Goal: Information Seeking & Learning: Learn about a topic

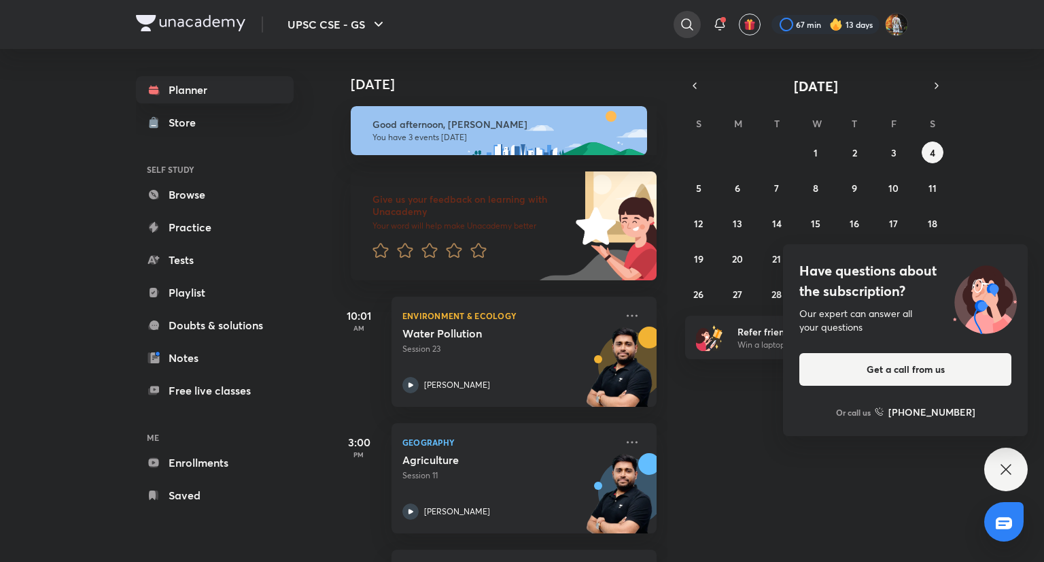
click at [695, 26] on div at bounding box center [687, 24] width 27 height 27
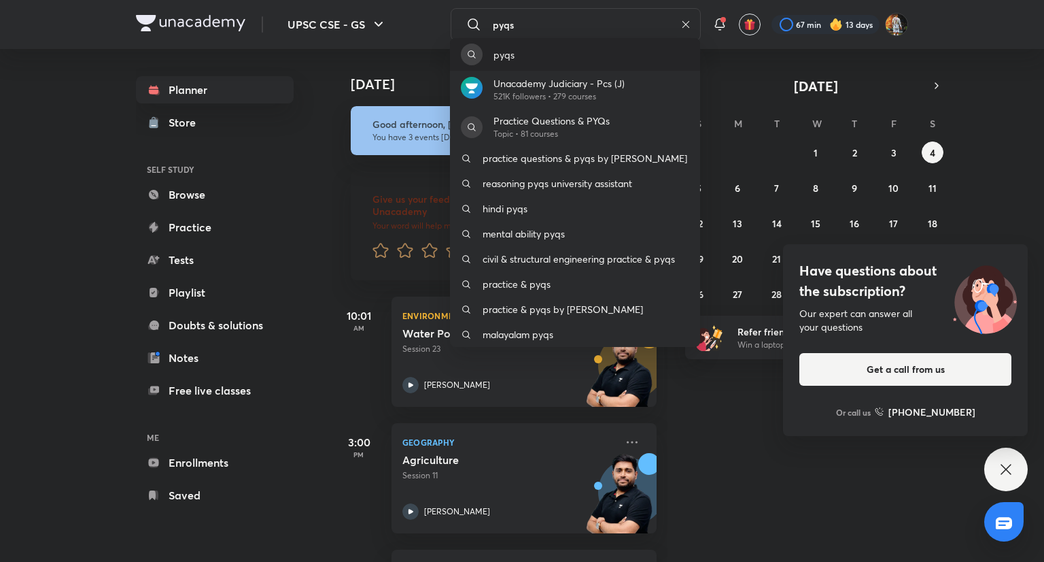
type input "pyqs"
click at [577, 61] on div "pyqs" at bounding box center [575, 54] width 250 height 33
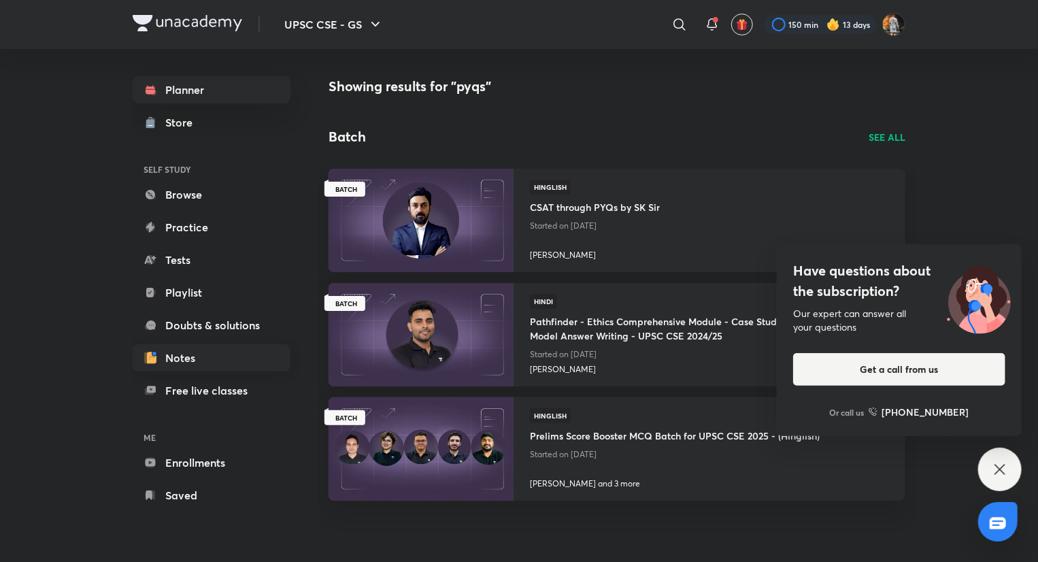
click at [188, 360] on link "Notes" at bounding box center [212, 357] width 158 height 27
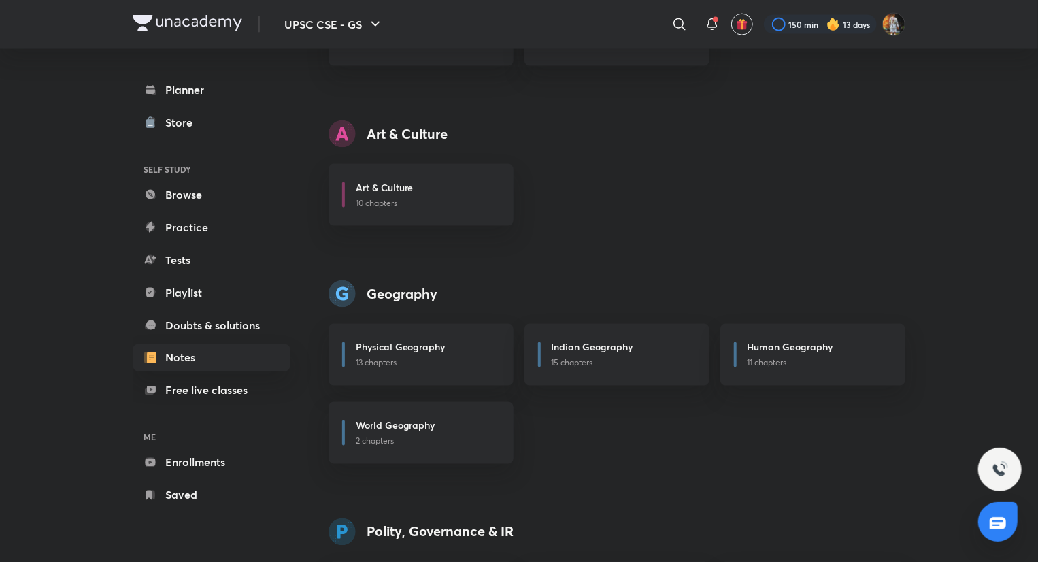
scroll to position [957, 0]
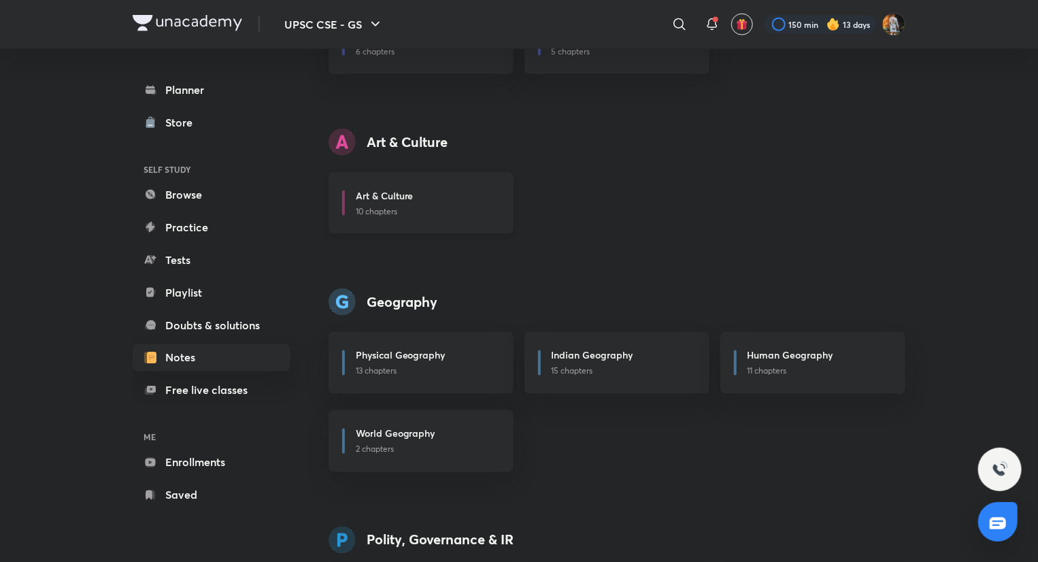
click at [391, 220] on div "Art & Culture 10 chapters" at bounding box center [420, 203] width 185 height 62
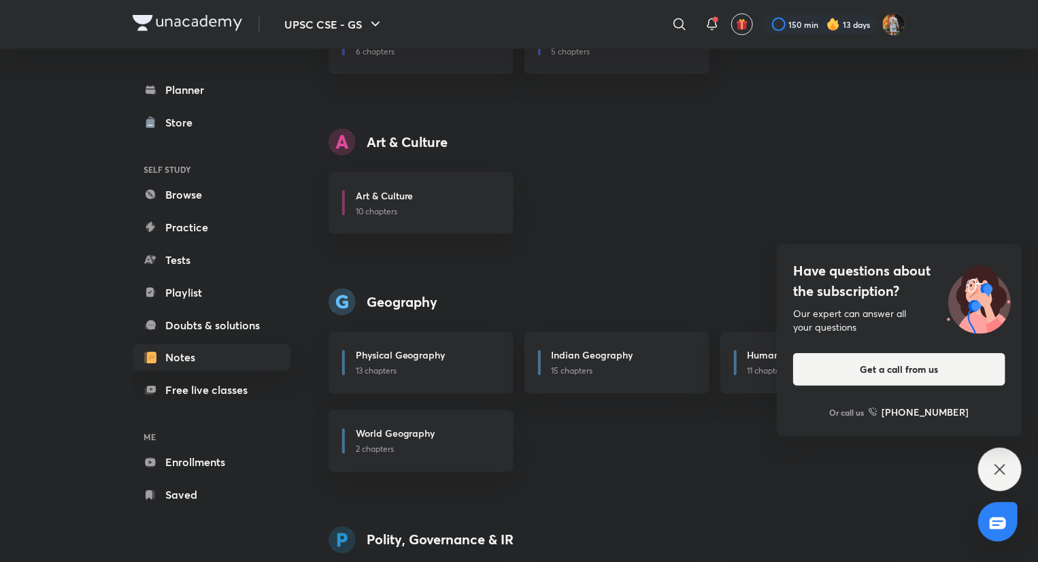
drag, startPoint x: 991, startPoint y: 462, endPoint x: 975, endPoint y: 477, distance: 21.6
click at [991, 462] on div "Have questions about the subscription? Our expert can answer all your questions…" at bounding box center [1000, 469] width 44 height 44
click at [1014, 471] on div "Have questions about the subscription? Our expert can answer all your questions…" at bounding box center [1000, 469] width 44 height 44
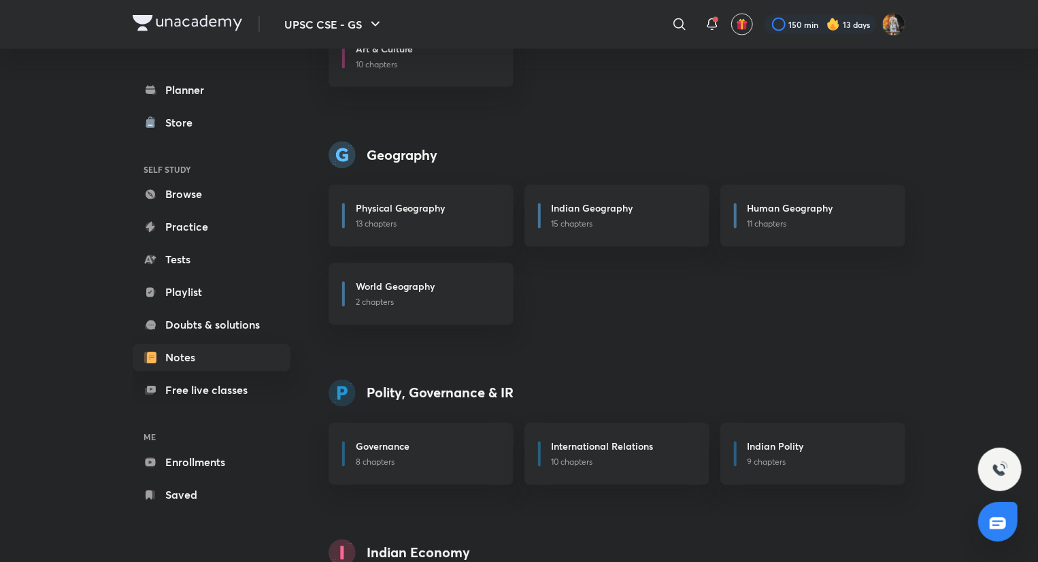
scroll to position [1107, 0]
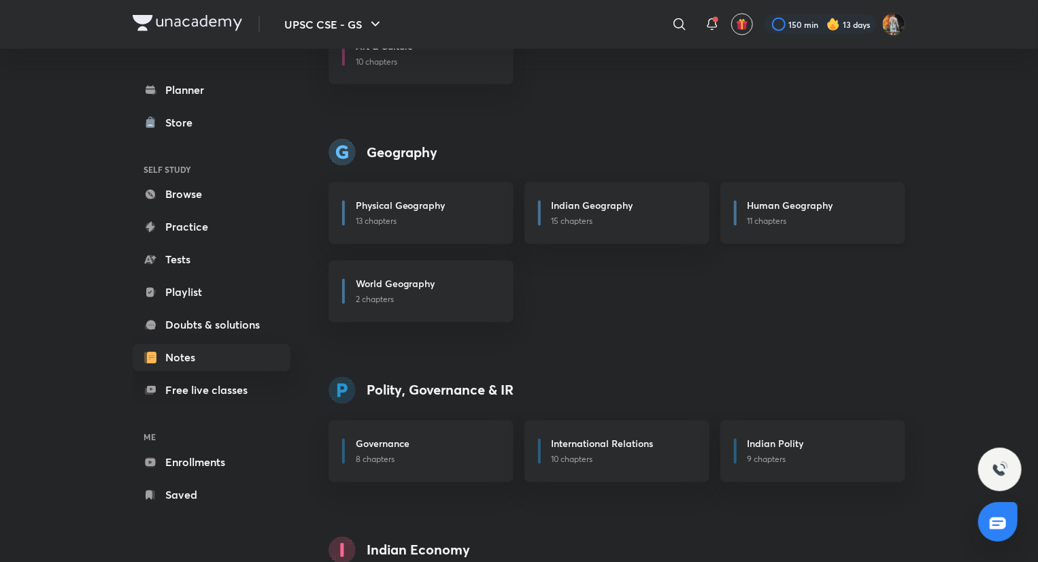
click at [764, 228] on div "Human Geography 11 chapters" at bounding box center [812, 213] width 185 height 62
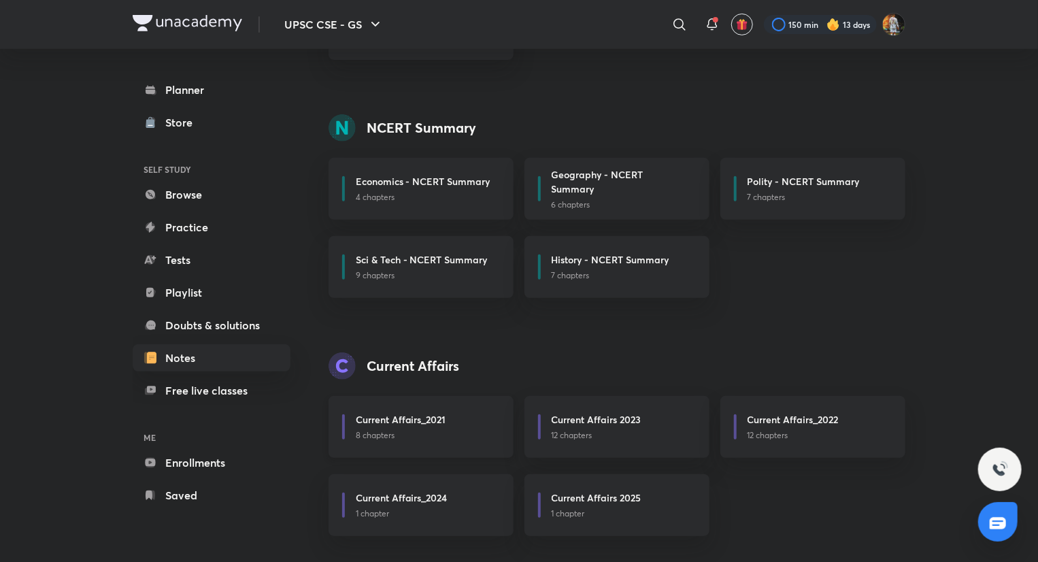
scroll to position [260, 0]
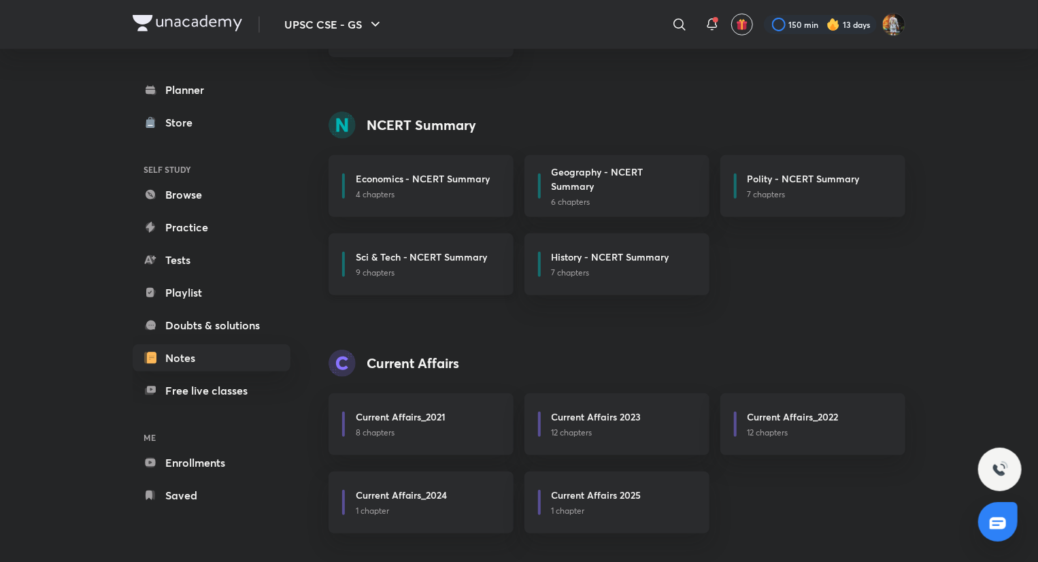
click at [451, 269] on p "9 chapters" at bounding box center [426, 273] width 141 height 12
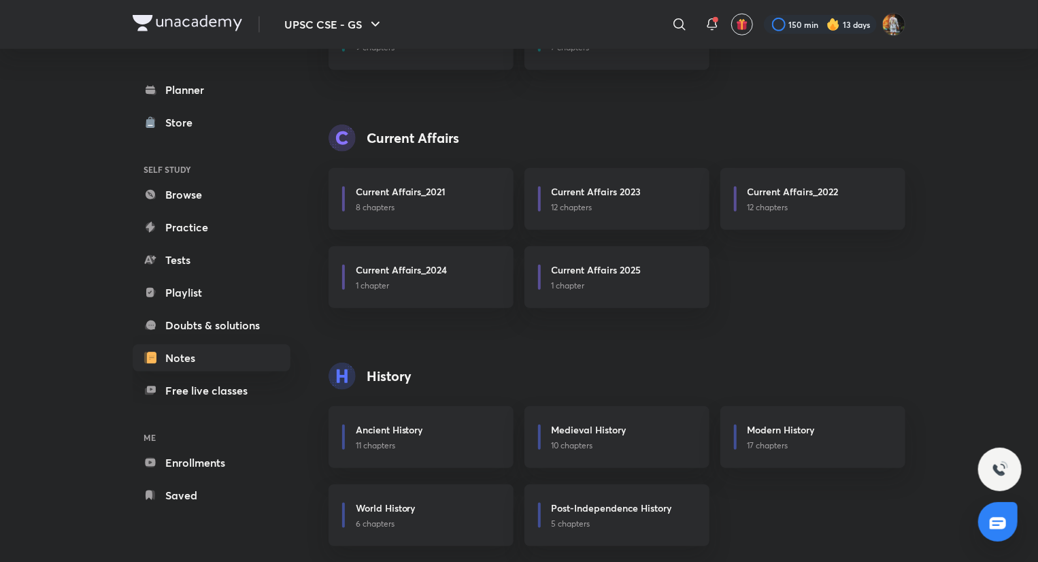
scroll to position [490, 0]
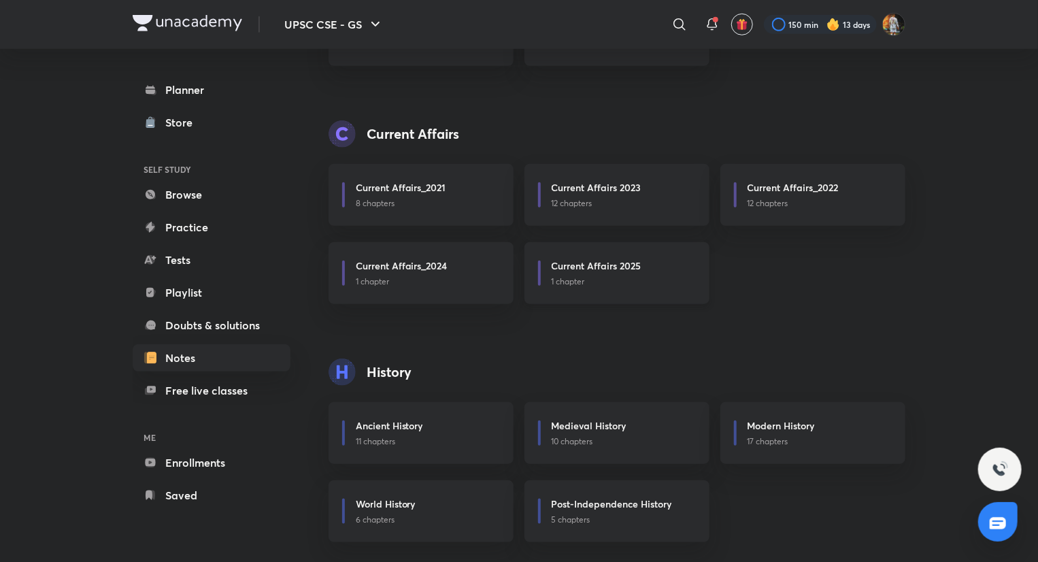
click at [621, 270] on h6 "Current Affairs 2025" at bounding box center [596, 265] width 90 height 14
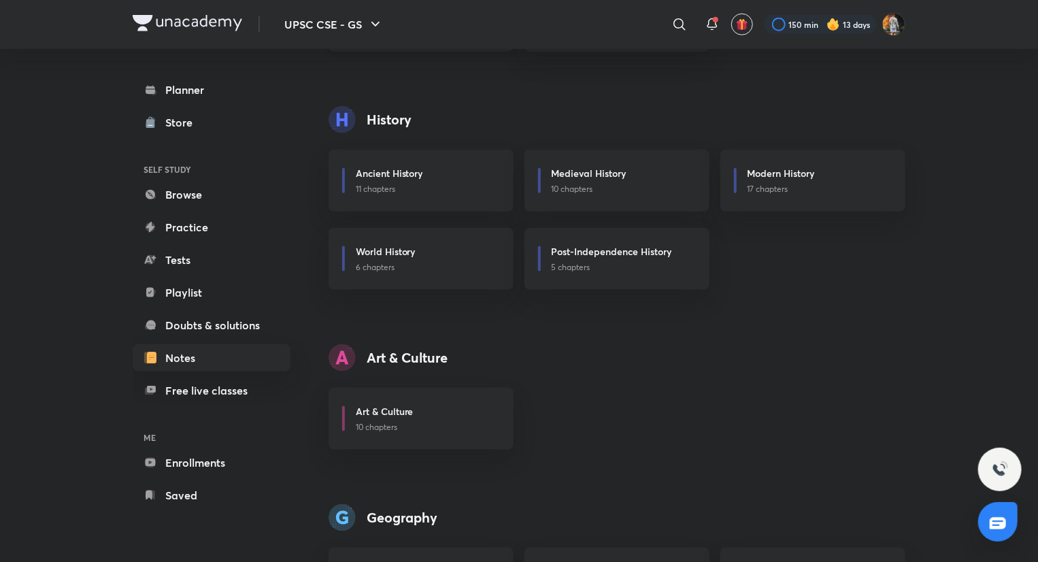
scroll to position [738, 0]
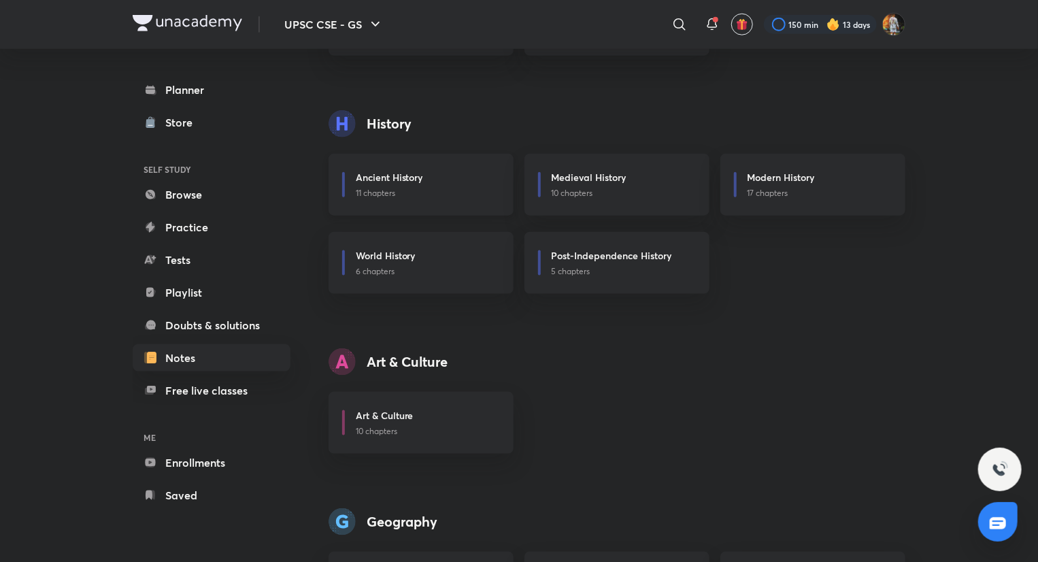
click at [369, 197] on p "11 chapters" at bounding box center [426, 193] width 141 height 12
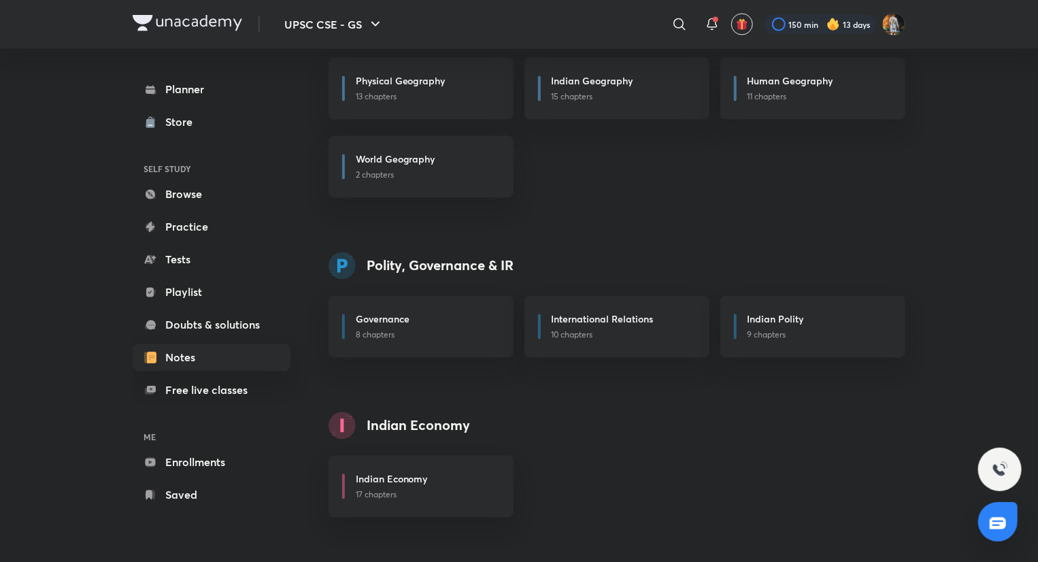
scroll to position [1230, 0]
click at [757, 336] on p "9 chapters" at bounding box center [817, 336] width 141 height 12
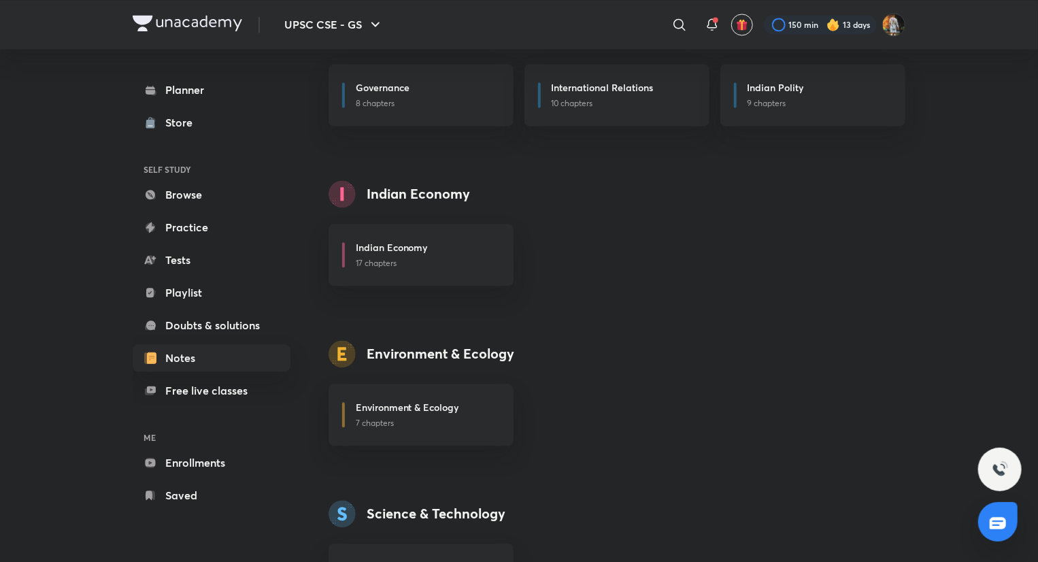
scroll to position [1463, 0]
click at [378, 81] on h6 "Governance" at bounding box center [383, 88] width 54 height 14
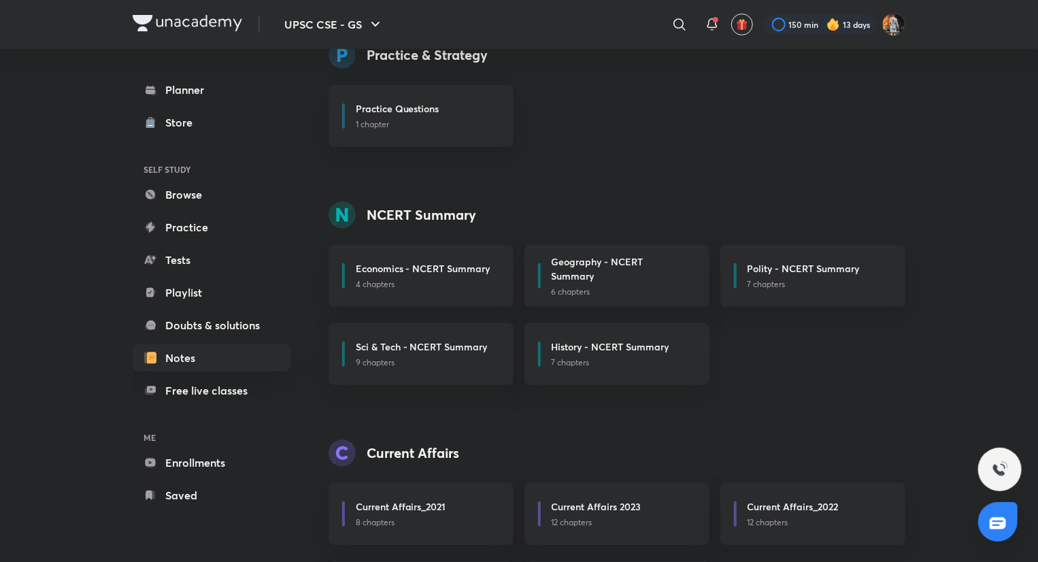
scroll to position [0, 0]
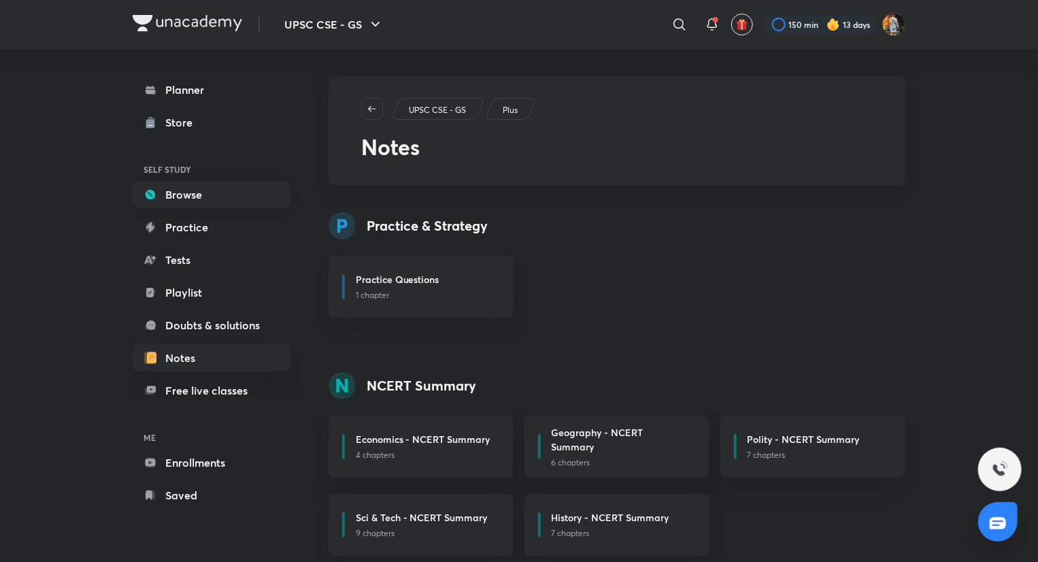
click at [174, 202] on link "Browse" at bounding box center [212, 194] width 158 height 27
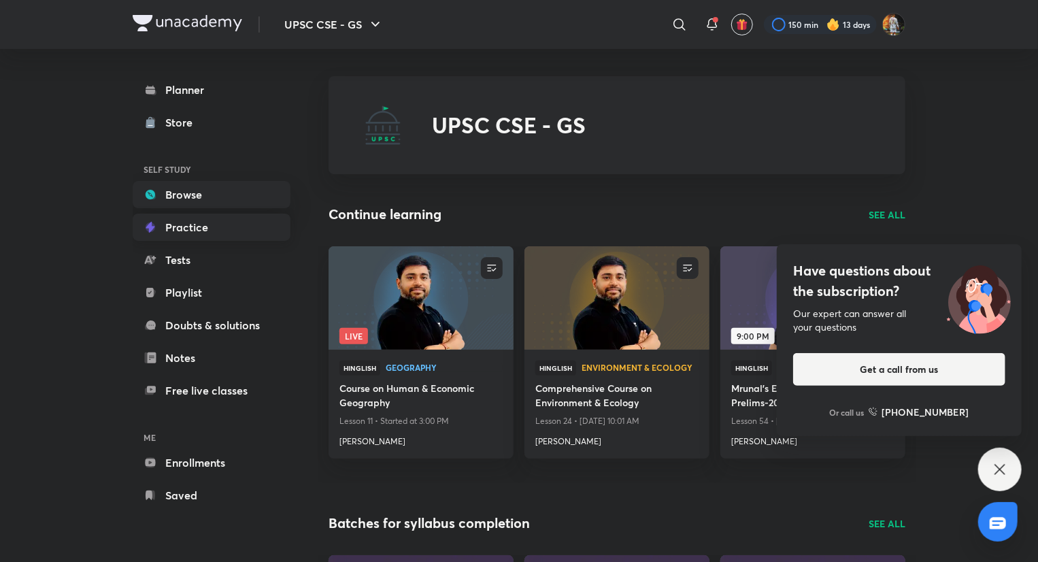
click at [195, 233] on link "Practice" at bounding box center [212, 227] width 158 height 27
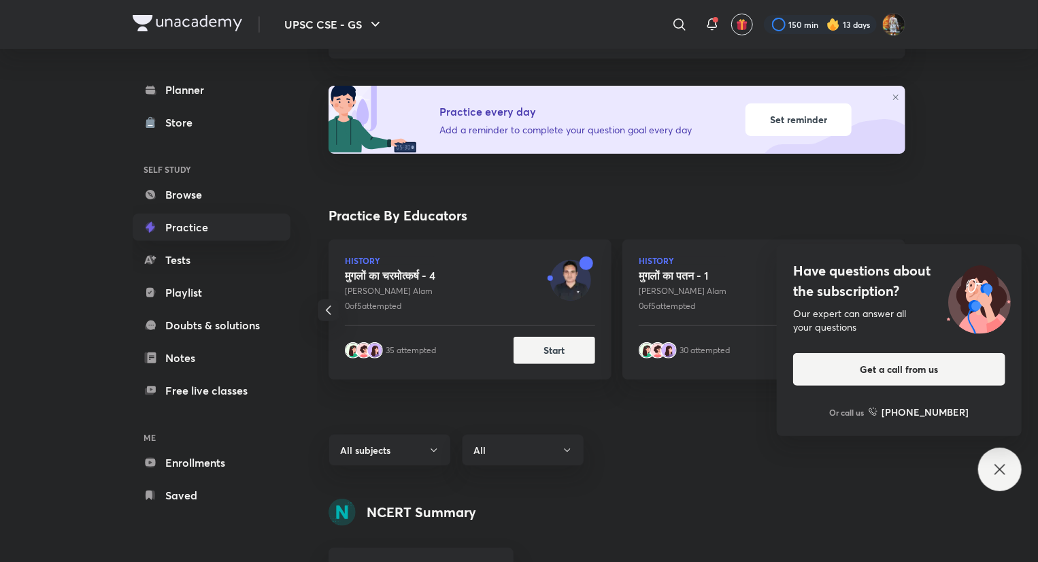
scroll to position [126, 0]
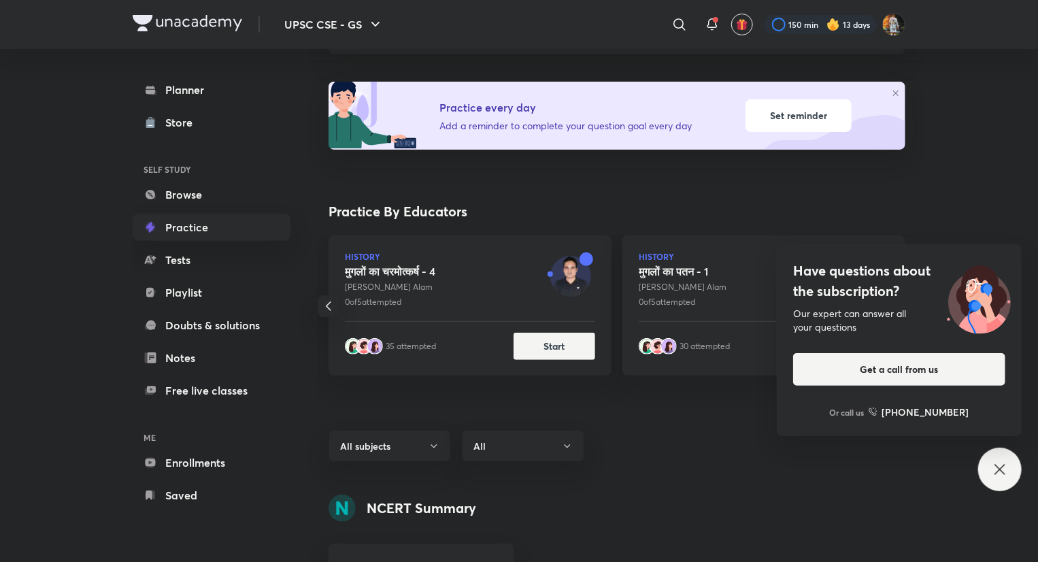
click at [1004, 474] on icon at bounding box center [999, 469] width 10 height 10
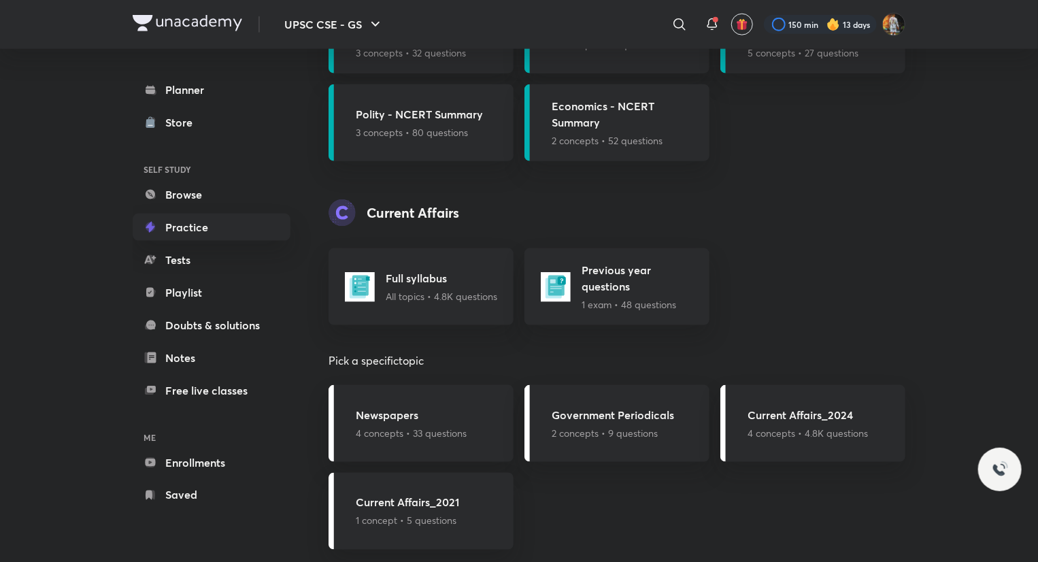
scroll to position [813, 0]
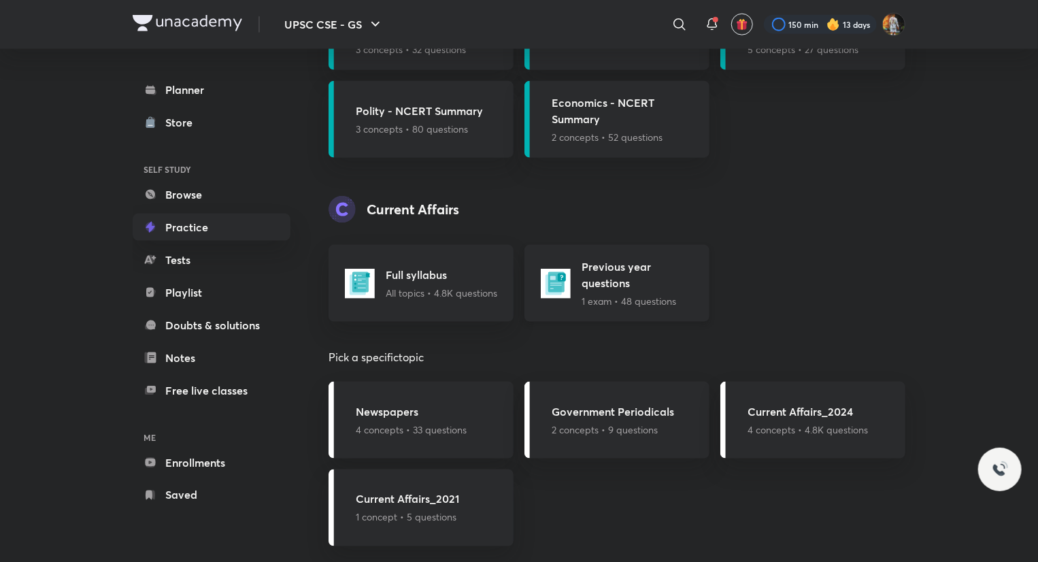
click at [607, 284] on h5 "Previous year questions" at bounding box center [641, 274] width 120 height 33
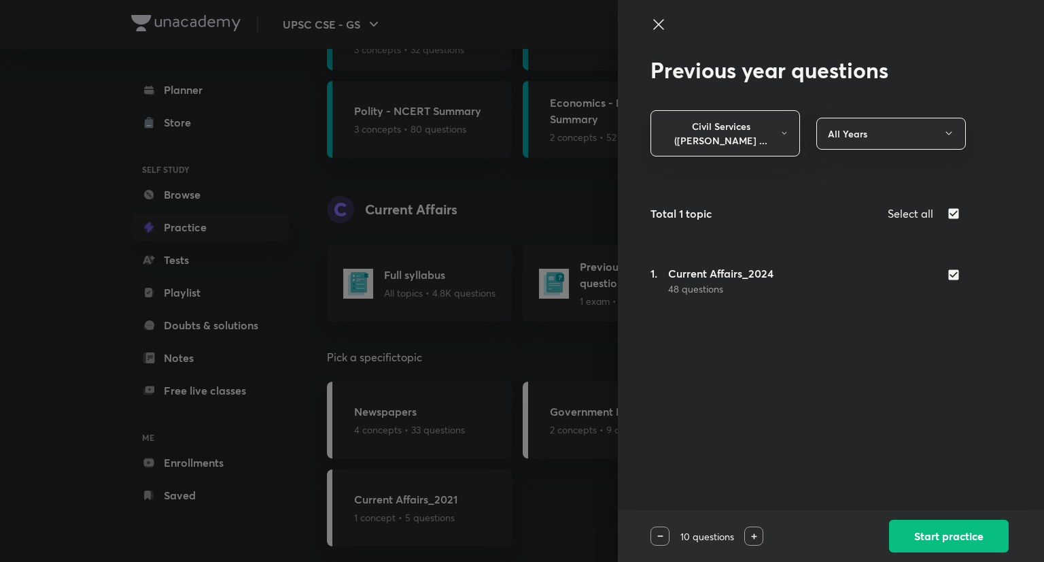
click at [587, 327] on div at bounding box center [522, 281] width 1044 height 562
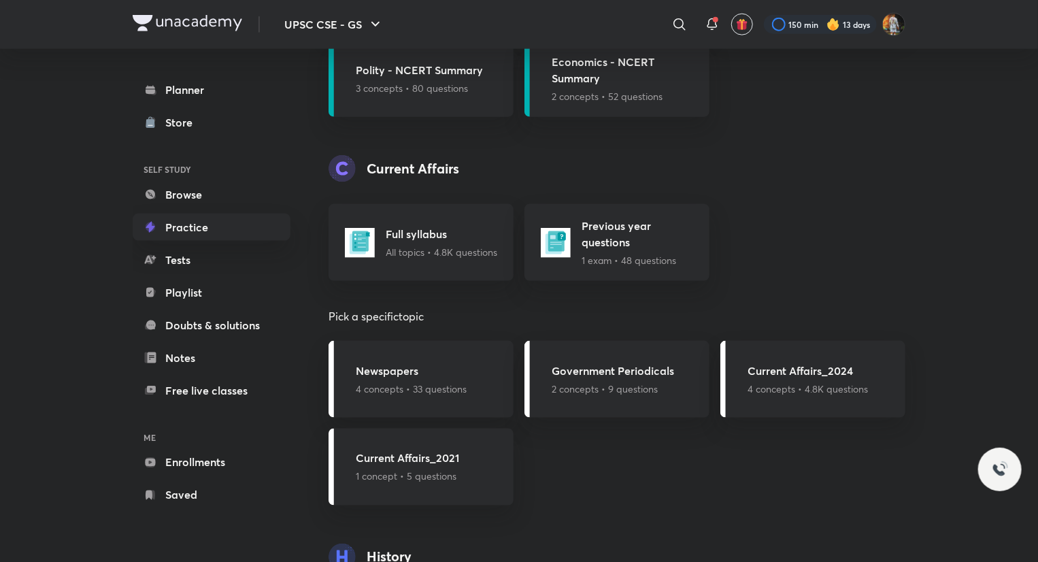
scroll to position [857, 0]
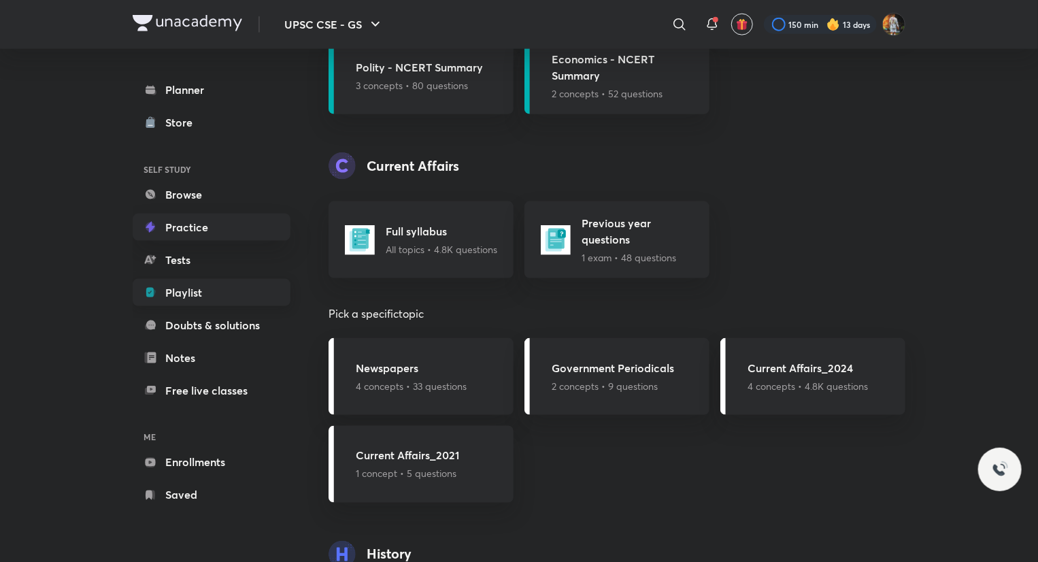
click at [207, 290] on link "Playlist" at bounding box center [212, 292] width 158 height 27
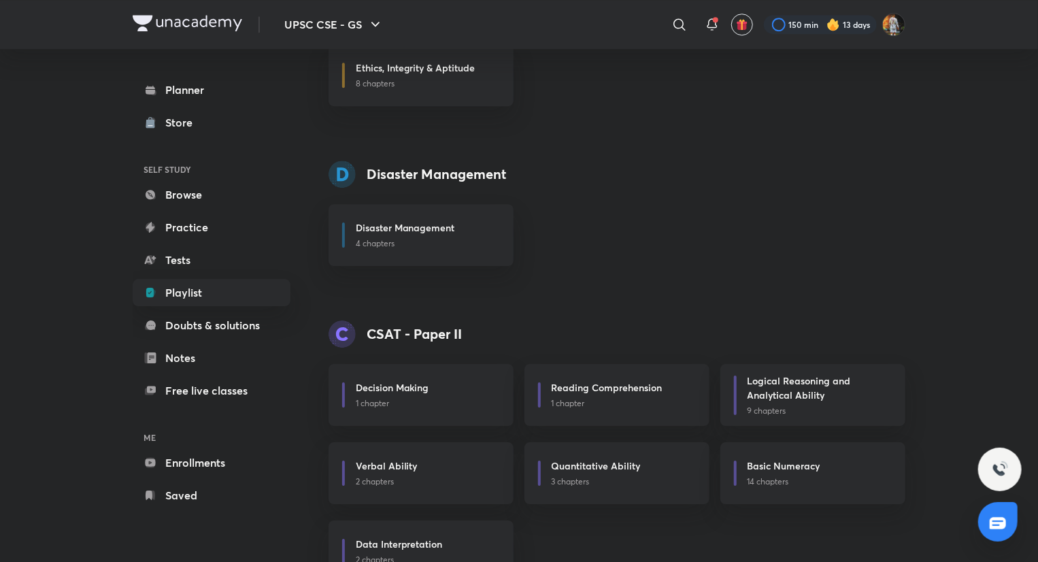
scroll to position [2100, 0]
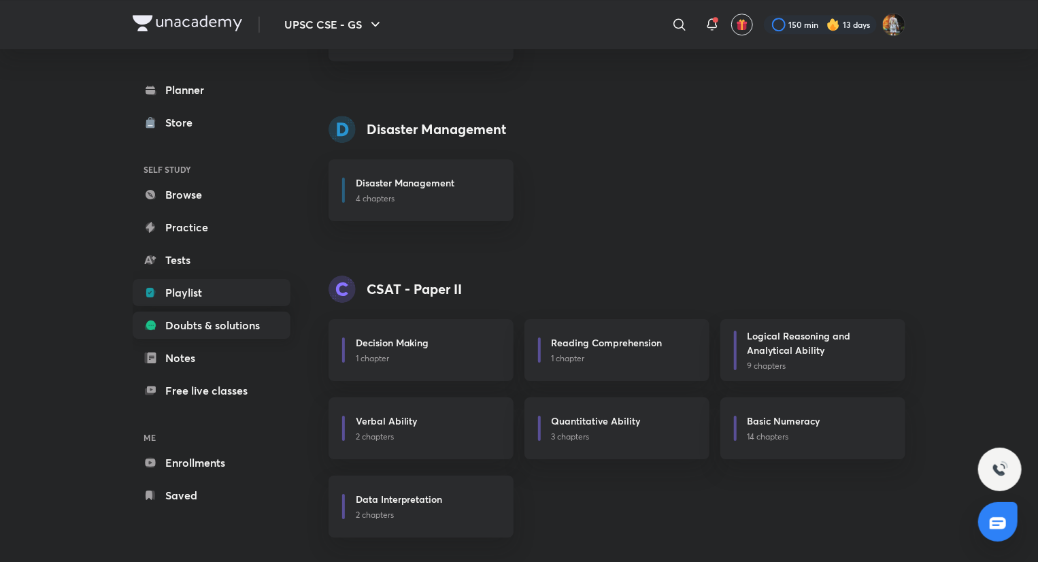
click at [222, 326] on link "Doubts & solutions" at bounding box center [212, 324] width 158 height 27
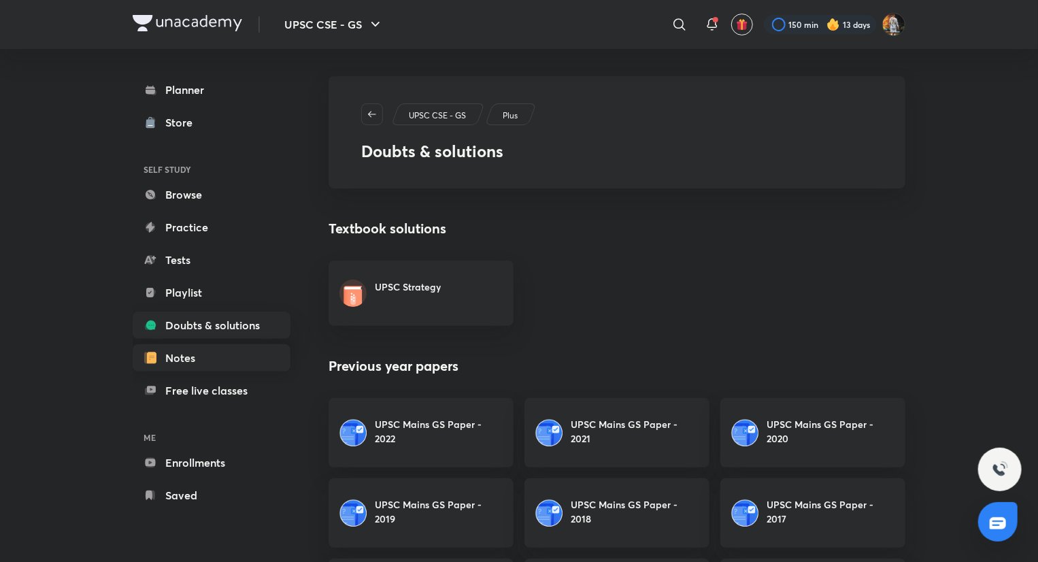
click at [235, 355] on link "Notes" at bounding box center [212, 357] width 158 height 27
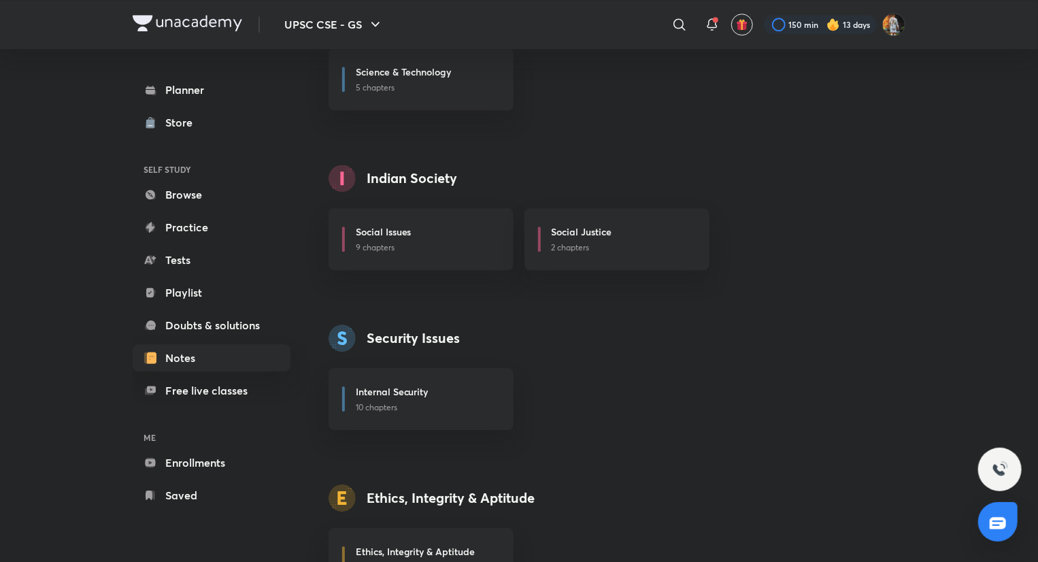
scroll to position [1999, 0]
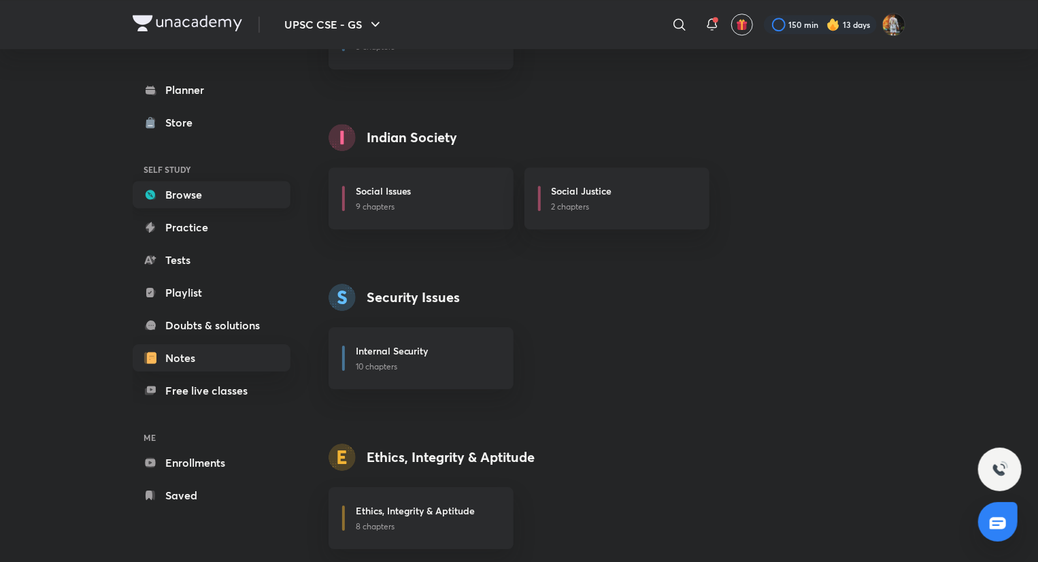
click at [188, 194] on link "Browse" at bounding box center [212, 194] width 158 height 27
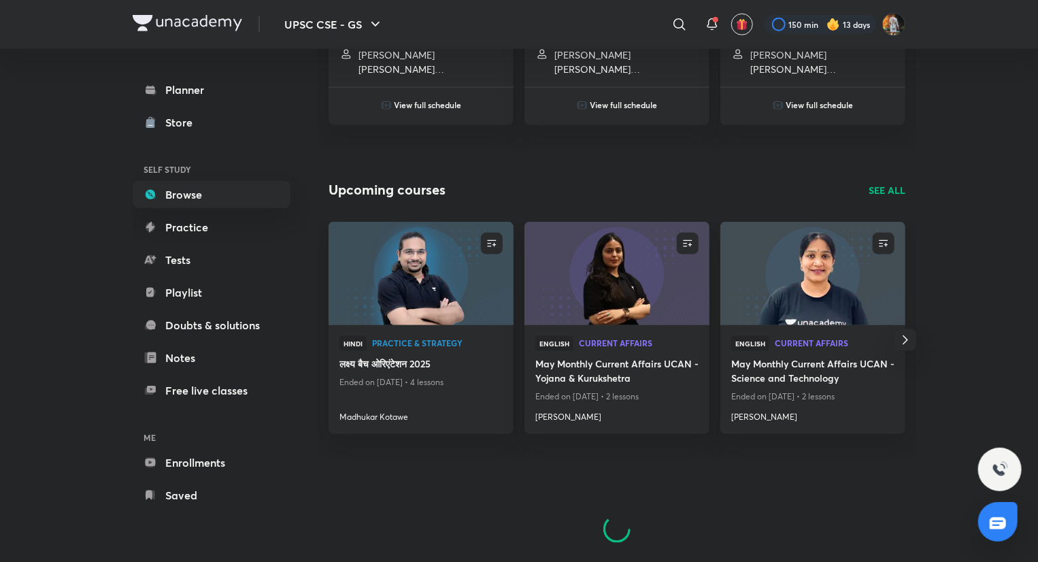
scroll to position [762, 0]
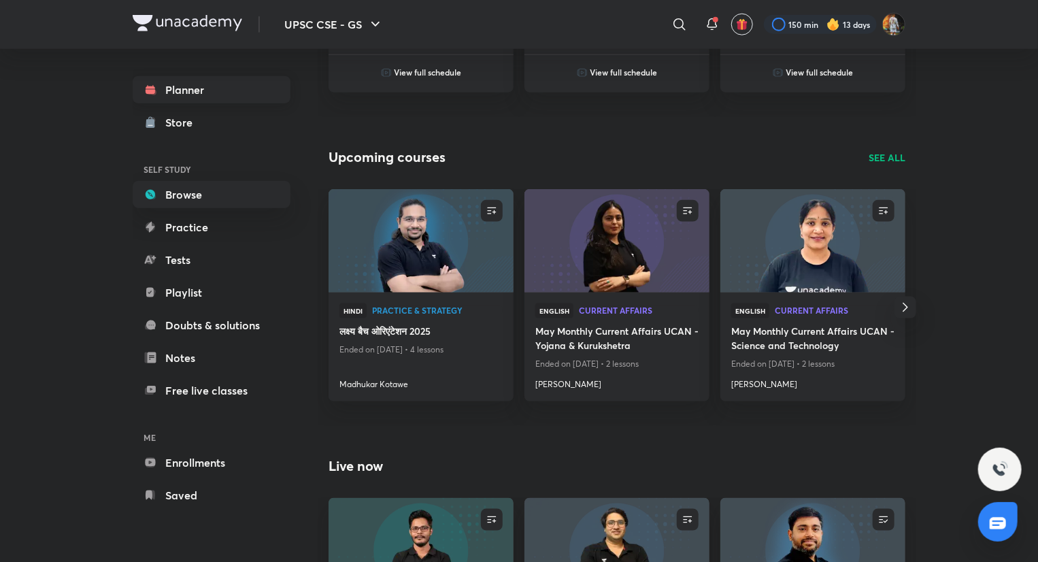
click at [189, 93] on link "Planner" at bounding box center [212, 89] width 158 height 27
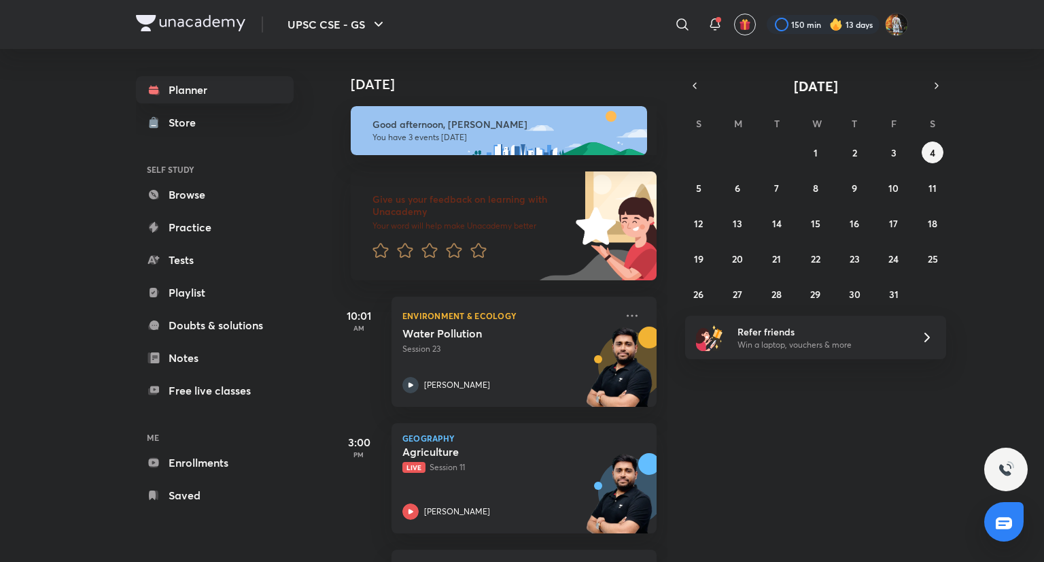
scroll to position [82, 0]
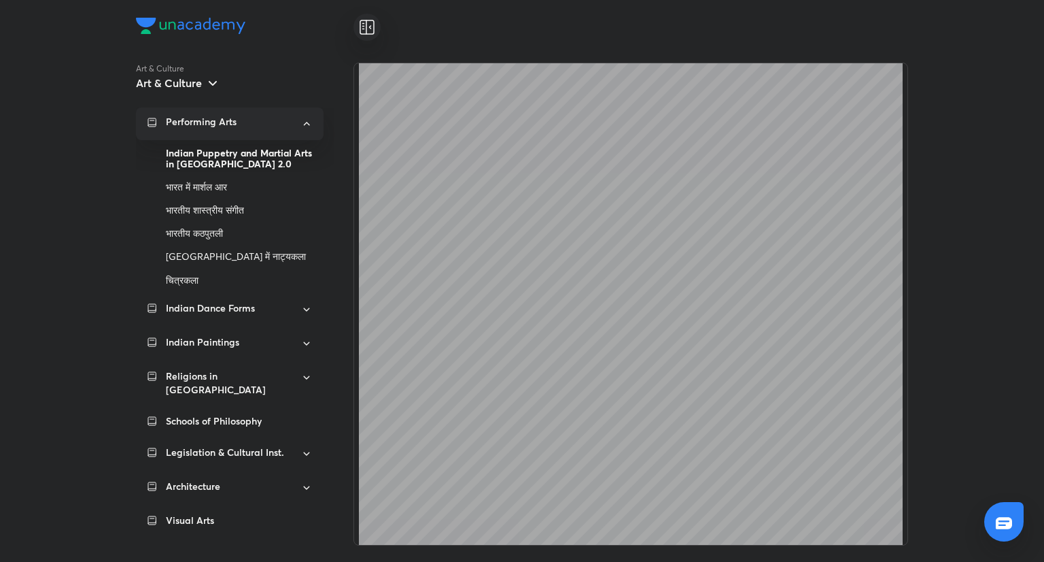
click at [273, 123] on div "Performing Arts" at bounding box center [229, 122] width 126 height 12
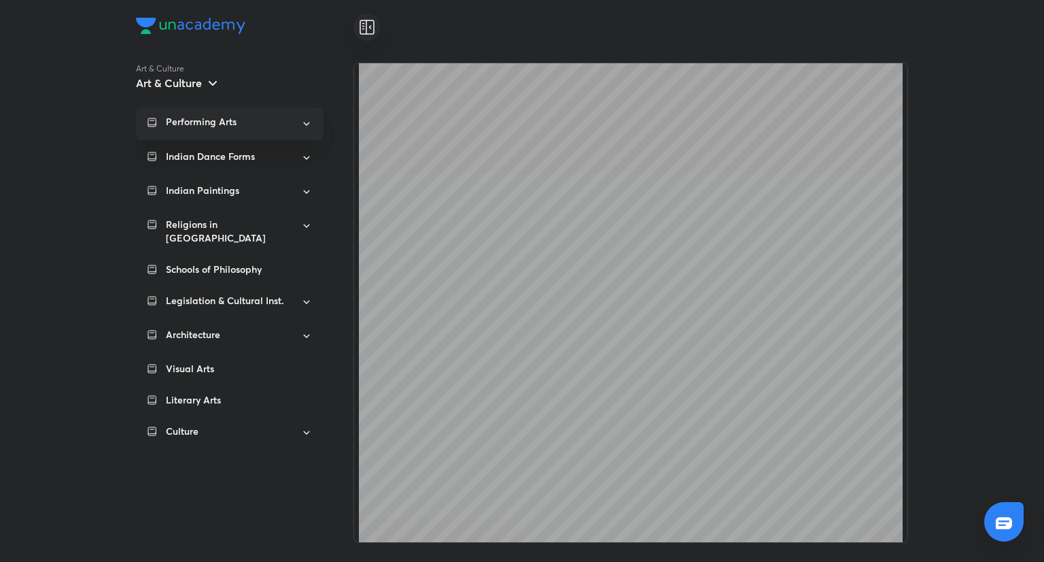
click at [210, 81] on icon at bounding box center [213, 83] width 16 height 16
click at [210, 81] on div at bounding box center [522, 281] width 1044 height 562
click at [206, 431] on div "Culture" at bounding box center [230, 432] width 188 height 33
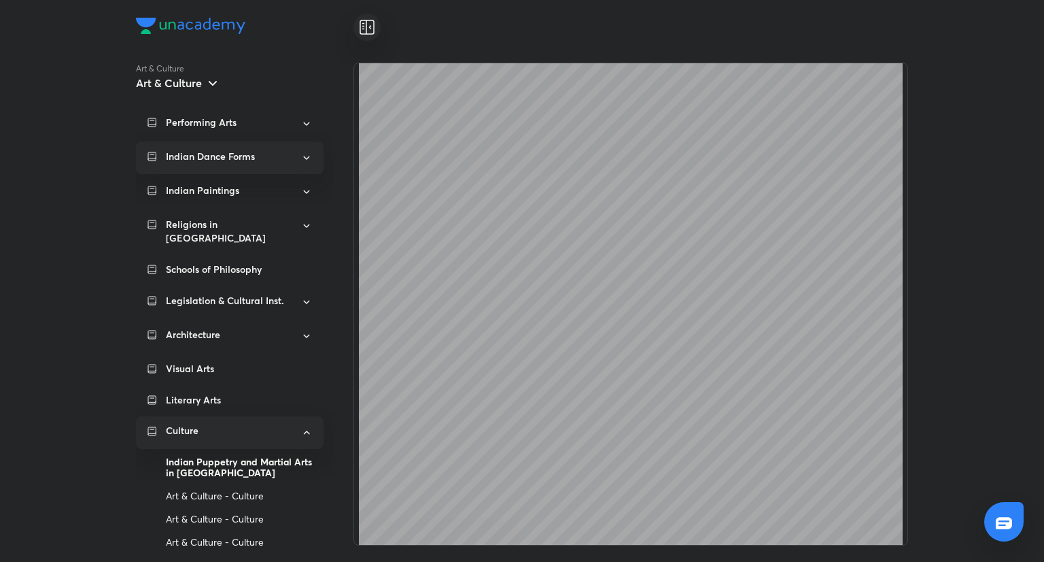
click at [209, 146] on div "Indian Dance Forms" at bounding box center [230, 157] width 188 height 33
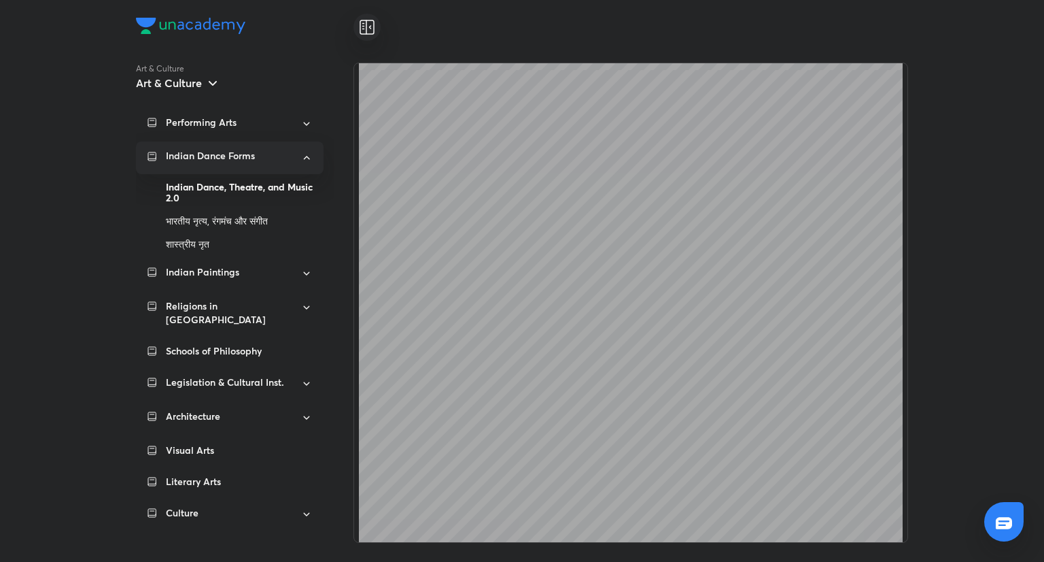
scroll to position [10571, 0]
click at [371, 22] on icon at bounding box center [367, 27] width 16 height 16
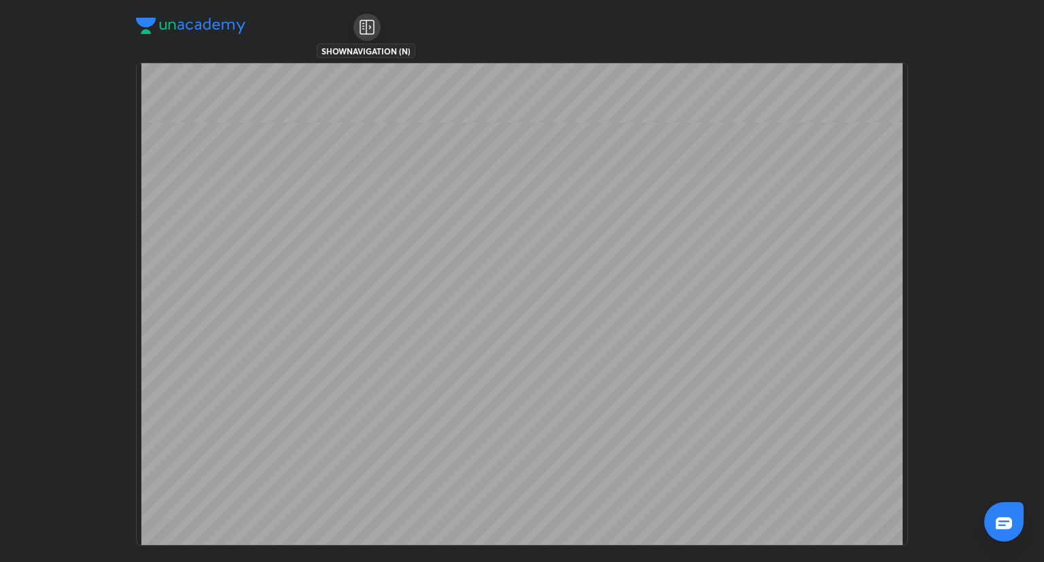
scroll to position [14734, 0]
click at [358, 25] on div at bounding box center [367, 27] width 27 height 27
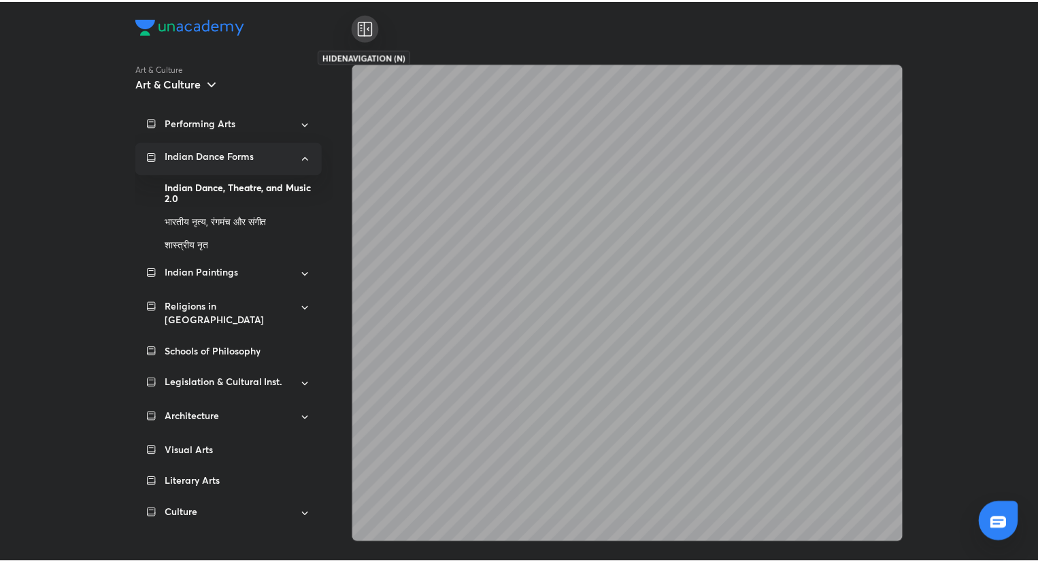
scroll to position [10571, 0]
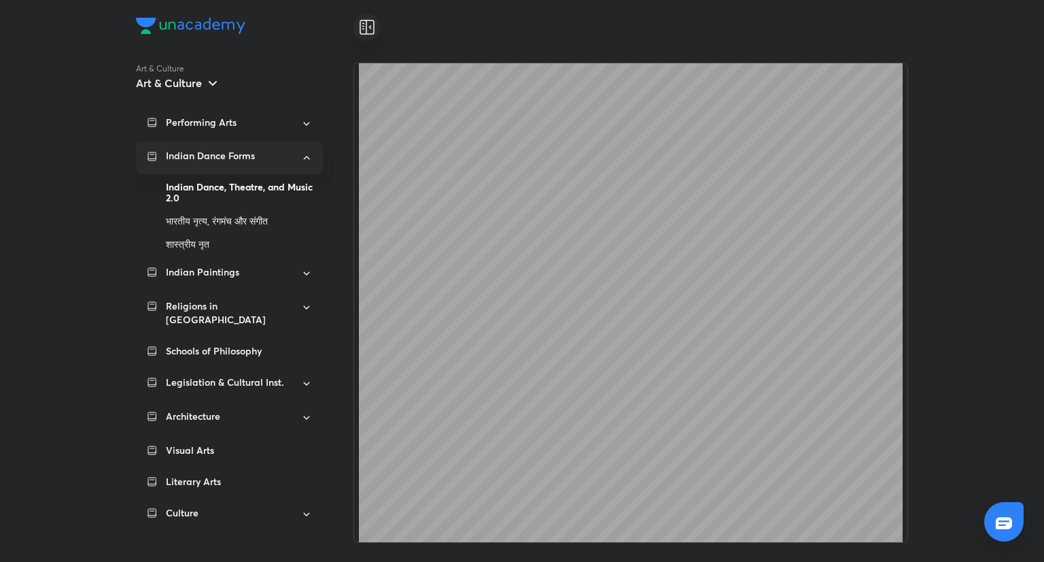
click at [169, 33] on img at bounding box center [190, 26] width 109 height 16
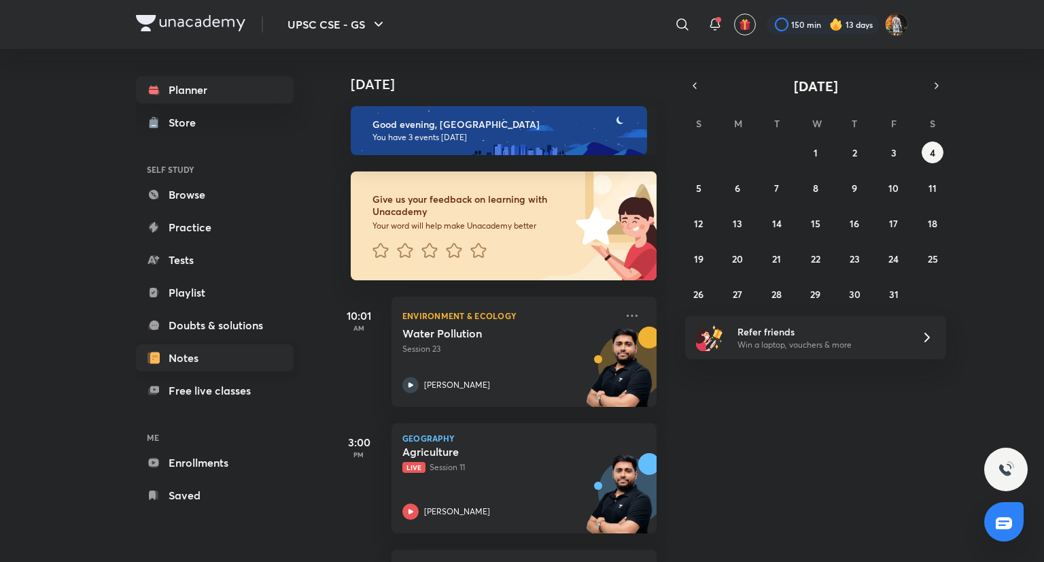
click at [251, 360] on link "Notes" at bounding box center [215, 357] width 158 height 27
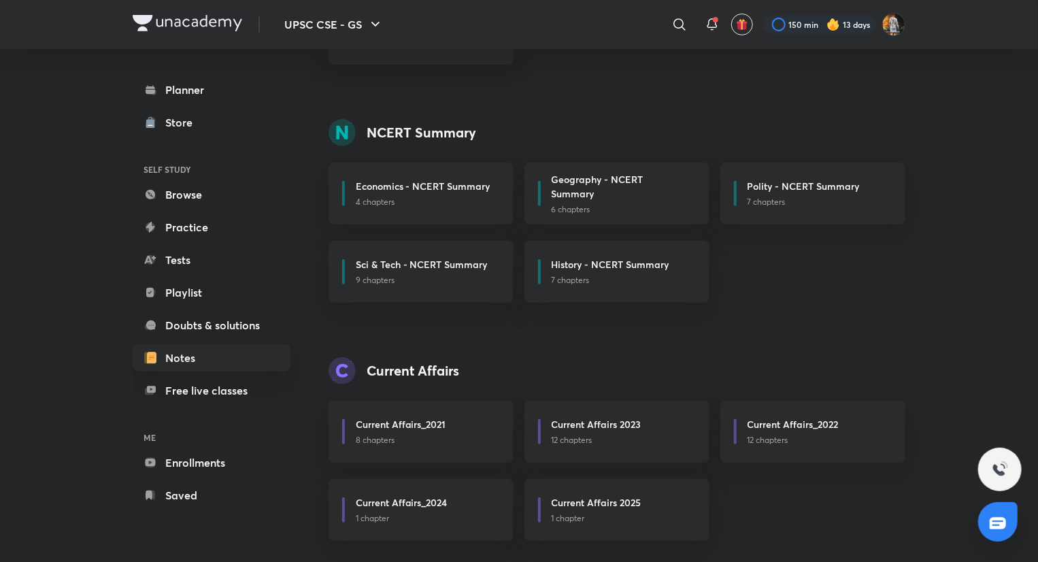
scroll to position [253, 0]
click at [632, 269] on h6 "History - NCERT Summary" at bounding box center [610, 264] width 118 height 14
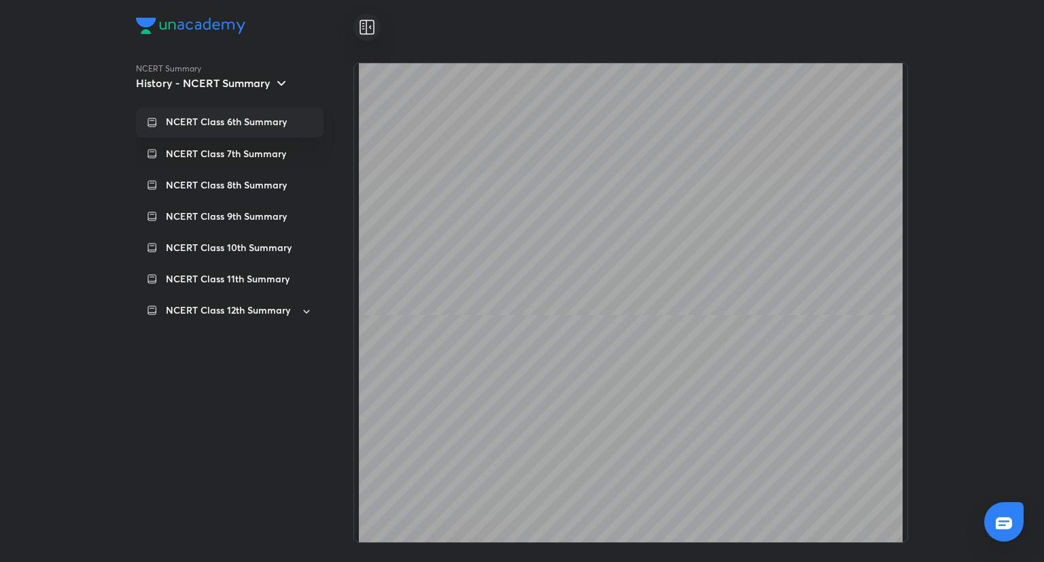
scroll to position [13186, 0]
click at [242, 303] on p "NCERT Class 12th Summary" at bounding box center [228, 310] width 124 height 14
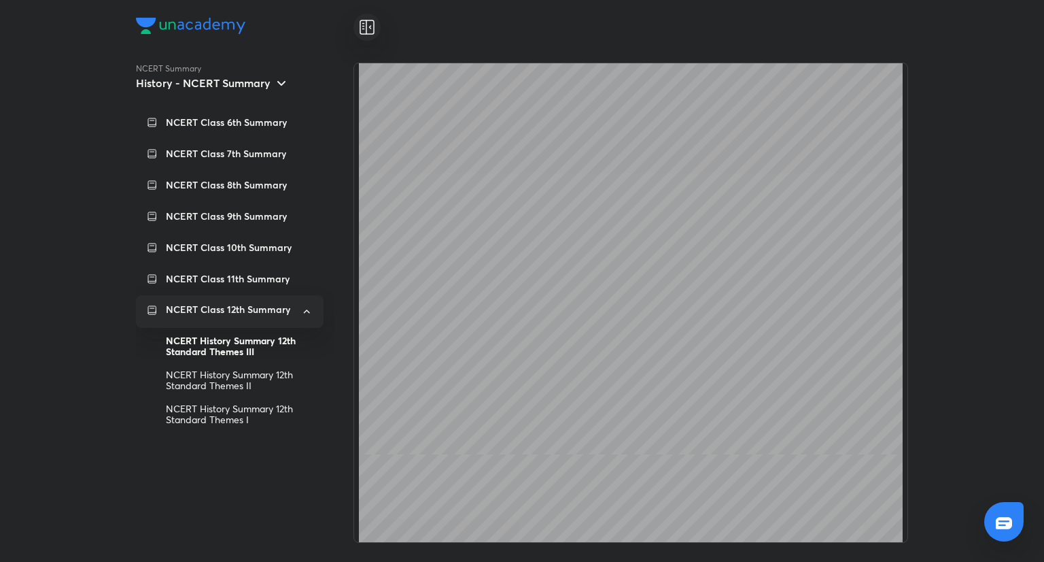
scroll to position [11062, 0]
click at [363, 22] on icon at bounding box center [367, 27] width 16 height 16
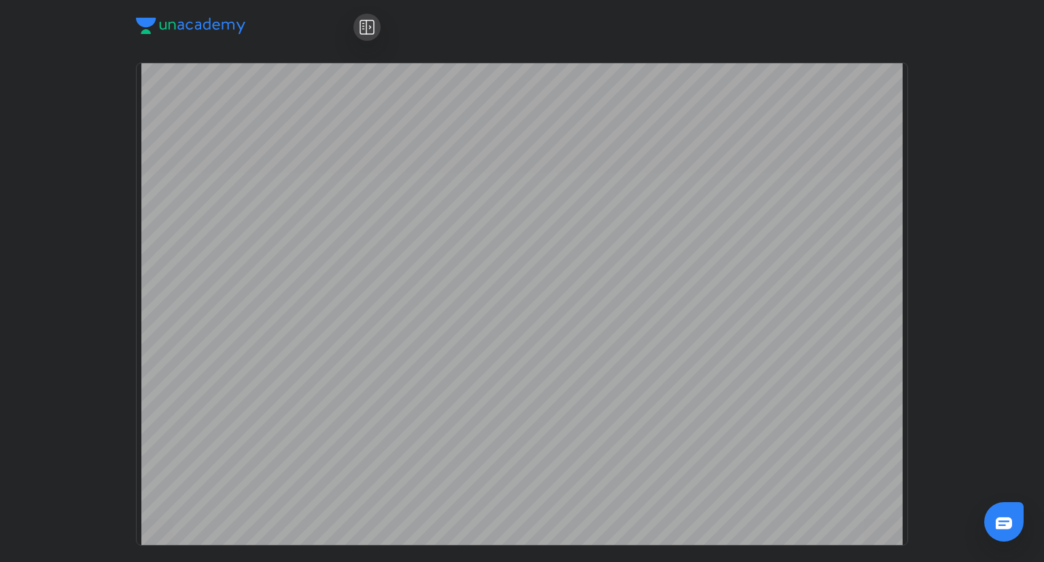
scroll to position [15925, 0]
click at [356, 38] on div at bounding box center [367, 27] width 27 height 27
click at [358, 30] on div at bounding box center [367, 27] width 27 height 27
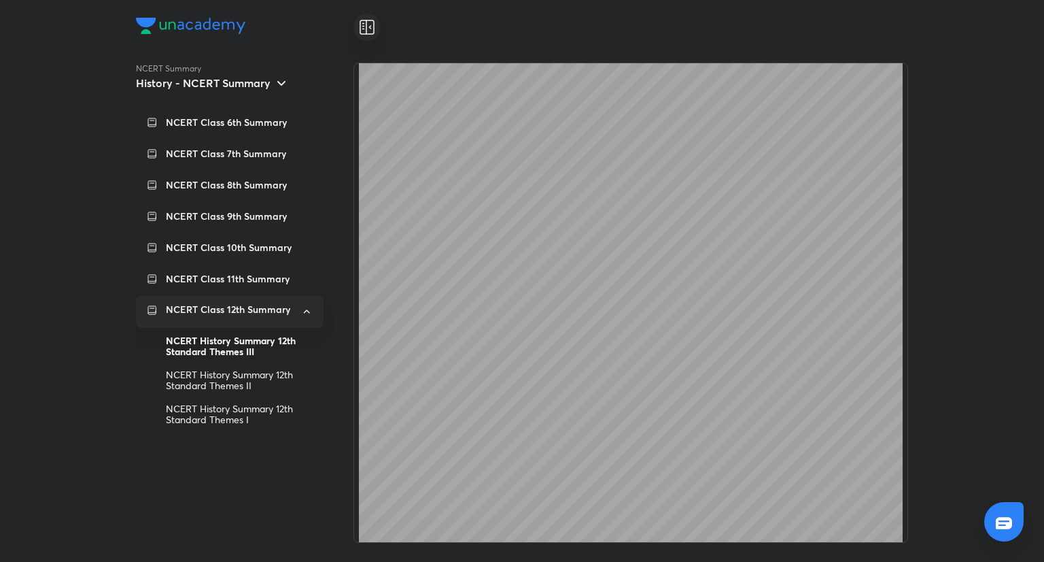
scroll to position [30382, 0]
click at [286, 358] on div "NCERT History Summary 12th Standard Themes III" at bounding box center [239, 346] width 147 height 34
click at [275, 384] on div "NCERT History Summary 12th Standard Themes II" at bounding box center [239, 380] width 147 height 34
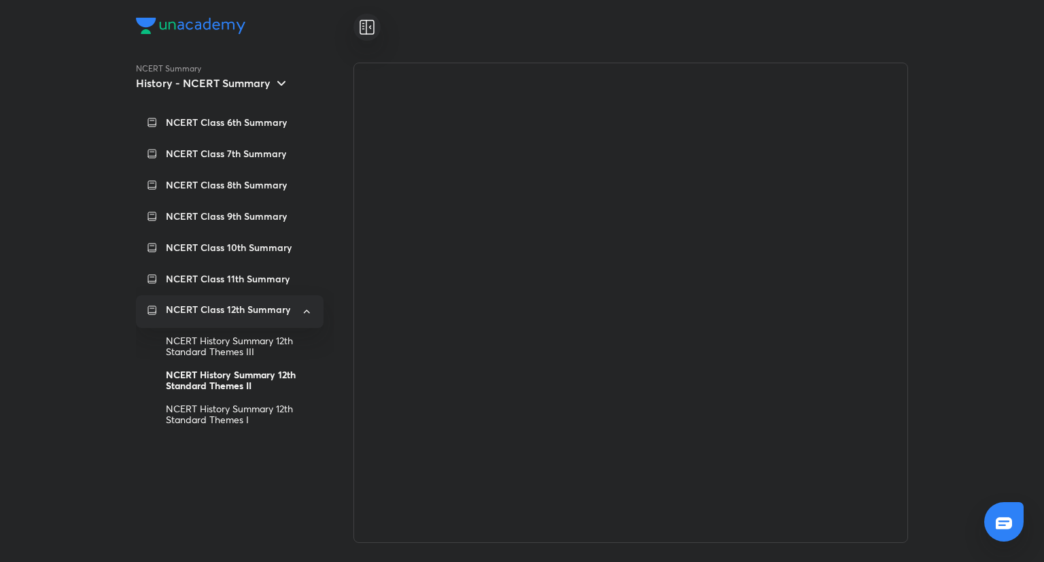
scroll to position [0, 0]
click at [248, 411] on div "NCERT History Summary 12th Standard Themes I" at bounding box center [239, 414] width 147 height 34
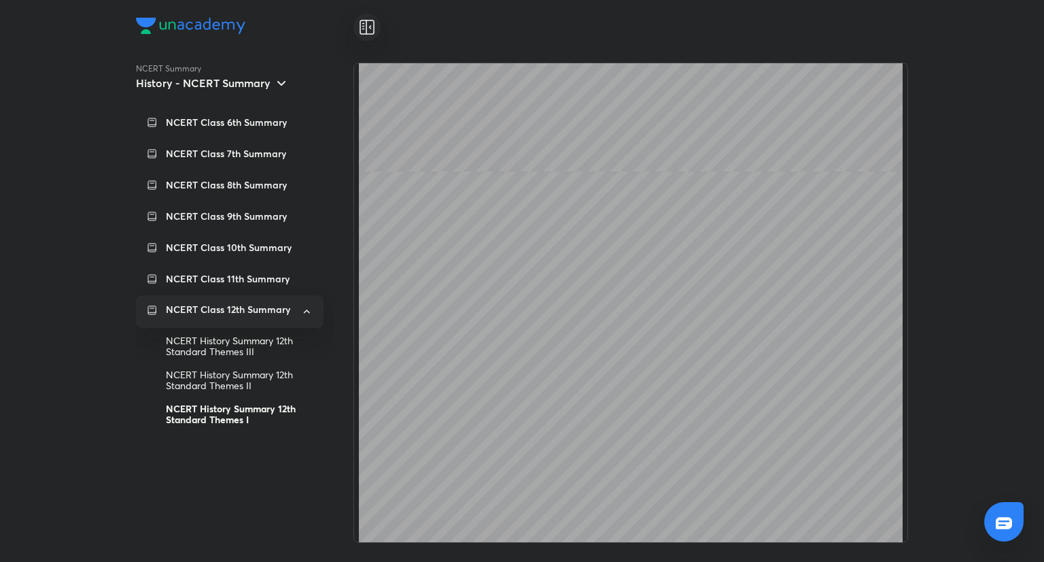
scroll to position [20870, 0]
click at [222, 120] on p "NCERT Class 6th Summary" at bounding box center [226, 123] width 121 height 14
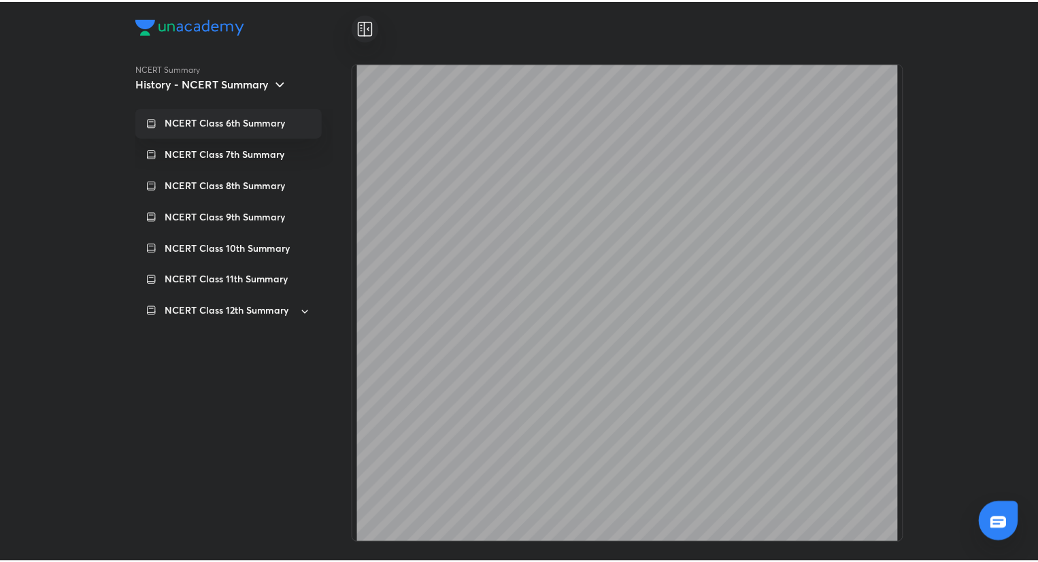
scroll to position [33207, 0]
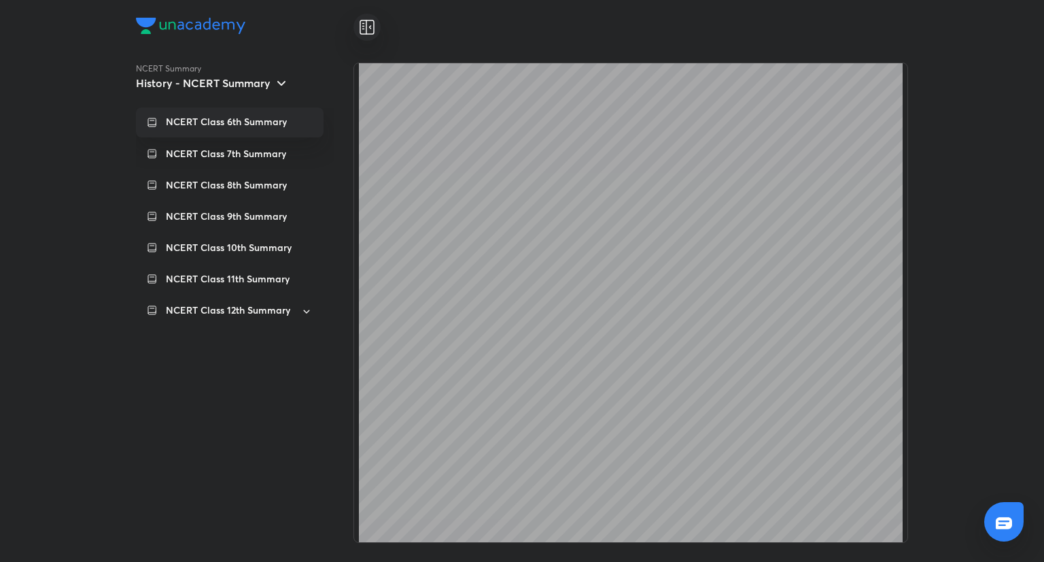
click at [228, 22] on img at bounding box center [190, 26] width 109 height 16
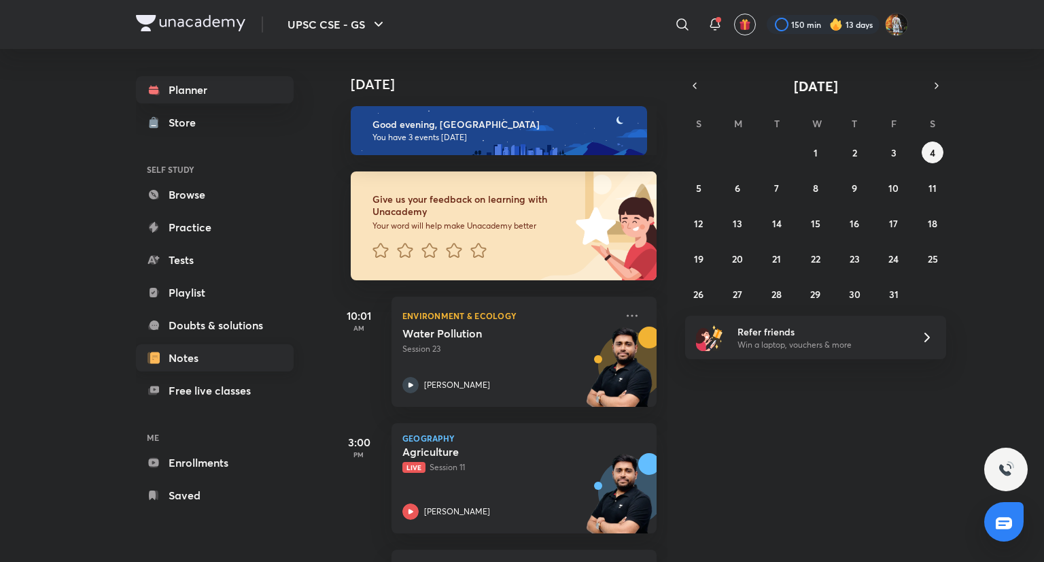
click at [185, 363] on link "Notes" at bounding box center [215, 357] width 158 height 27
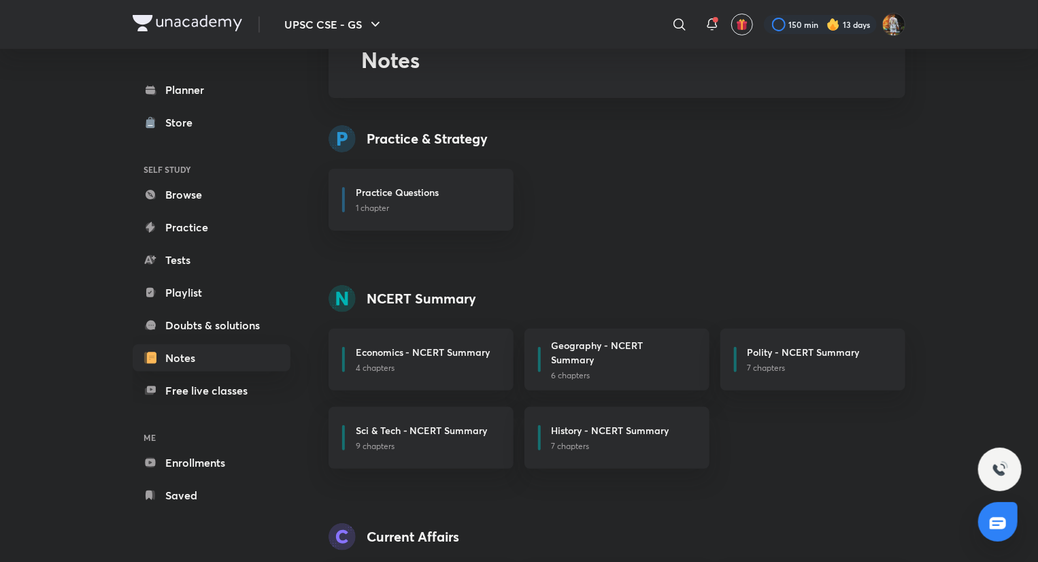
scroll to position [87, 0]
click at [419, 209] on p "1 chapter" at bounding box center [426, 208] width 141 height 12
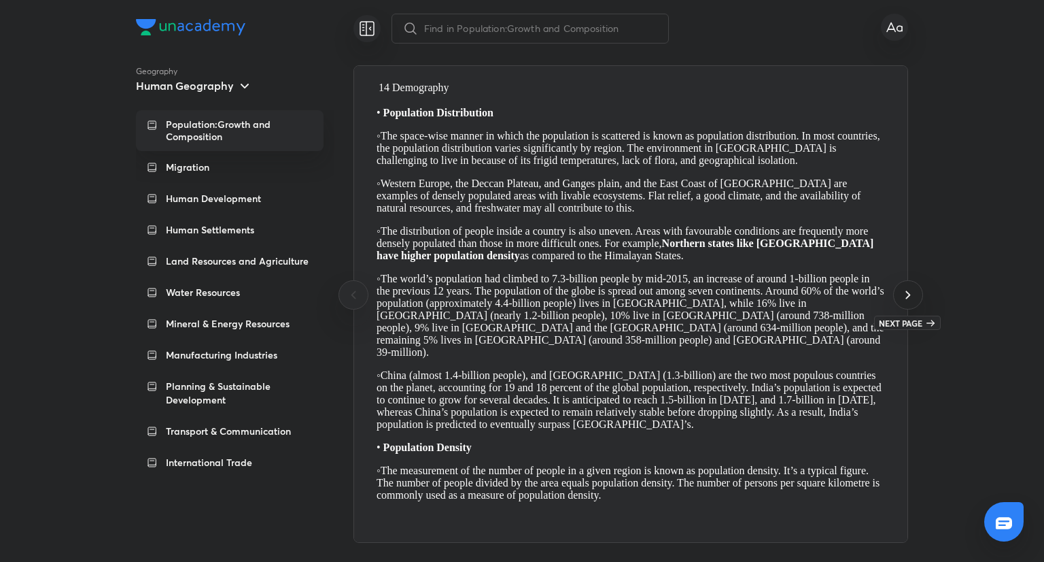
click at [917, 301] on div at bounding box center [907, 294] width 29 height 29
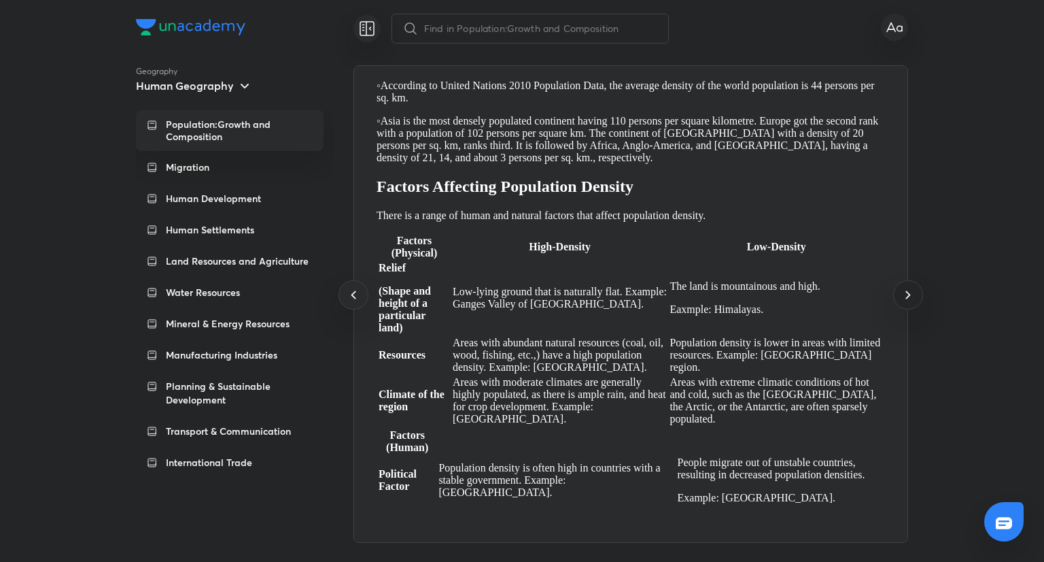
click at [917, 301] on div at bounding box center [907, 294] width 29 height 29
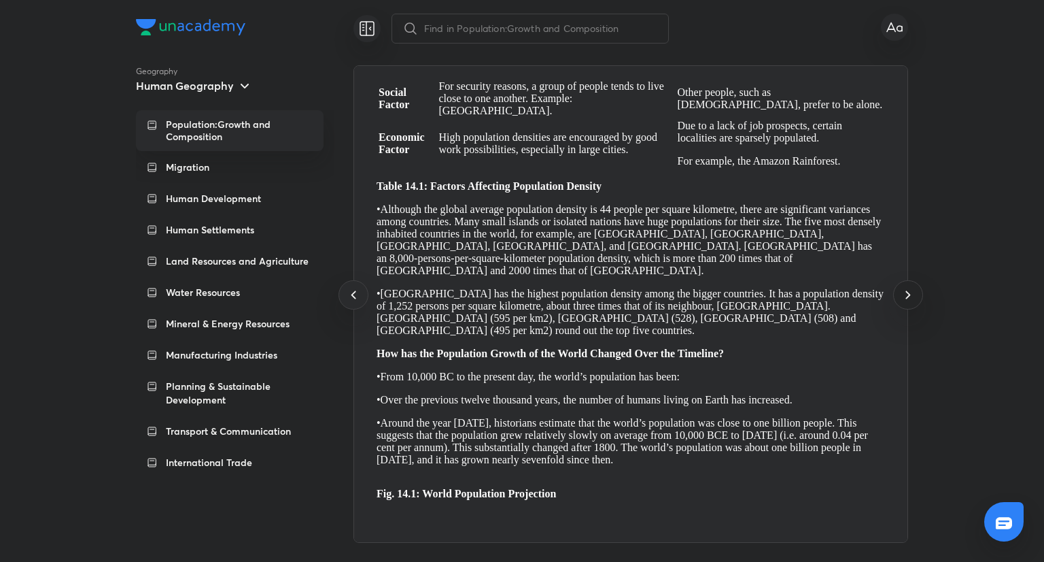
click at [917, 301] on div at bounding box center [907, 294] width 29 height 29
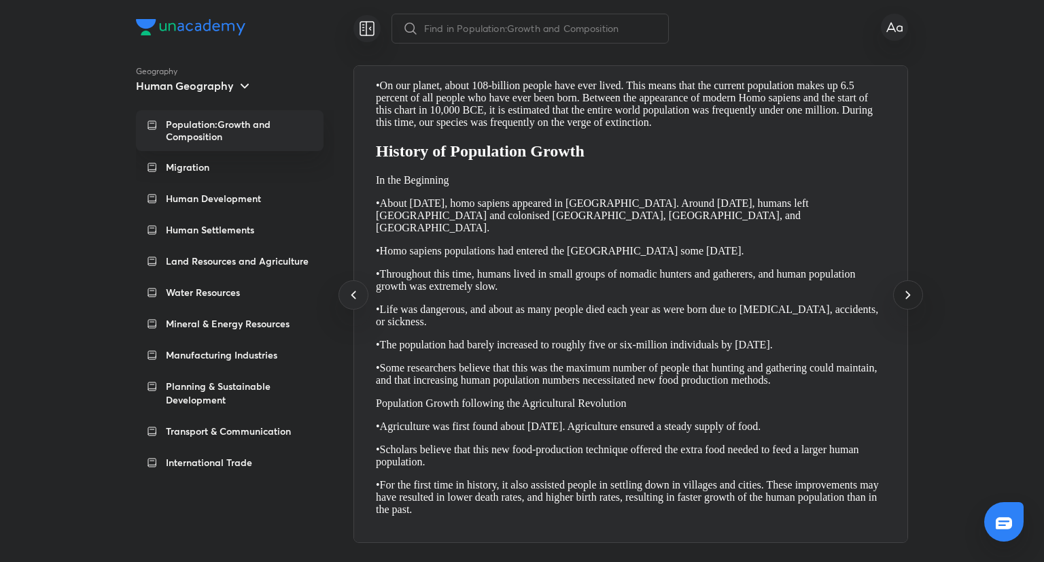
click at [917, 301] on div at bounding box center [907, 294] width 29 height 29
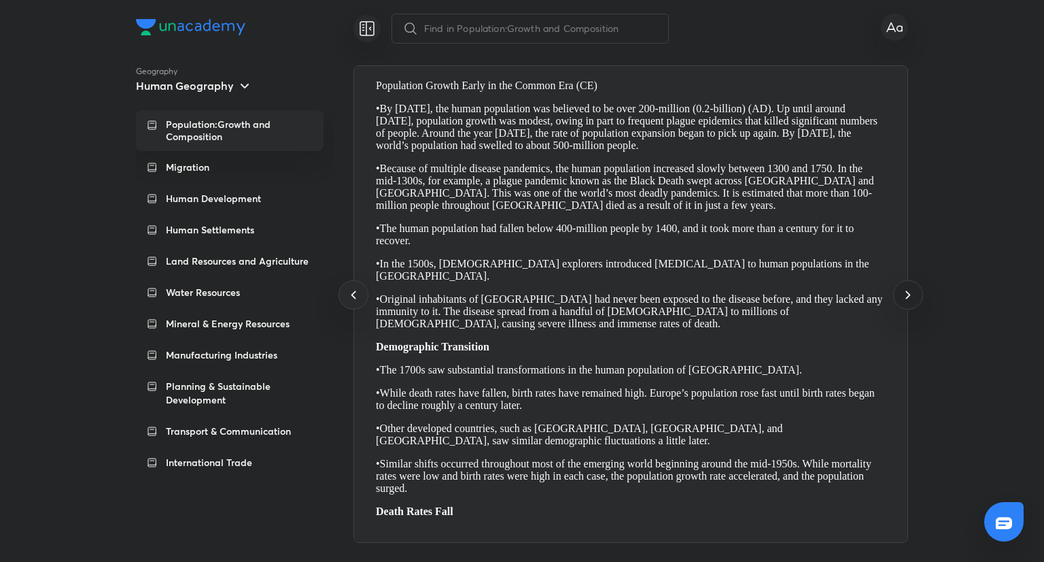
click at [917, 301] on div at bounding box center [907, 294] width 29 height 29
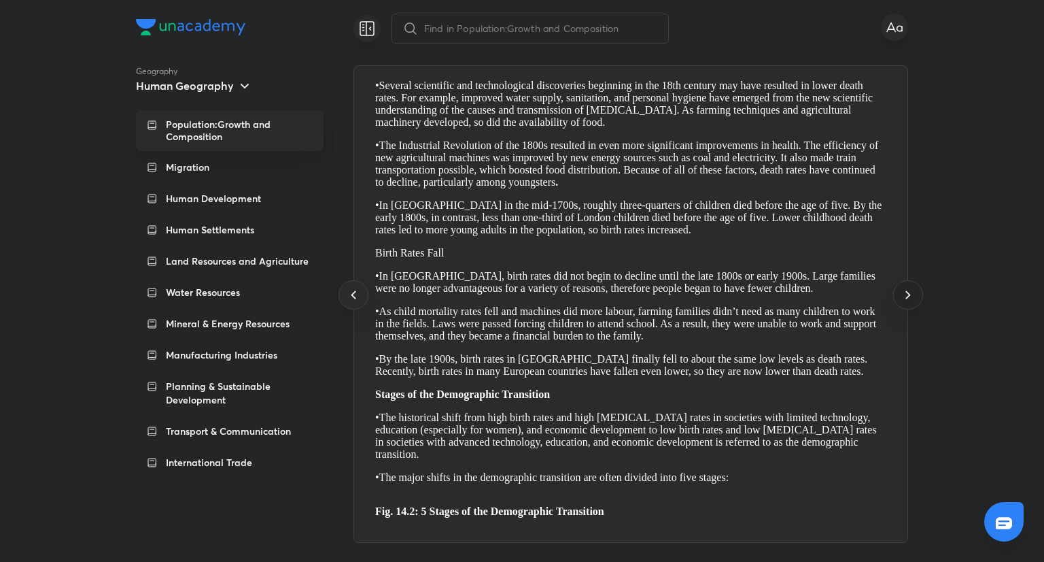
click at [917, 301] on div at bounding box center [907, 294] width 29 height 29
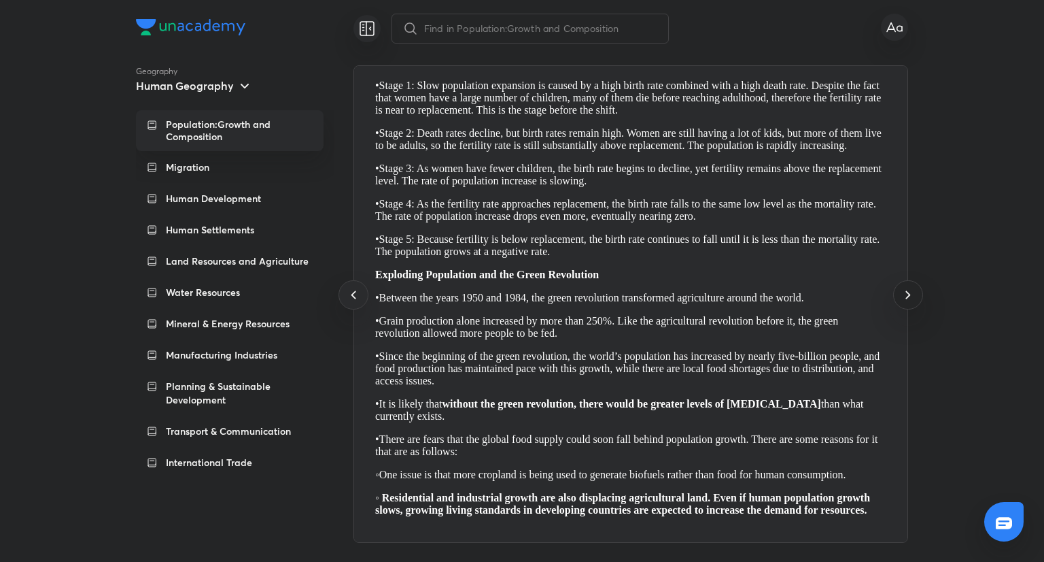
click at [917, 301] on div at bounding box center [907, 294] width 29 height 29
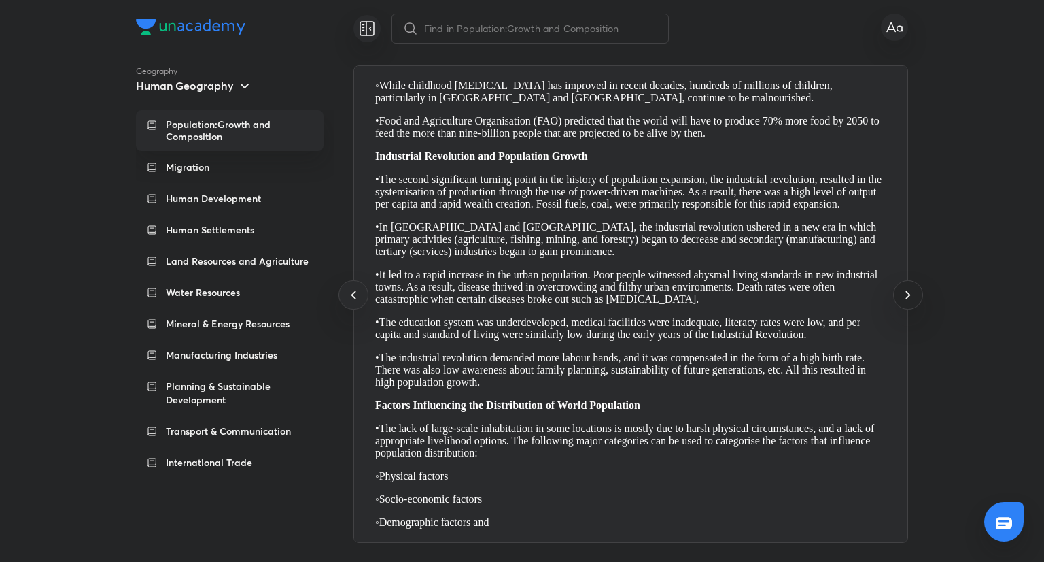
click at [917, 301] on div at bounding box center [907, 294] width 29 height 29
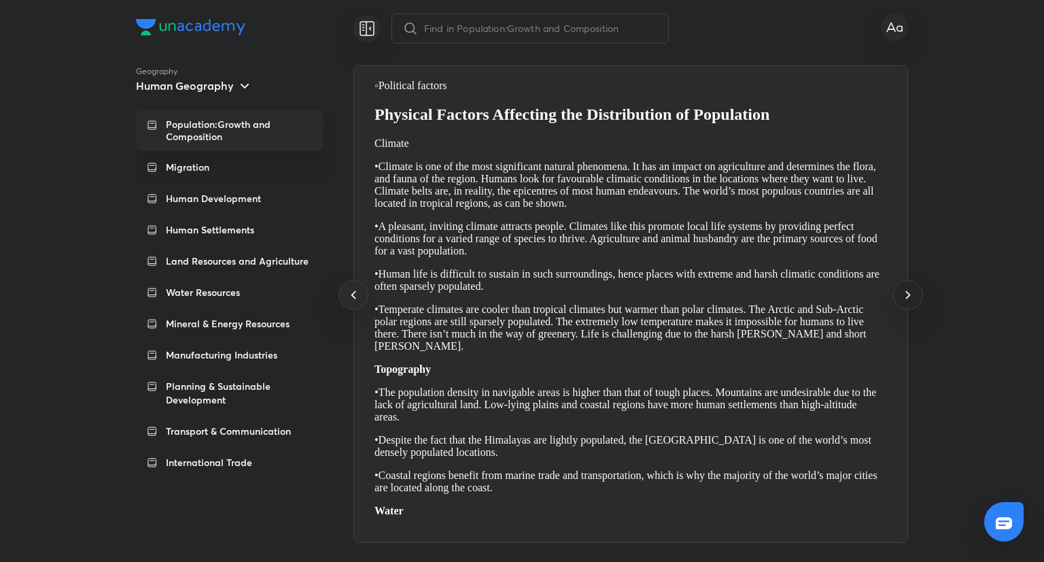
click at [917, 301] on div at bounding box center [907, 294] width 29 height 29
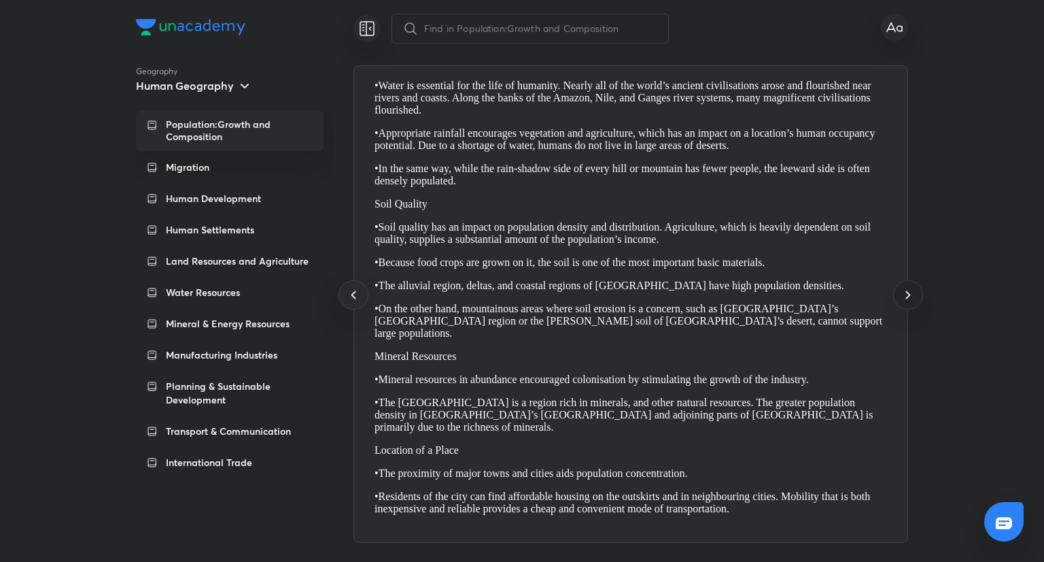
click at [917, 301] on div at bounding box center [907, 294] width 29 height 29
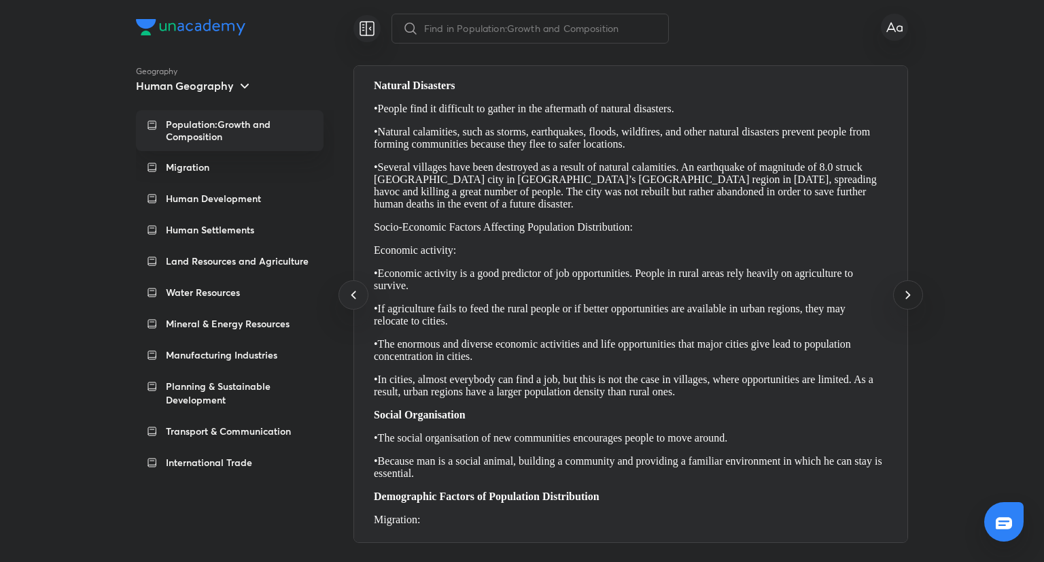
click at [917, 301] on div at bounding box center [907, 294] width 29 height 29
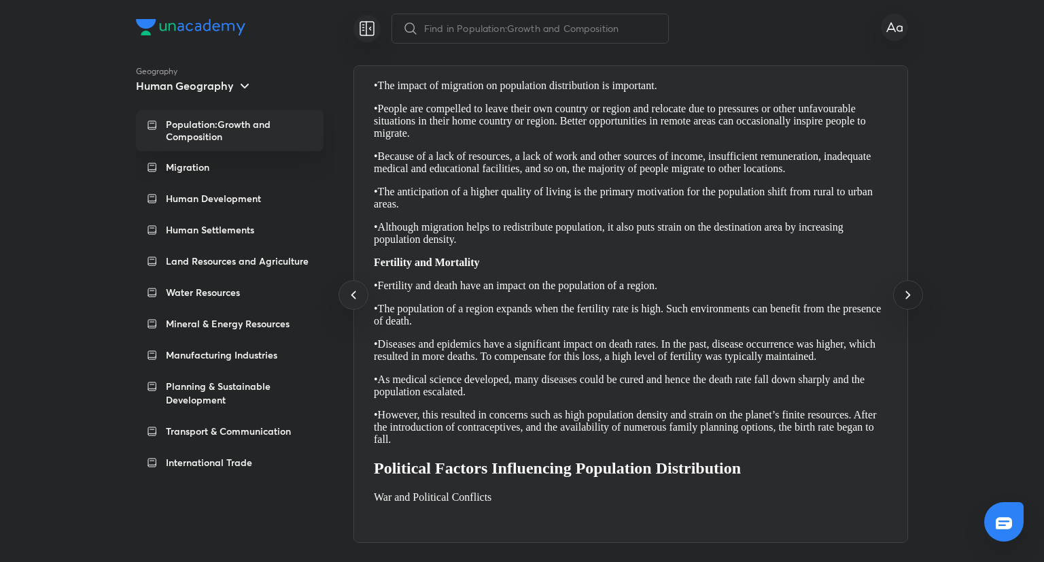
click at [917, 301] on div at bounding box center [907, 294] width 29 height 29
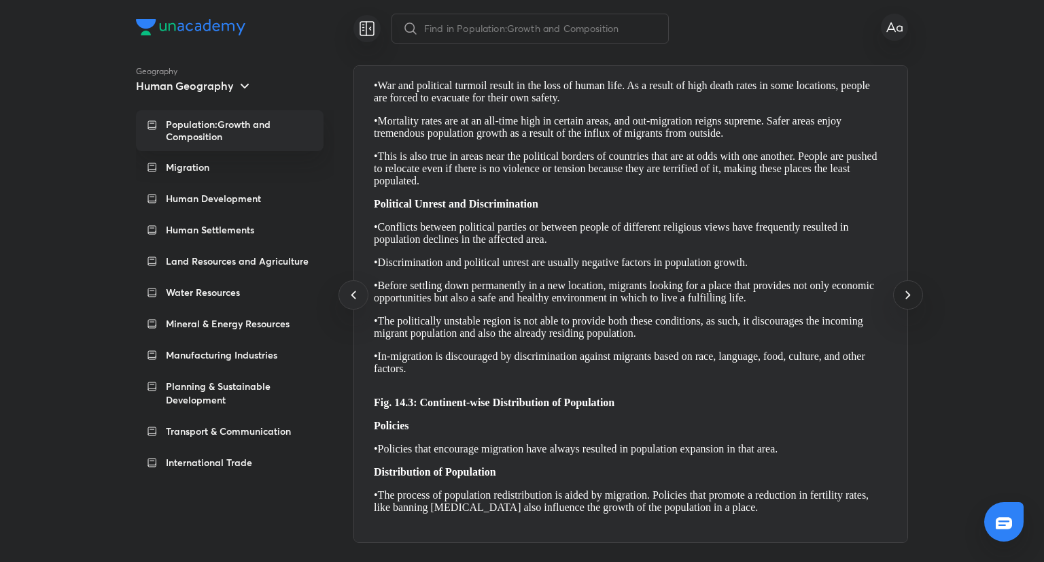
click at [917, 301] on div at bounding box center [907, 294] width 29 height 29
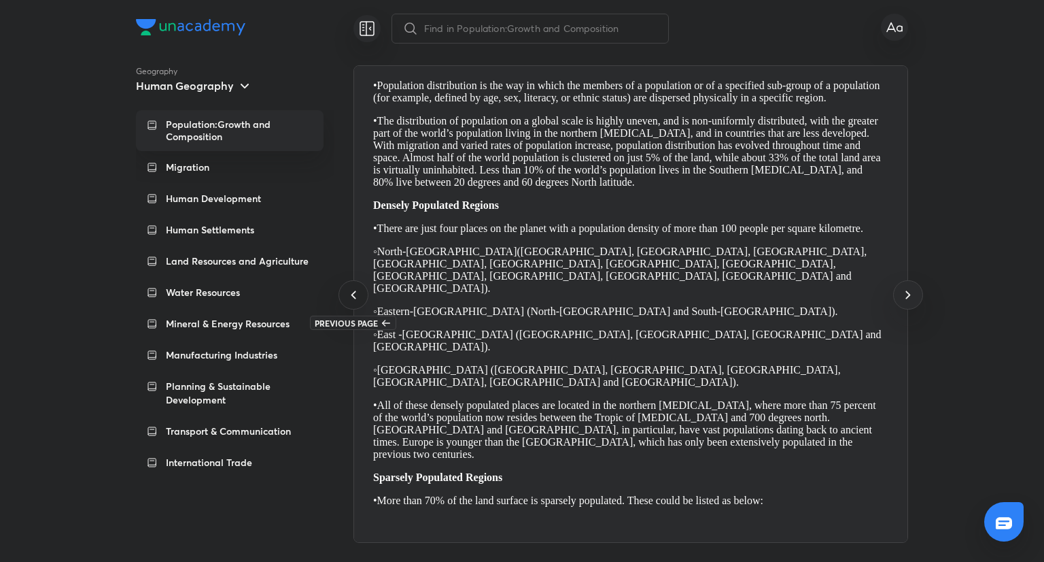
click at [357, 296] on icon at bounding box center [353, 294] width 16 height 16
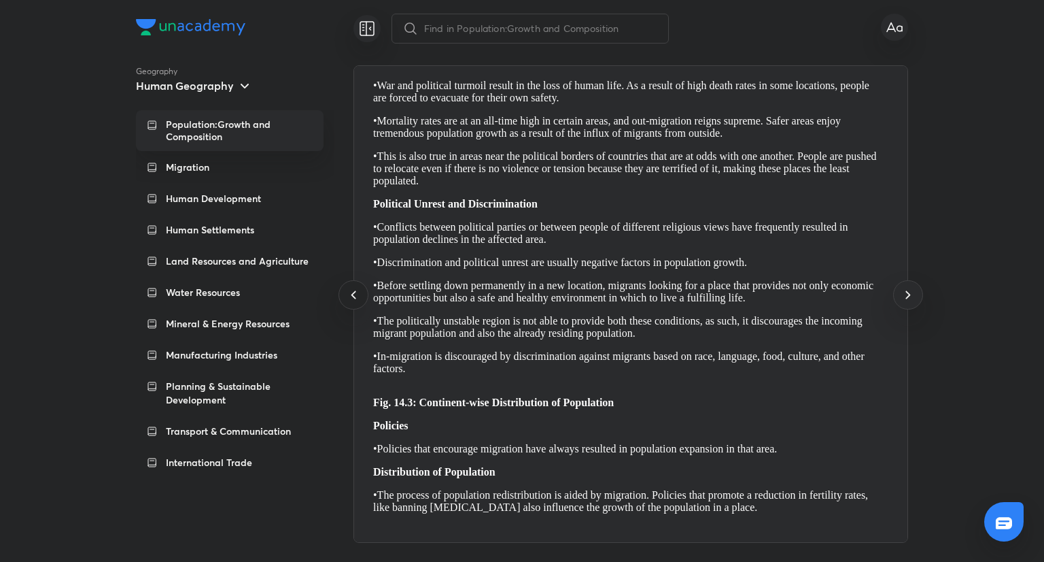
click at [357, 296] on icon at bounding box center [353, 294] width 16 height 16
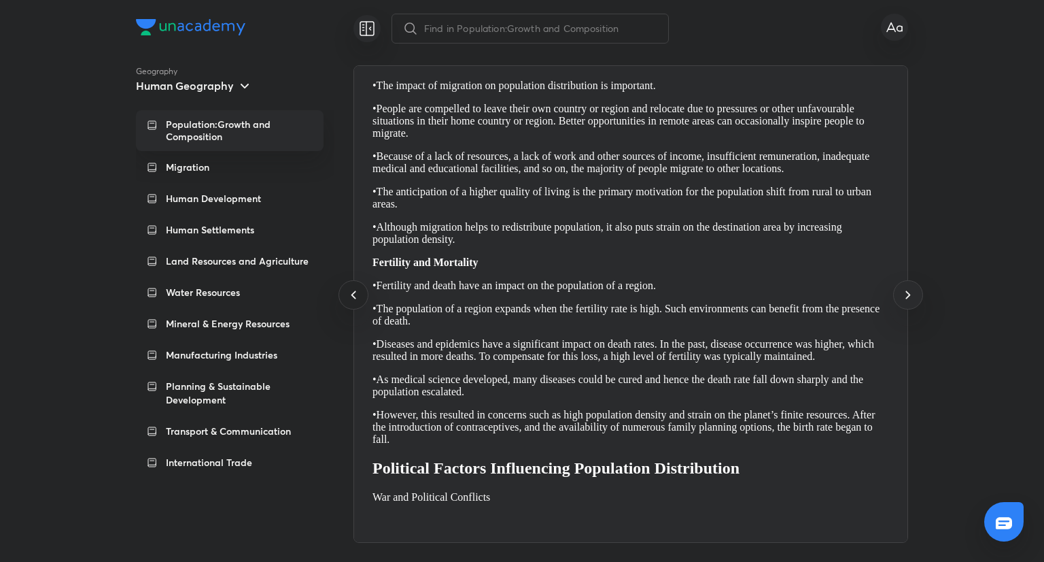
click at [357, 296] on icon at bounding box center [353, 294] width 16 height 16
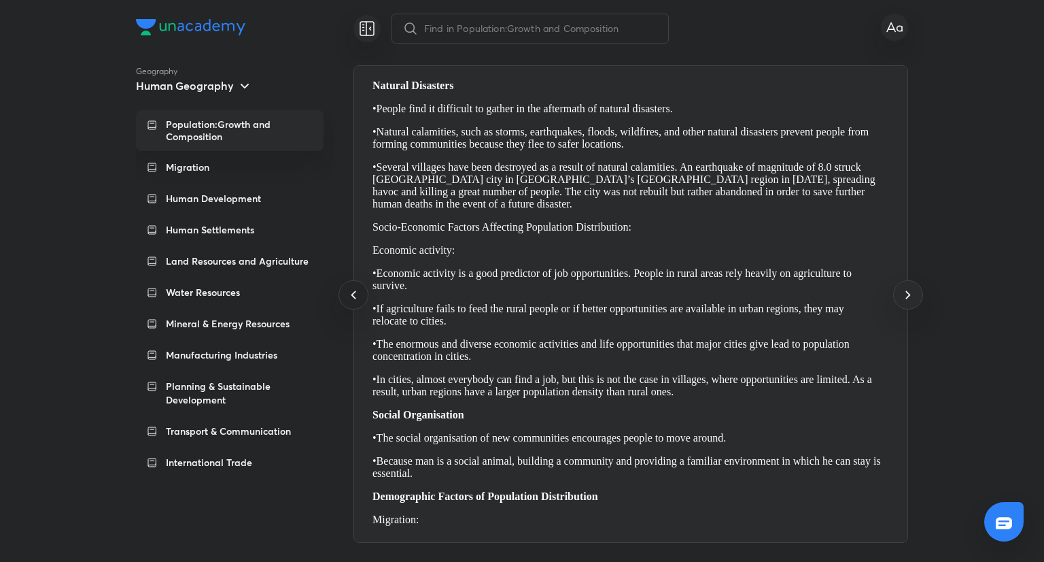
click at [357, 296] on icon at bounding box center [353, 294] width 16 height 16
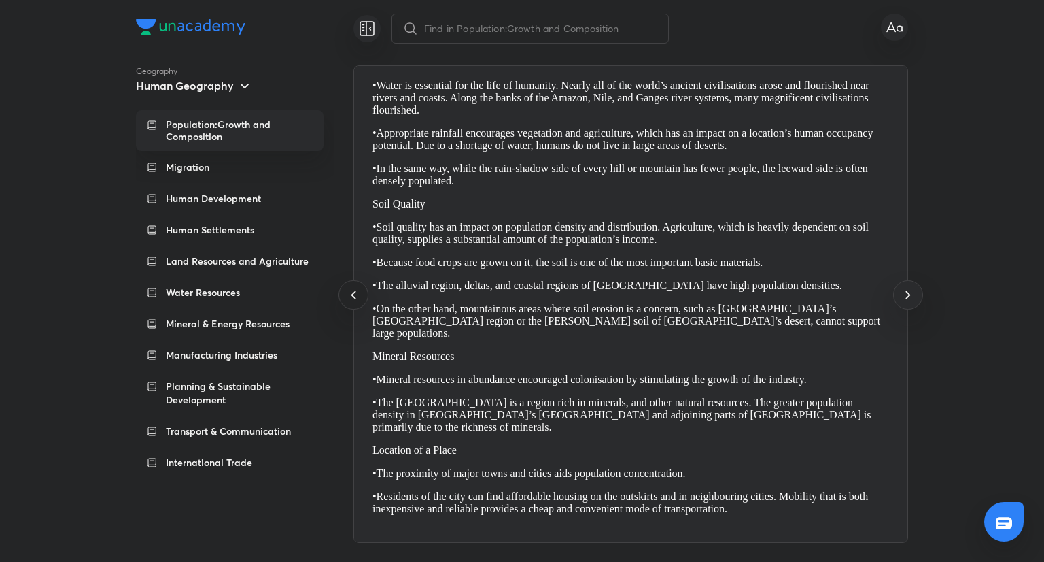
click at [357, 296] on icon at bounding box center [353, 294] width 16 height 16
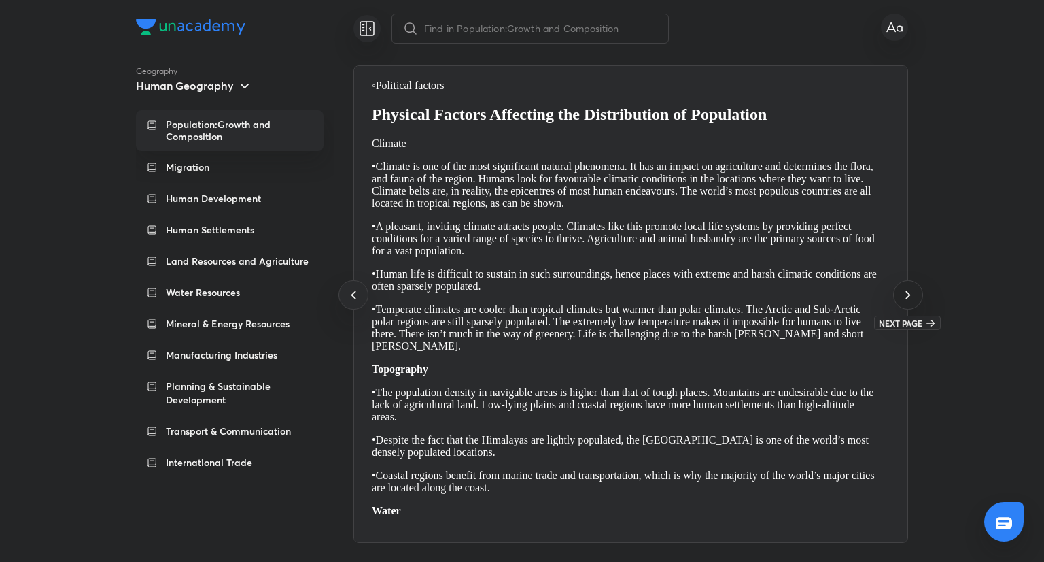
click at [912, 299] on icon at bounding box center [908, 294] width 16 height 16
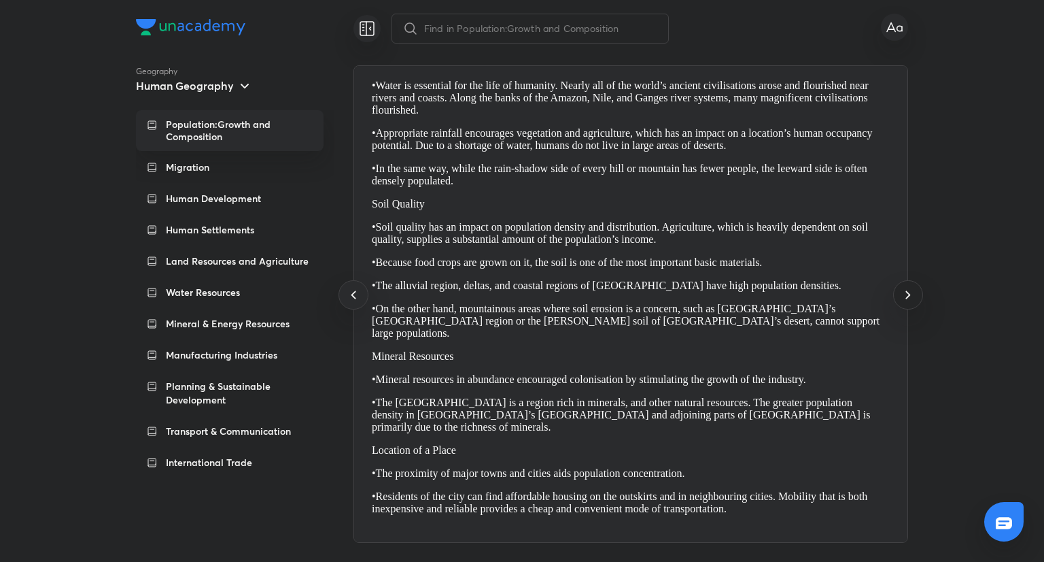
click at [912, 299] on icon at bounding box center [908, 294] width 16 height 16
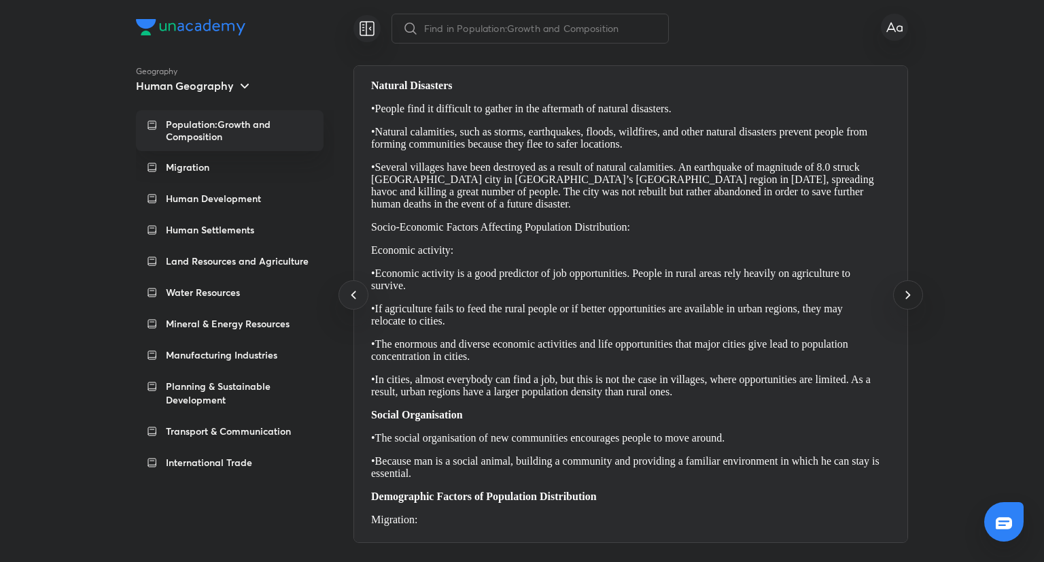
click at [912, 299] on icon at bounding box center [908, 294] width 16 height 16
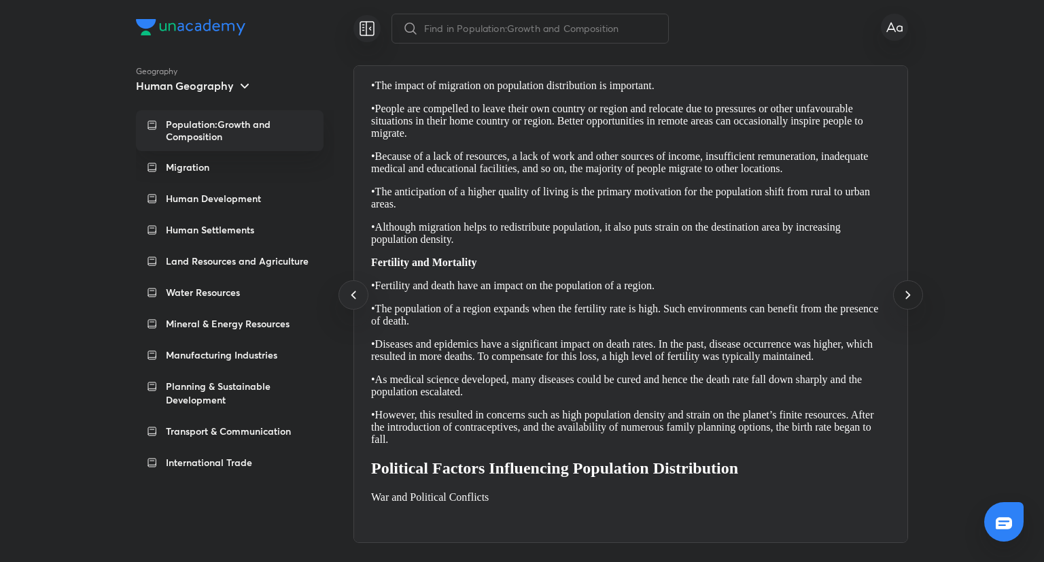
click at [912, 299] on icon at bounding box center [908, 294] width 16 height 16
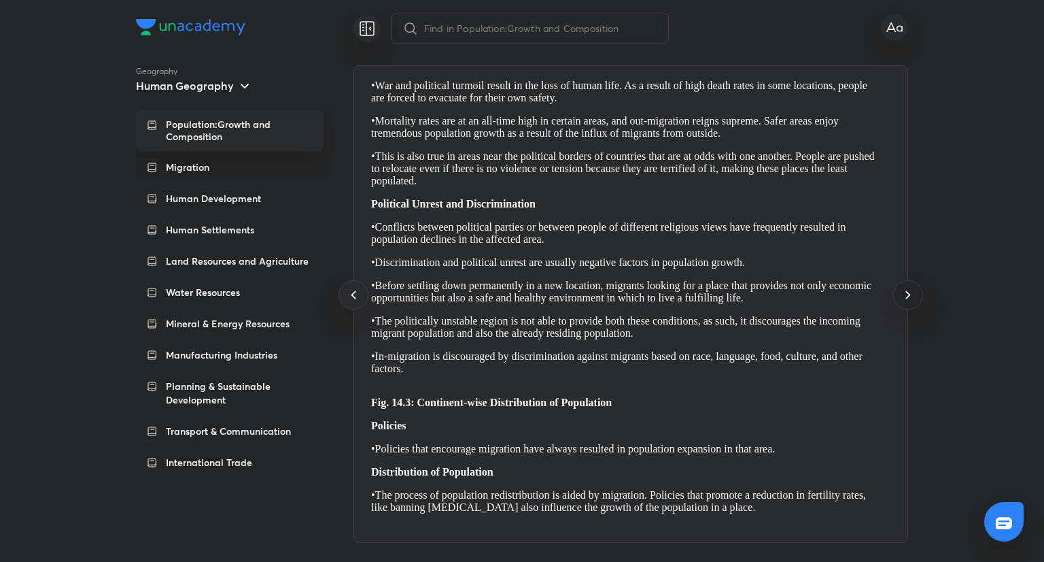
click at [912, 299] on icon at bounding box center [908, 294] width 16 height 16
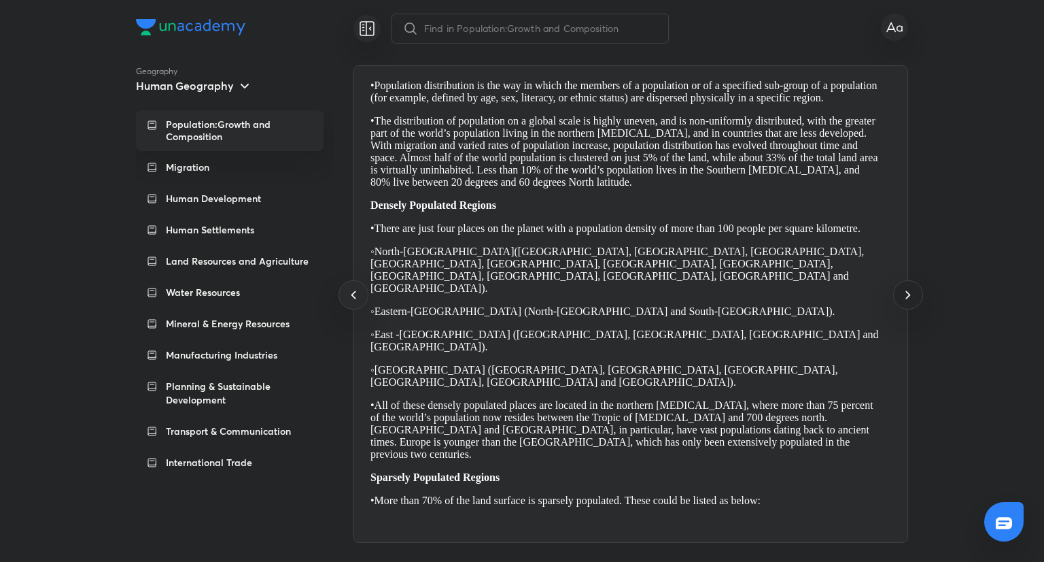
click at [912, 299] on icon at bounding box center [908, 294] width 16 height 16
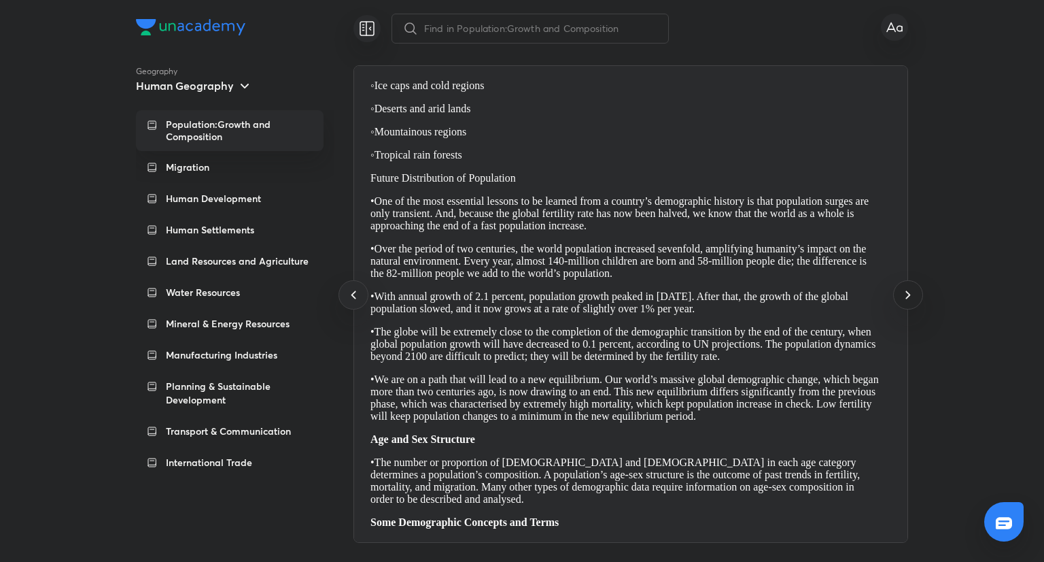
click at [912, 299] on icon at bounding box center [908, 294] width 16 height 16
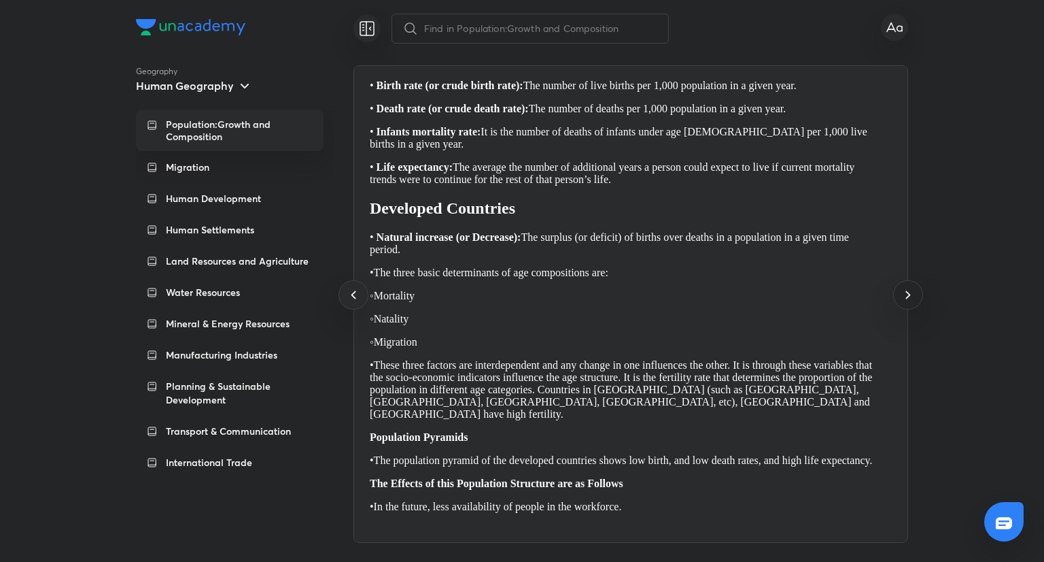
click at [912, 299] on icon at bounding box center [908, 294] width 16 height 16
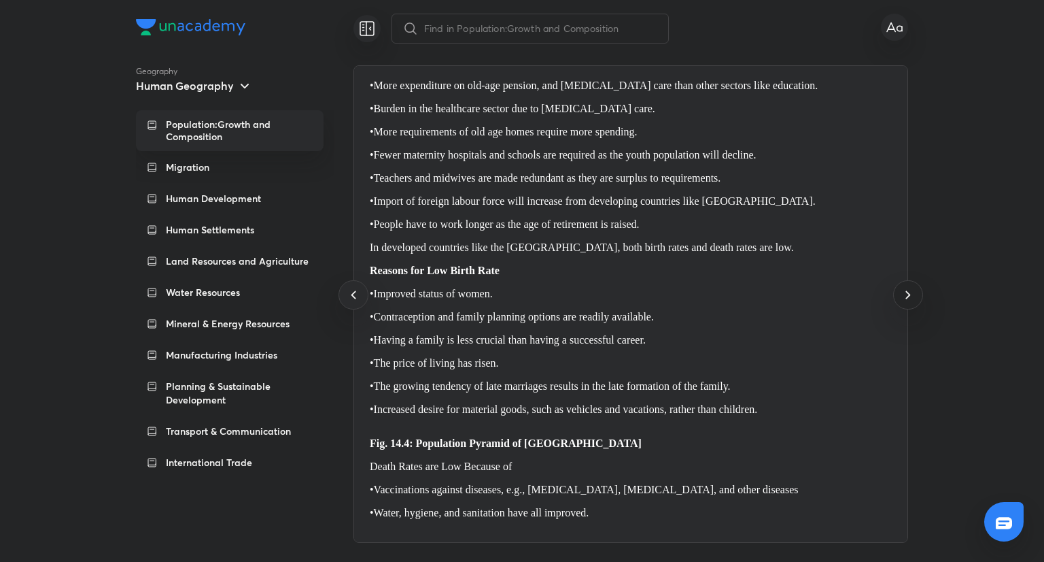
click at [912, 299] on icon at bounding box center [908, 294] width 16 height 16
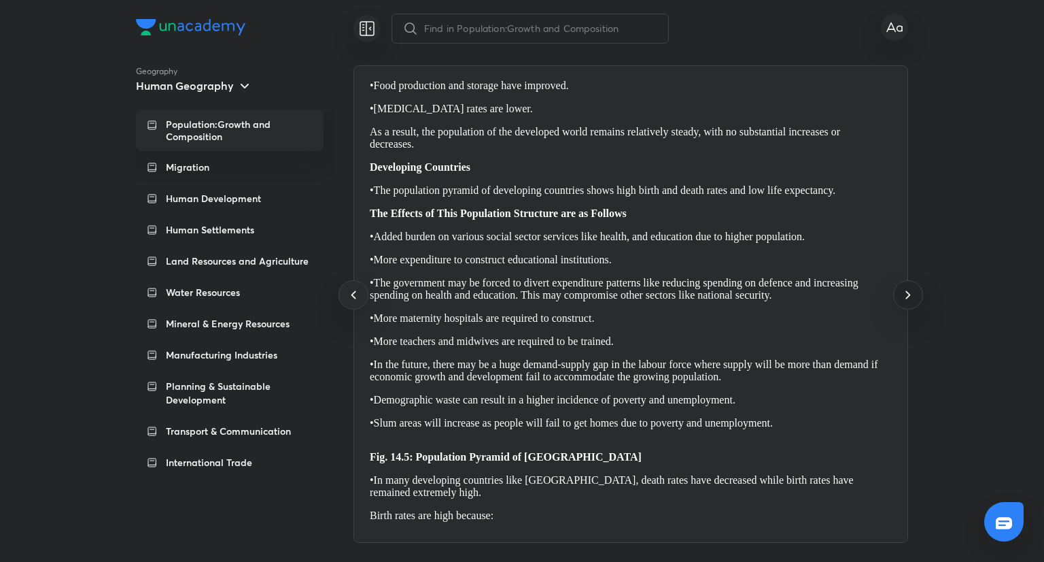
click at [912, 299] on icon at bounding box center [908, 294] width 16 height 16
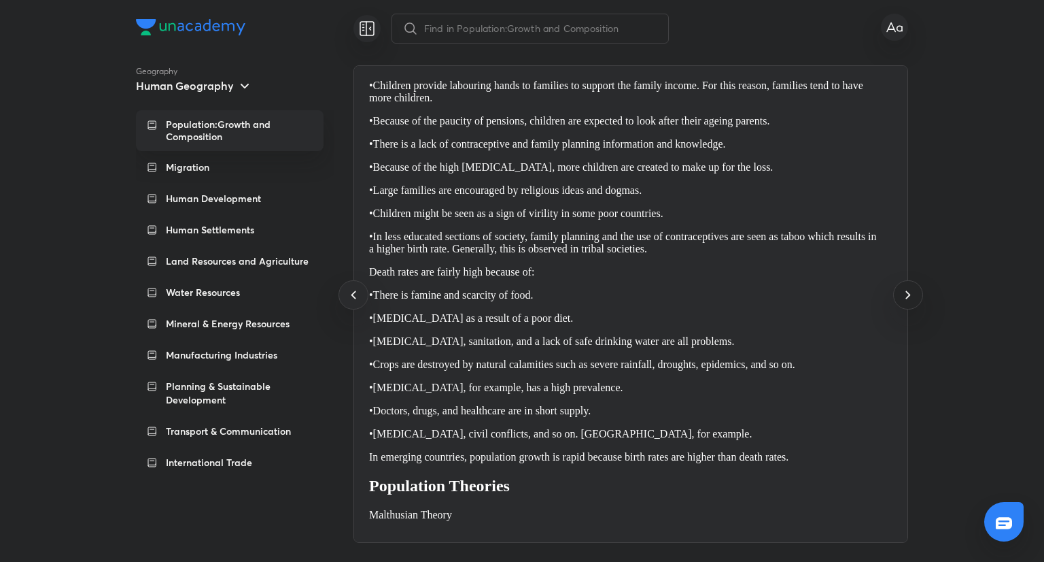
click at [912, 299] on icon at bounding box center [908, 294] width 16 height 16
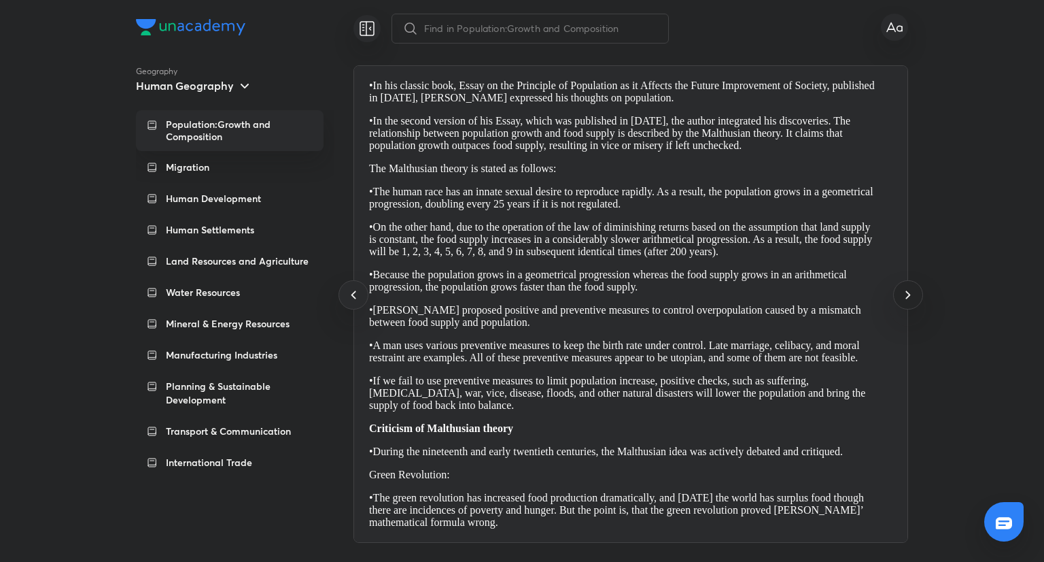
click at [912, 299] on icon at bounding box center [908, 294] width 16 height 16
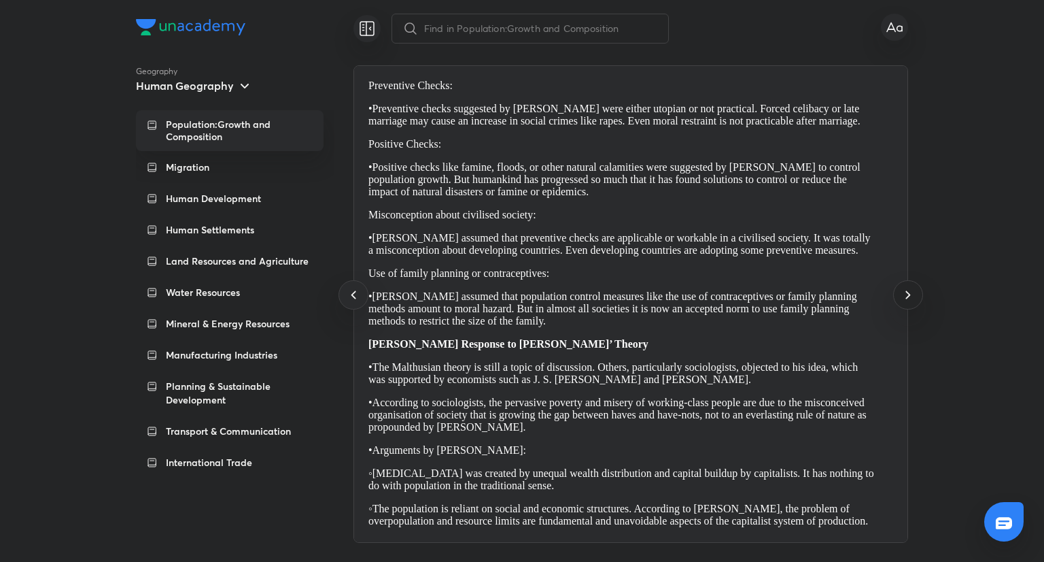
click at [912, 299] on icon at bounding box center [908, 294] width 16 height 16
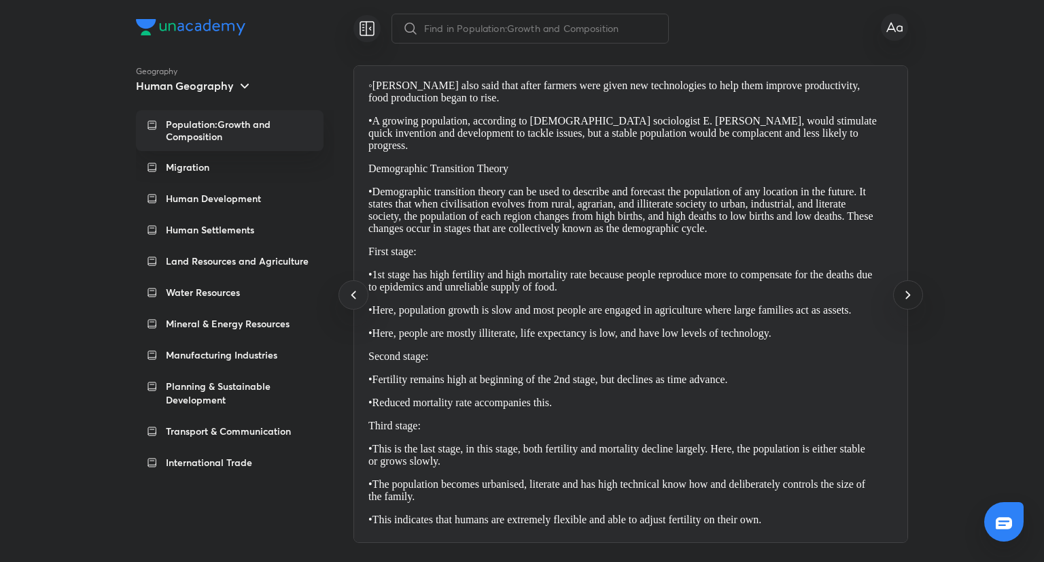
click at [912, 299] on icon at bounding box center [908, 294] width 16 height 16
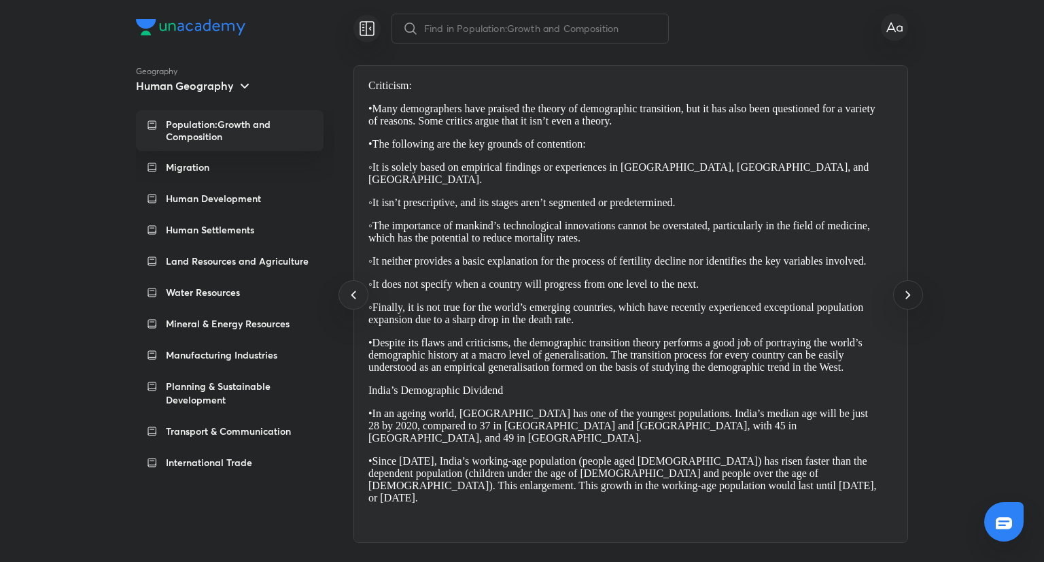
click at [912, 299] on icon at bounding box center [908, 294] width 16 height 16
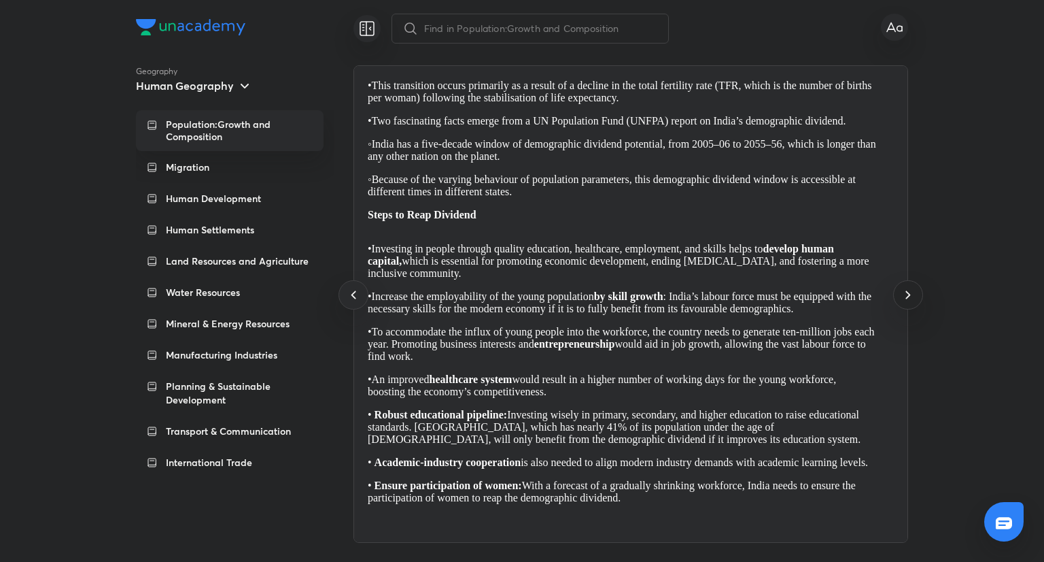
click at [912, 299] on icon at bounding box center [908, 294] width 16 height 16
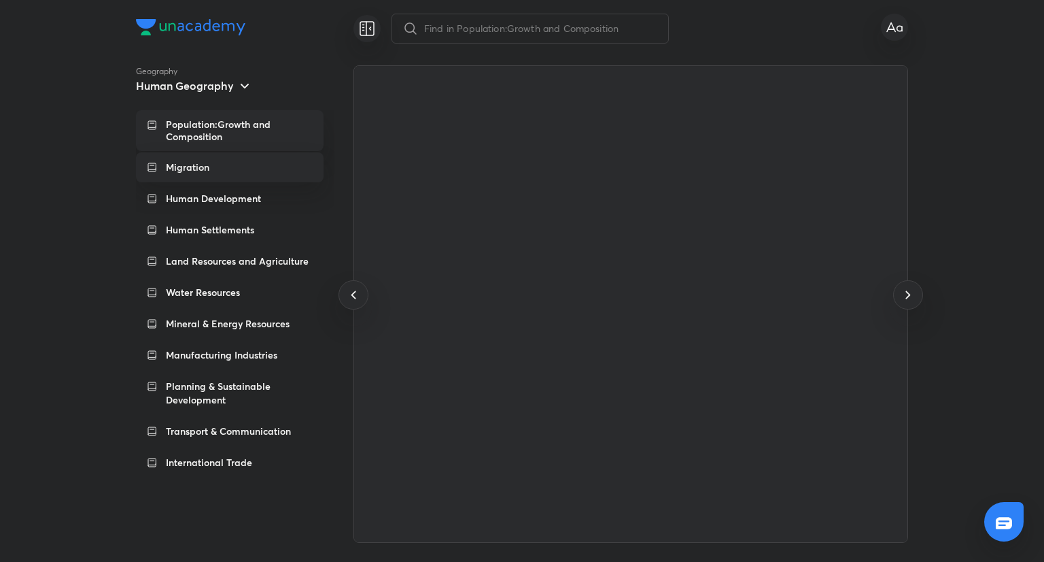
drag, startPoint x: 912, startPoint y: 299, endPoint x: 208, endPoint y: 171, distance: 715.3
click at [208, 171] on div "Geography Human Geography Population:Growth and Composition Migration Human Dev…" at bounding box center [522, 303] width 772 height 477
click at [208, 171] on p "Migration" at bounding box center [188, 167] width 44 height 14
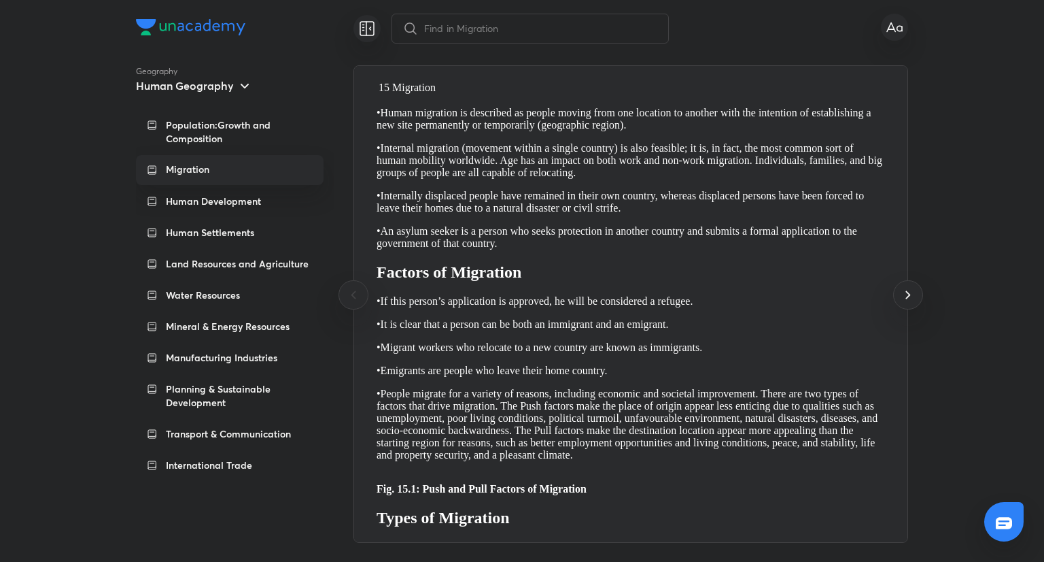
scroll to position [0, 0]
click at [910, 296] on icon at bounding box center [908, 294] width 16 height 16
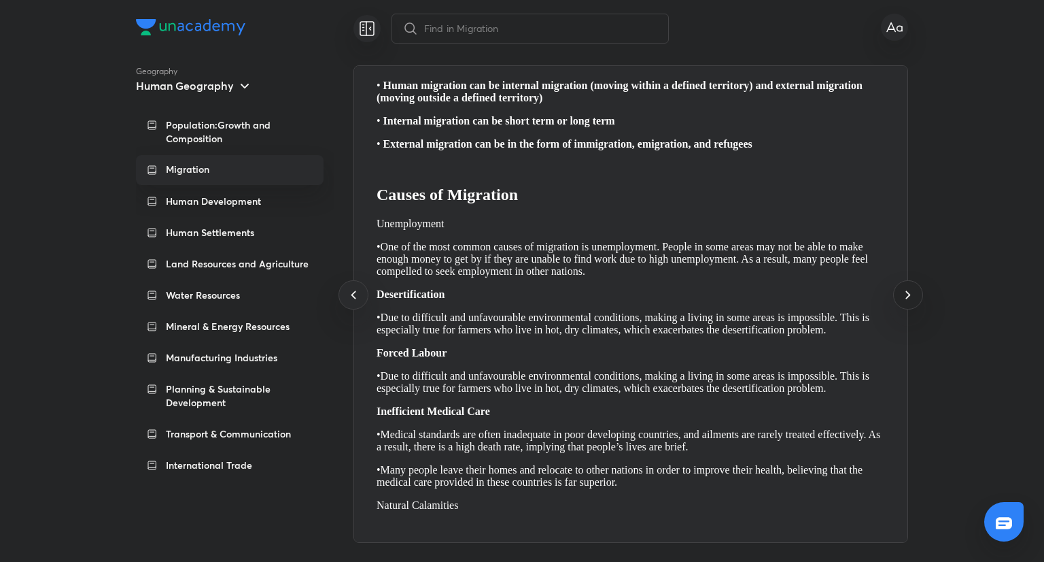
click at [910, 296] on icon at bounding box center [908, 294] width 16 height 16
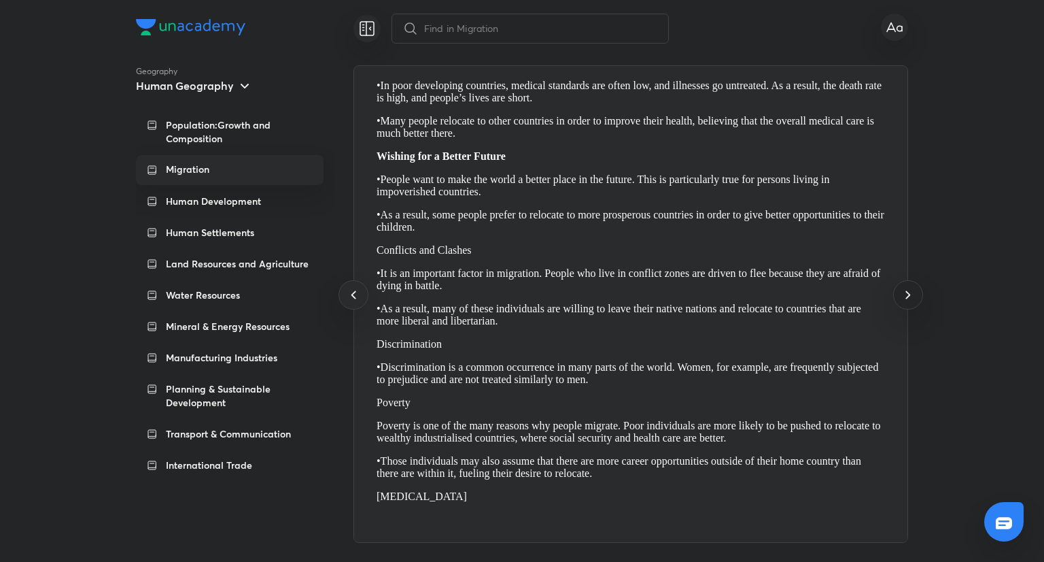
click at [910, 296] on icon at bounding box center [908, 294] width 16 height 16
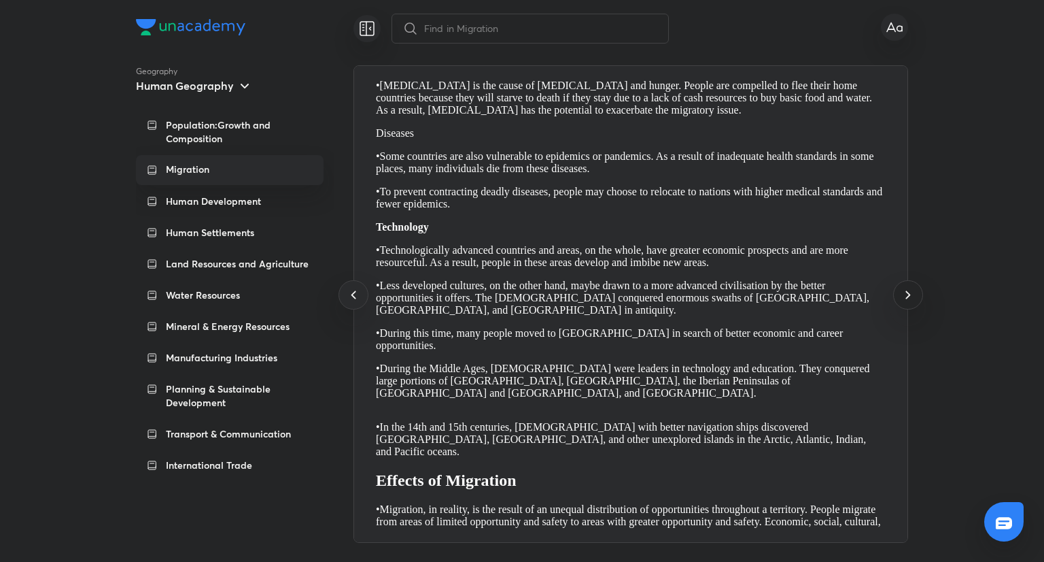
click at [910, 296] on icon at bounding box center [908, 294] width 16 height 16
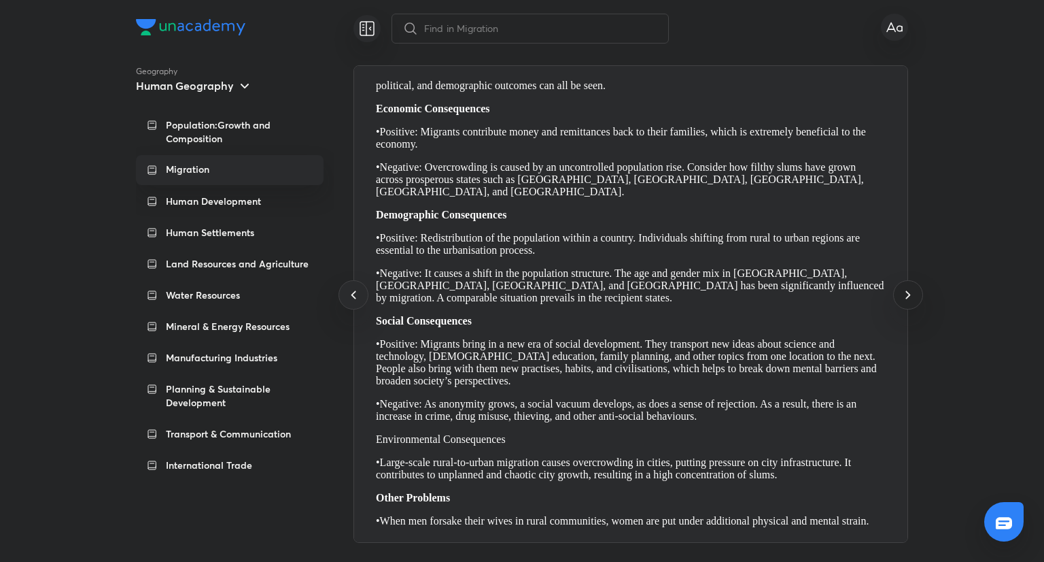
click at [910, 296] on icon at bounding box center [908, 294] width 16 height 16
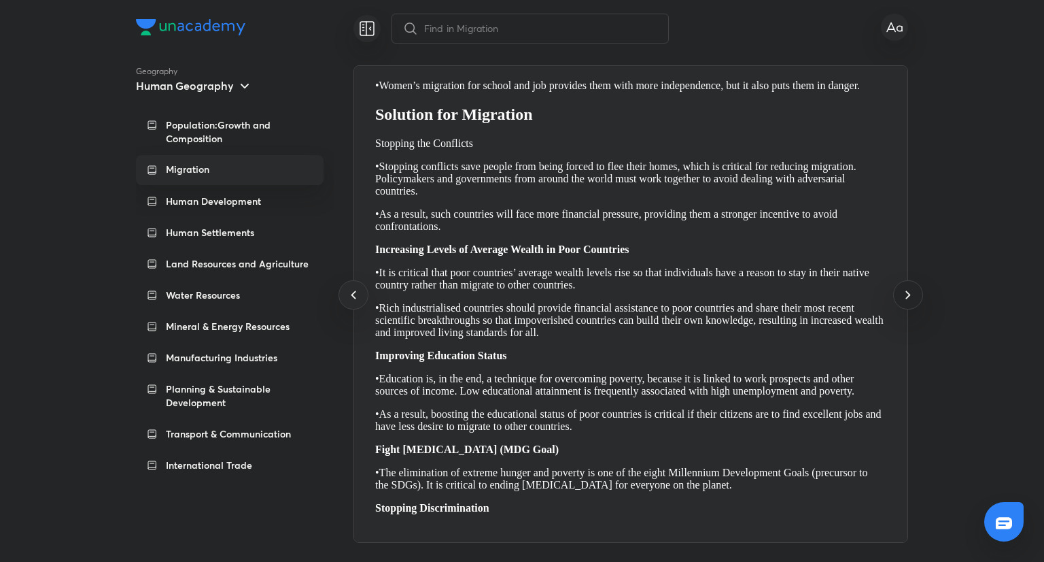
click at [910, 296] on icon at bounding box center [908, 294] width 16 height 16
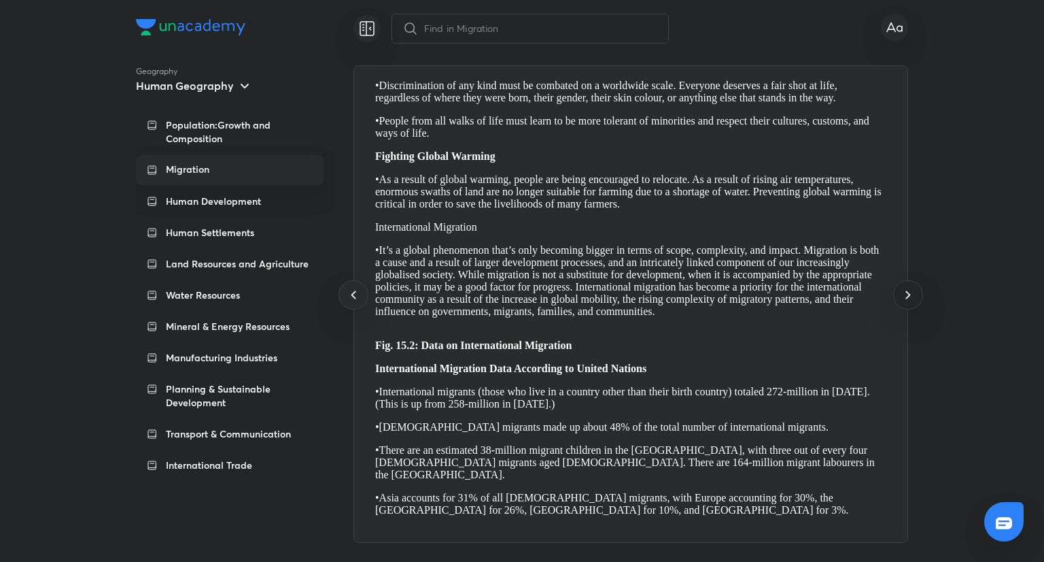
click at [910, 296] on icon at bounding box center [908, 294] width 16 height 16
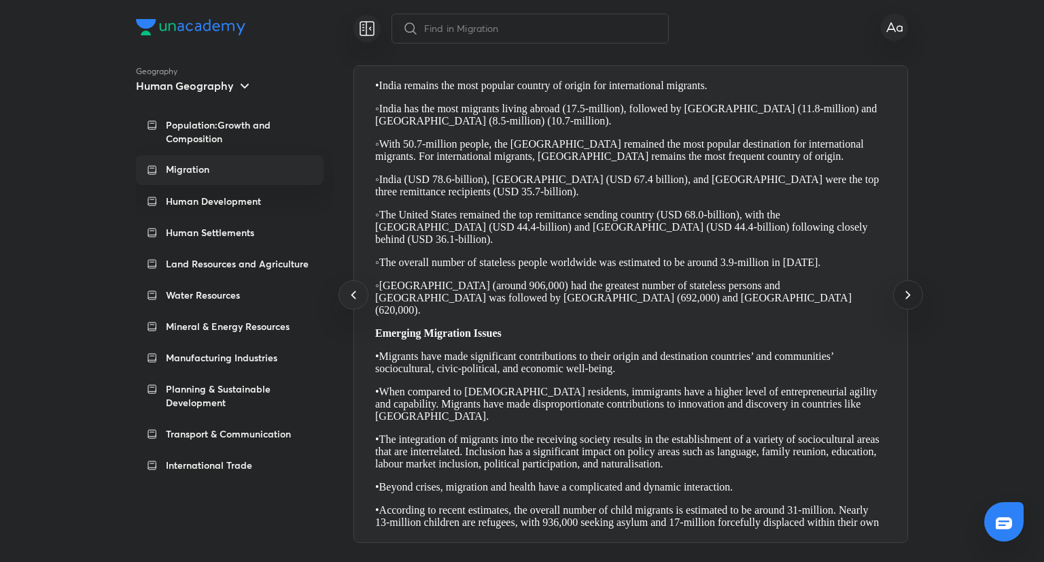
click at [910, 296] on icon at bounding box center [908, 294] width 16 height 16
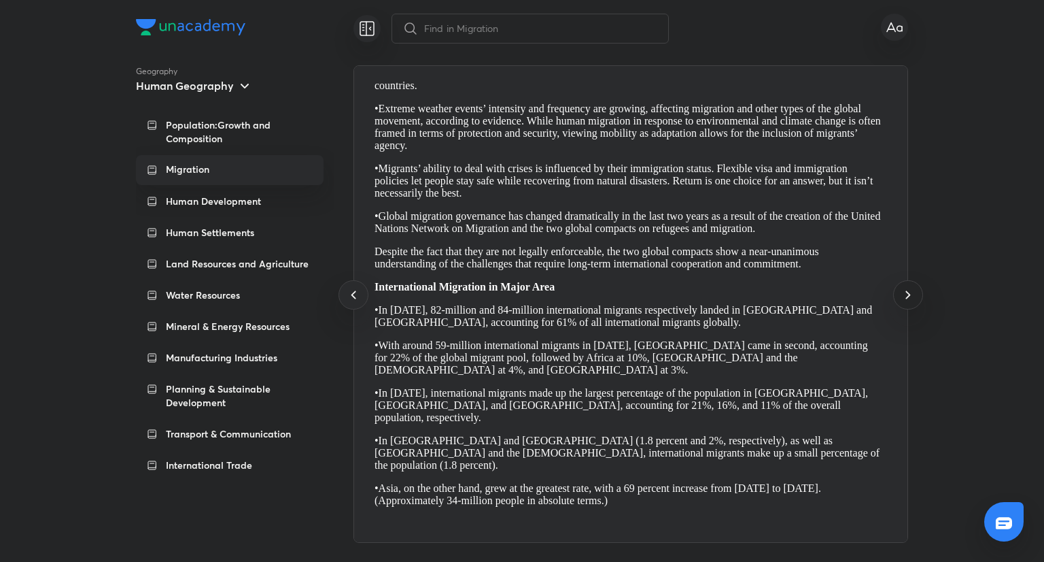
click at [910, 296] on icon at bounding box center [908, 294] width 16 height 16
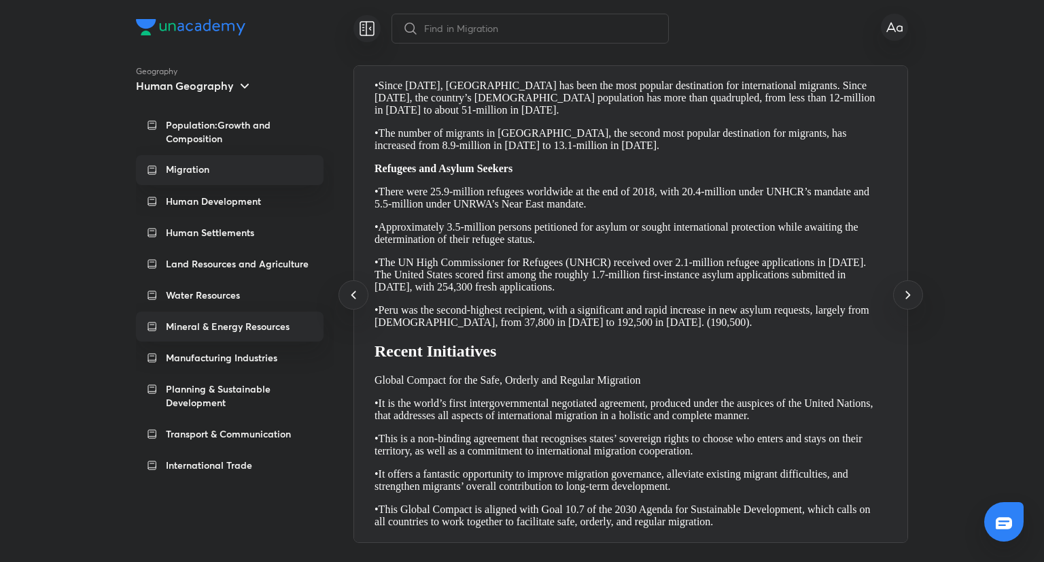
drag, startPoint x: 910, startPoint y: 296, endPoint x: 239, endPoint y: 331, distance: 672.0
click at [239, 331] on div "Geography Human Geography Population:Growth and Composition Migration Human Dev…" at bounding box center [522, 303] width 772 height 477
click at [239, 331] on p "Mineral & Energy Resources" at bounding box center [228, 327] width 124 height 14
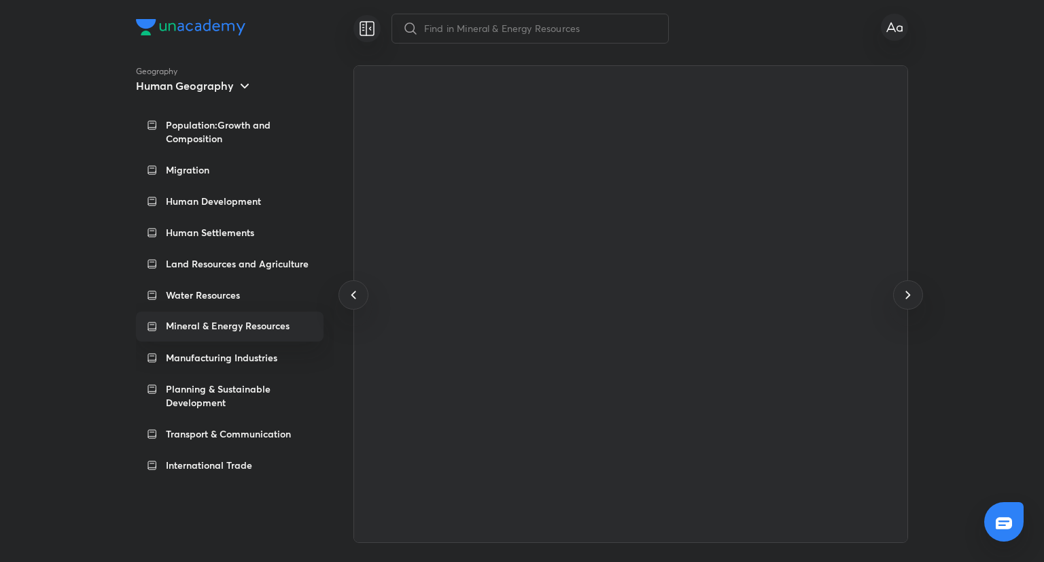
scroll to position [0, 0]
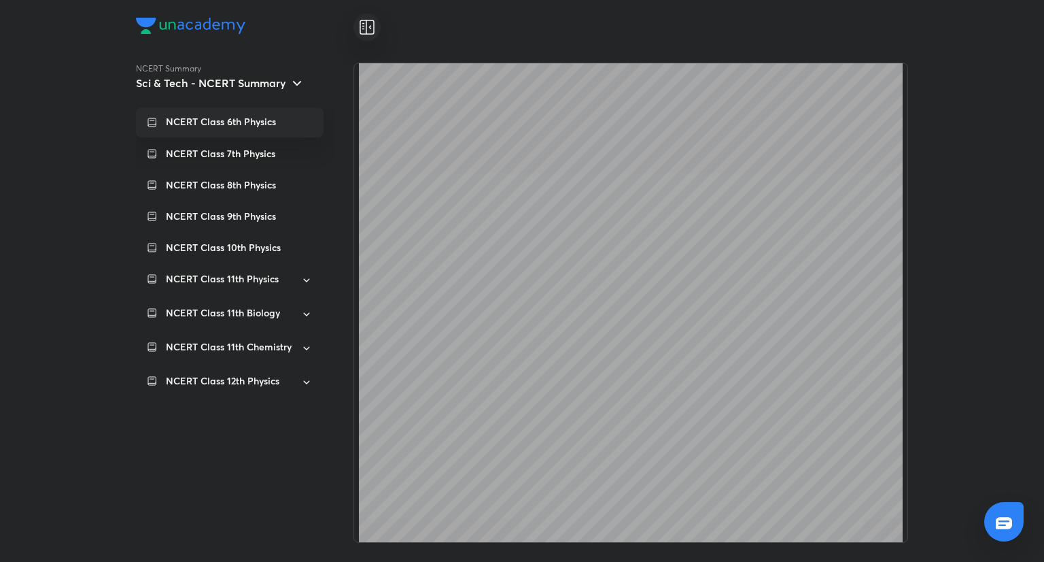
scroll to position [866, 0]
click at [261, 167] on div "NCERT Class 7th Physics" at bounding box center [230, 154] width 188 height 30
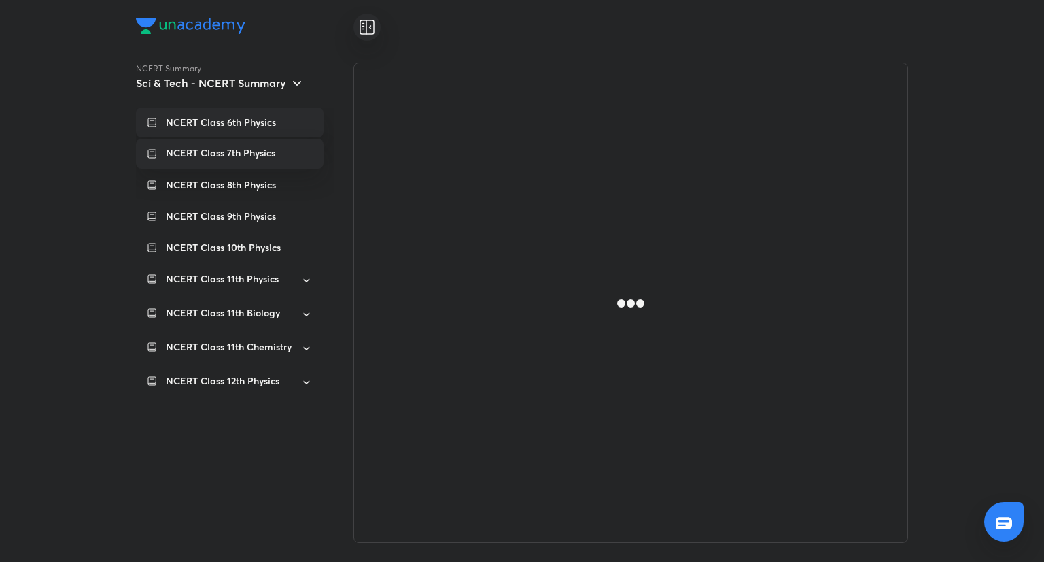
click at [256, 118] on p "NCERT Class 6th Physics" at bounding box center [221, 123] width 110 height 14
click at [256, 118] on p "NCERT Class 6th Physics" at bounding box center [221, 122] width 110 height 12
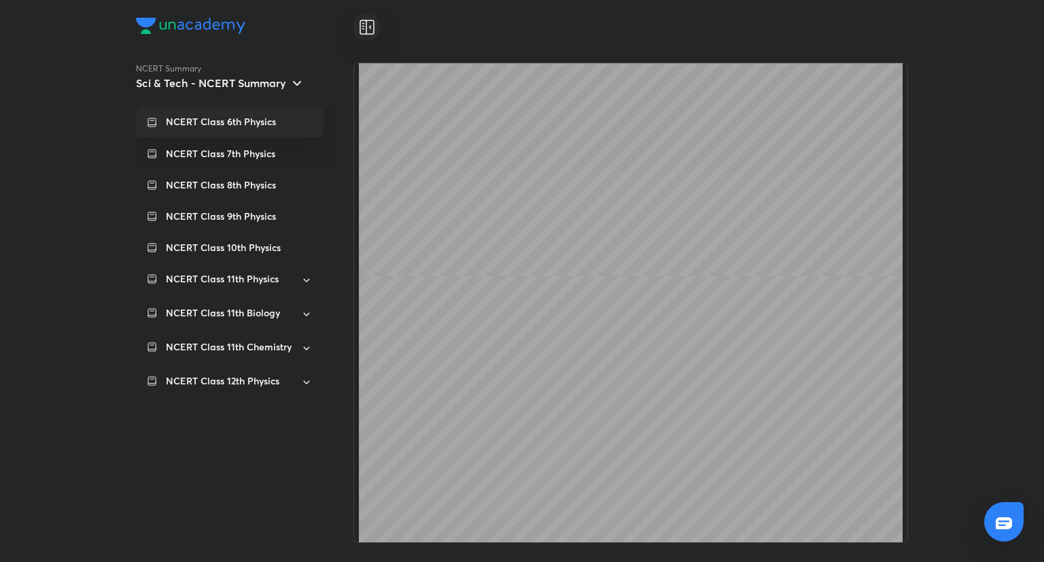
scroll to position [17103, 0]
click at [253, 161] on div "NCERT Class 7th Physics" at bounding box center [230, 154] width 188 height 30
click at [240, 180] on p "NCERT Class 8th Physics" at bounding box center [221, 185] width 110 height 14
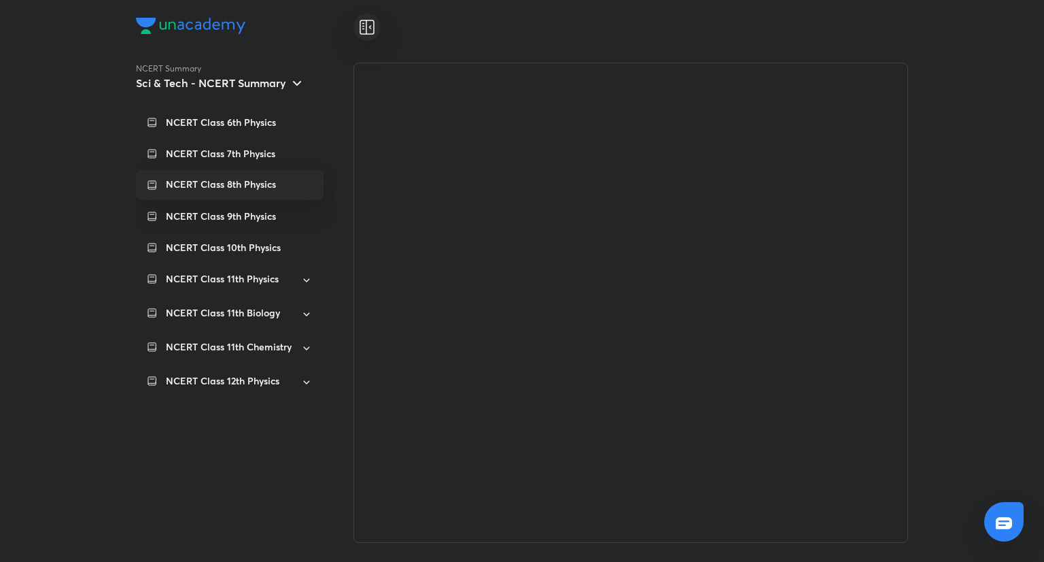
scroll to position [0, 0]
click at [291, 381] on div "NCERT Class 12th Physics" at bounding box center [230, 382] width 188 height 33
click at [258, 354] on p "NCERT Class 11th Chemistry" at bounding box center [229, 347] width 126 height 14
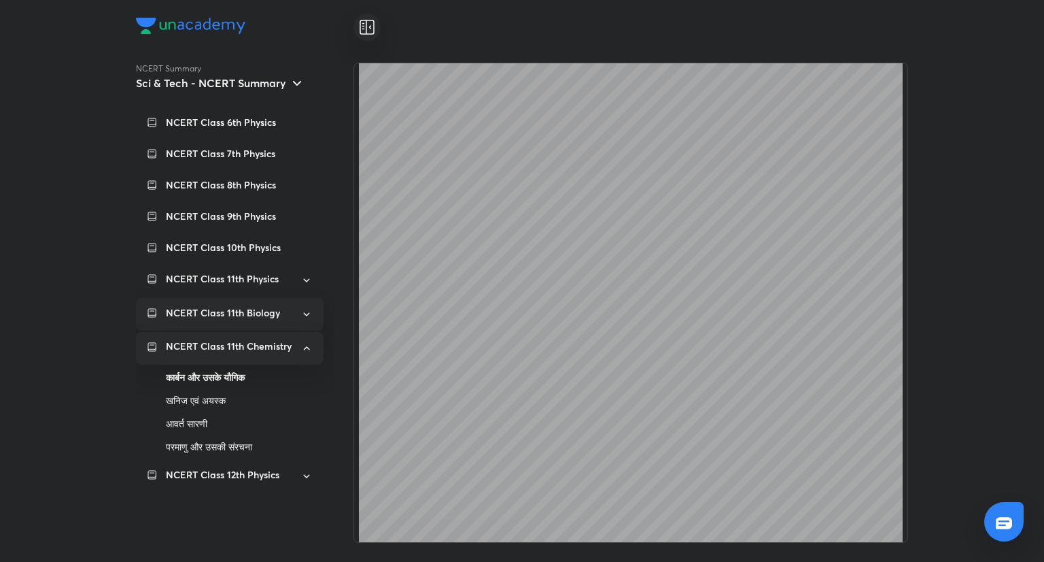
click at [253, 309] on p "NCERT Class 11th Biology" at bounding box center [223, 313] width 114 height 14
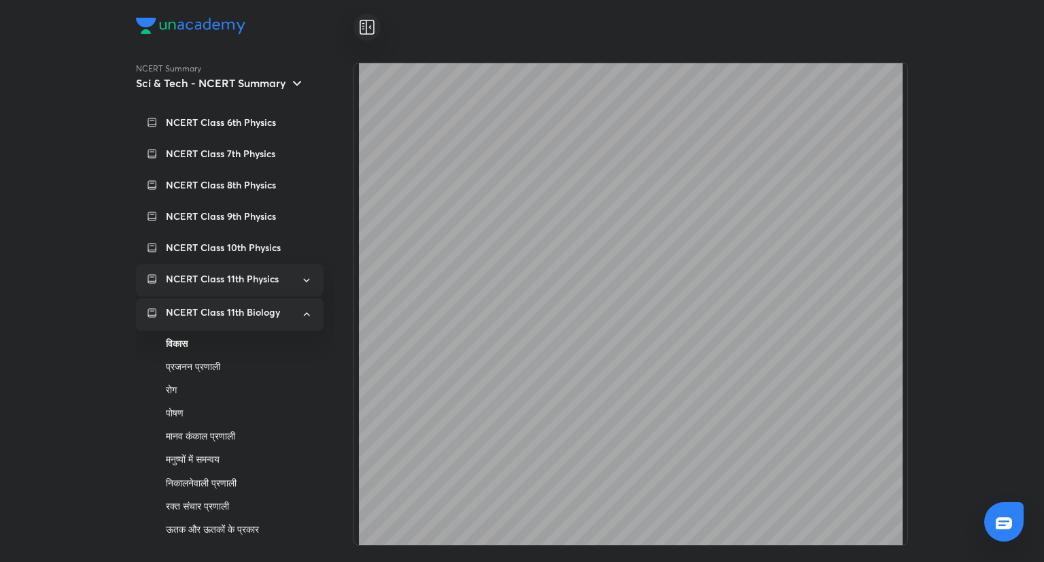
click at [224, 275] on p "NCERT Class 11th Physics" at bounding box center [222, 279] width 113 height 14
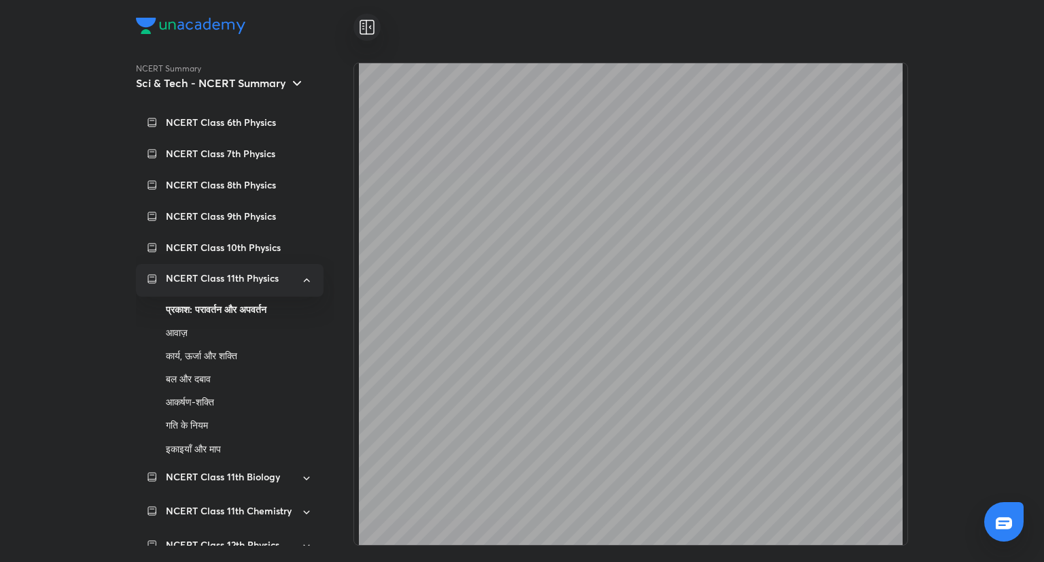
click at [184, 86] on h5 "Sci & Tech - NCERT Summary" at bounding box center [211, 83] width 150 height 14
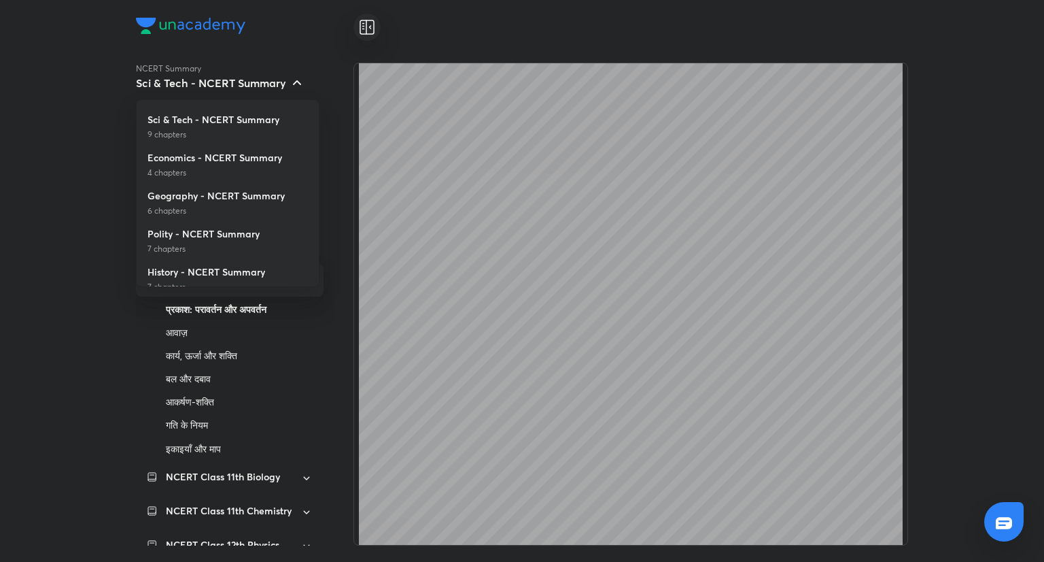
click at [184, 86] on div at bounding box center [522, 281] width 1044 height 562
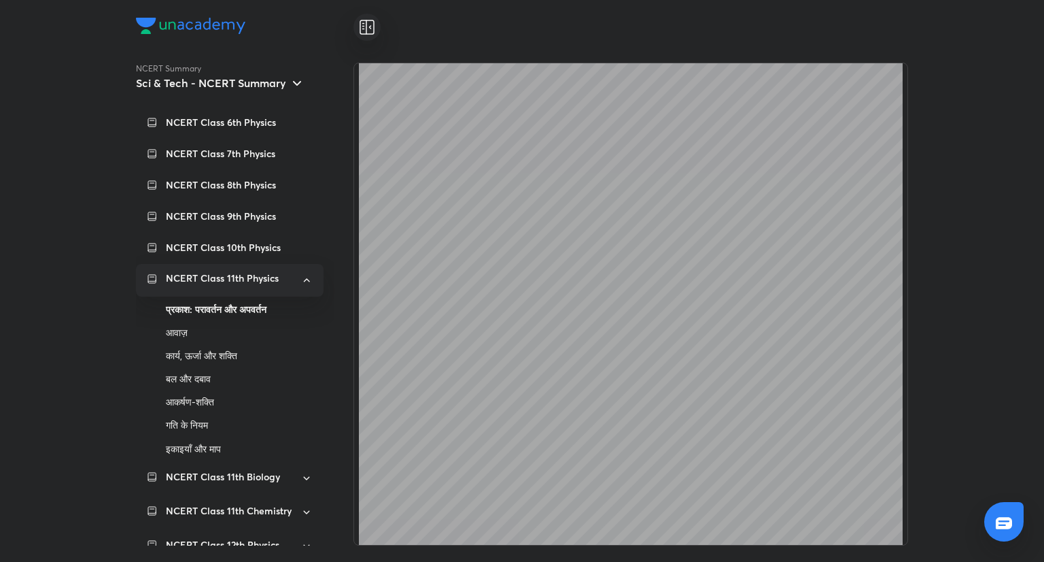
click at [184, 86] on h5 "Sci & Tech - NCERT Summary" at bounding box center [211, 83] width 150 height 14
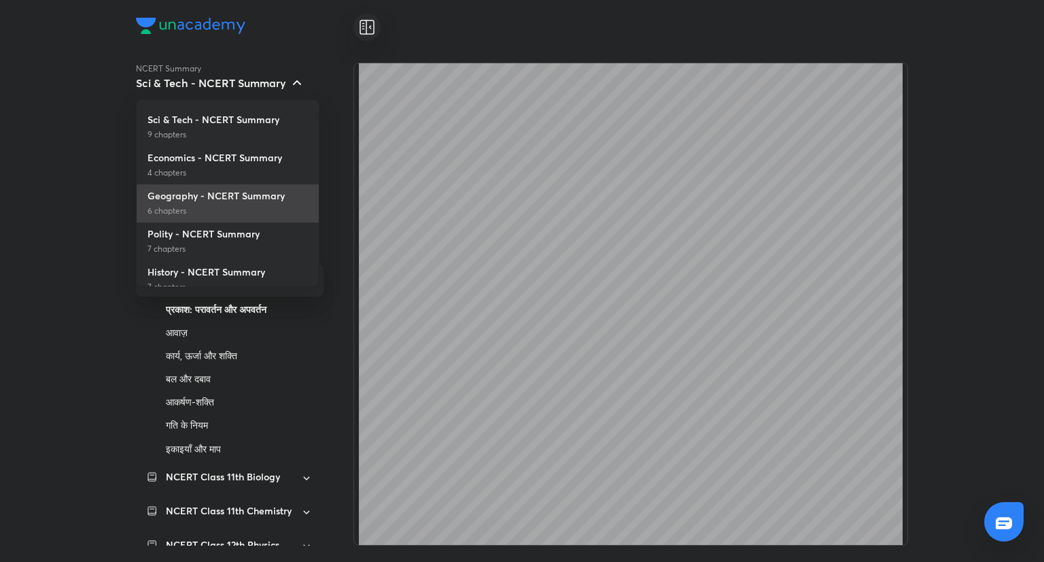
scroll to position [20, 0]
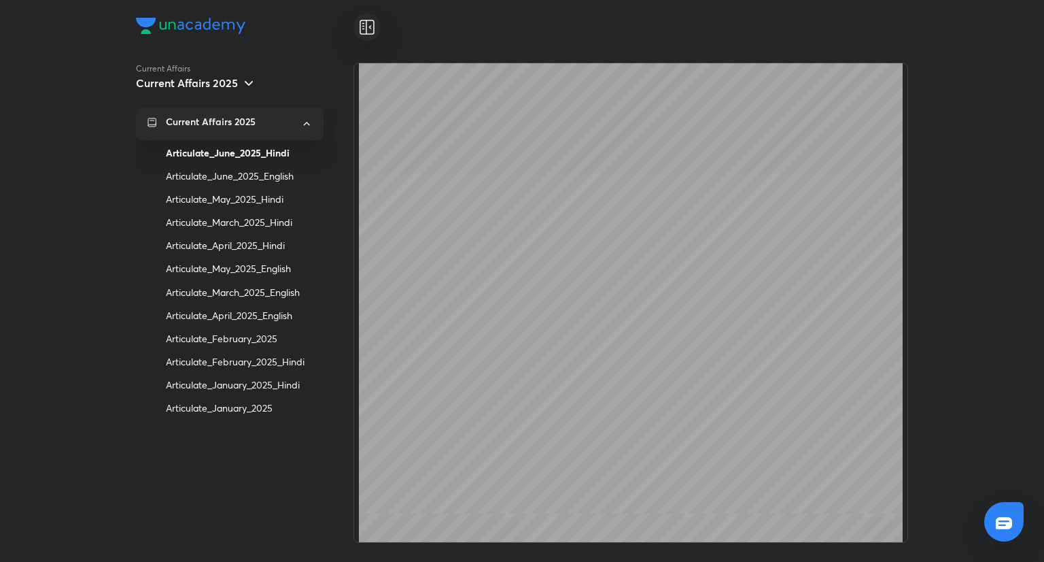
scroll to position [260, 0]
click at [291, 175] on div "Articulate_June_2025_English" at bounding box center [239, 176] width 147 height 23
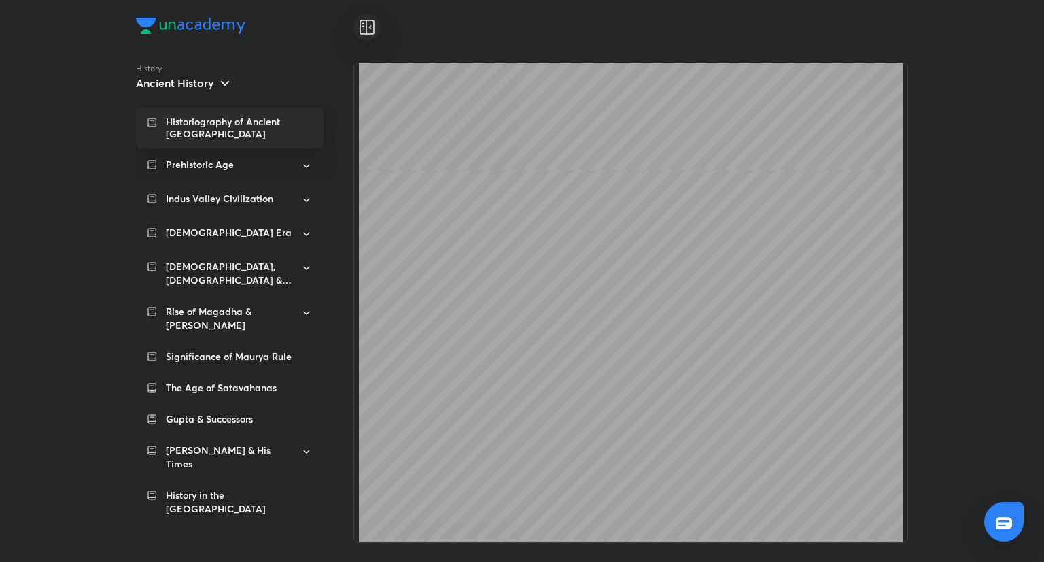
scroll to position [1487, 0]
click at [220, 160] on div "Prehistoric Age" at bounding box center [230, 166] width 188 height 33
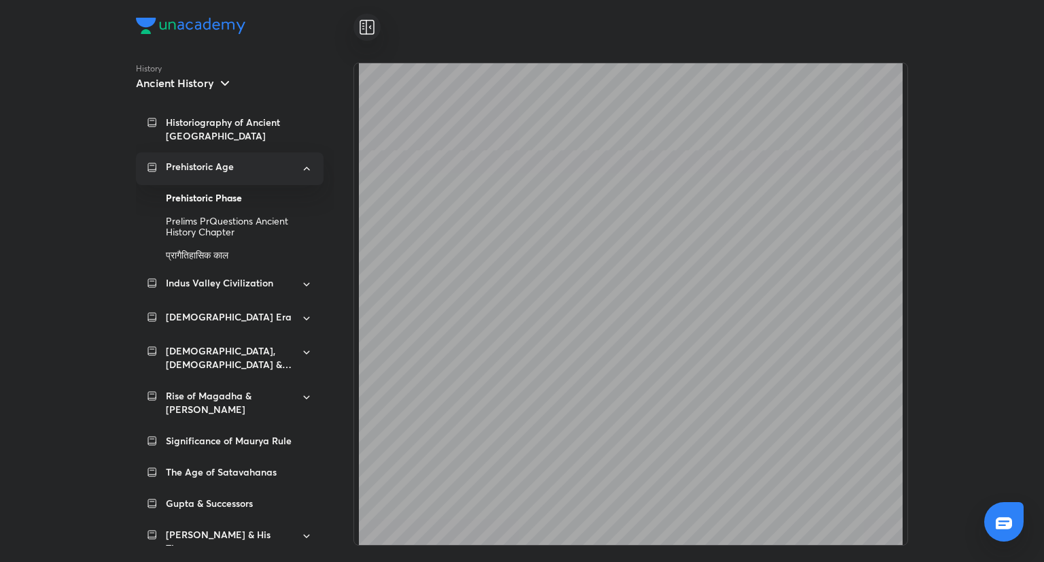
scroll to position [6842, 0]
click at [250, 192] on div "Prehistoric Phase" at bounding box center [239, 197] width 147 height 23
click at [224, 188] on div "Prehistoric Phase" at bounding box center [239, 197] width 147 height 23
click at [256, 211] on div "Prelims PrQuestions Ancient History Chapter" at bounding box center [239, 226] width 147 height 34
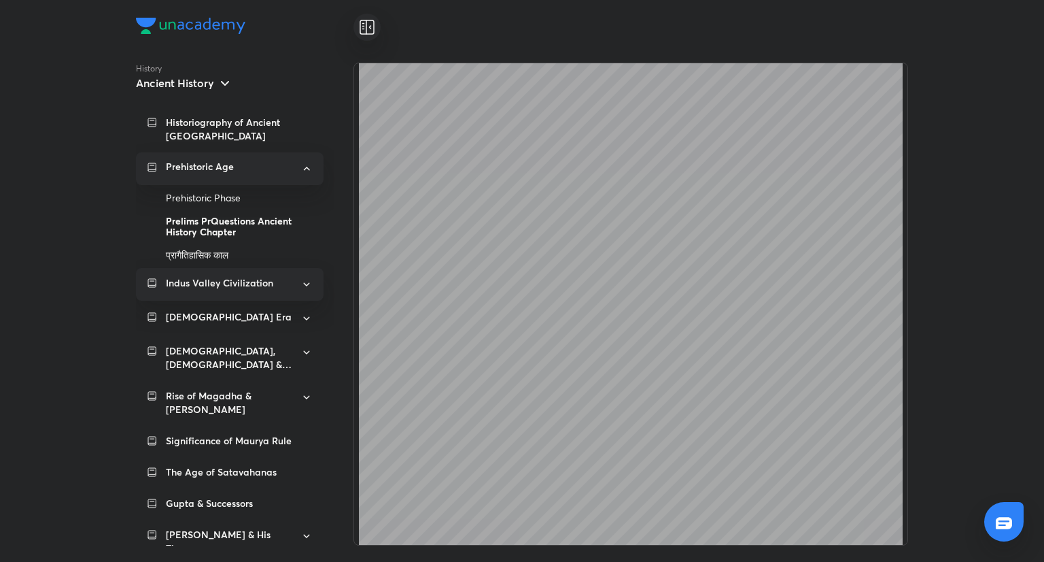
click at [246, 276] on p "Indus Valley Civilization" at bounding box center [219, 283] width 107 height 14
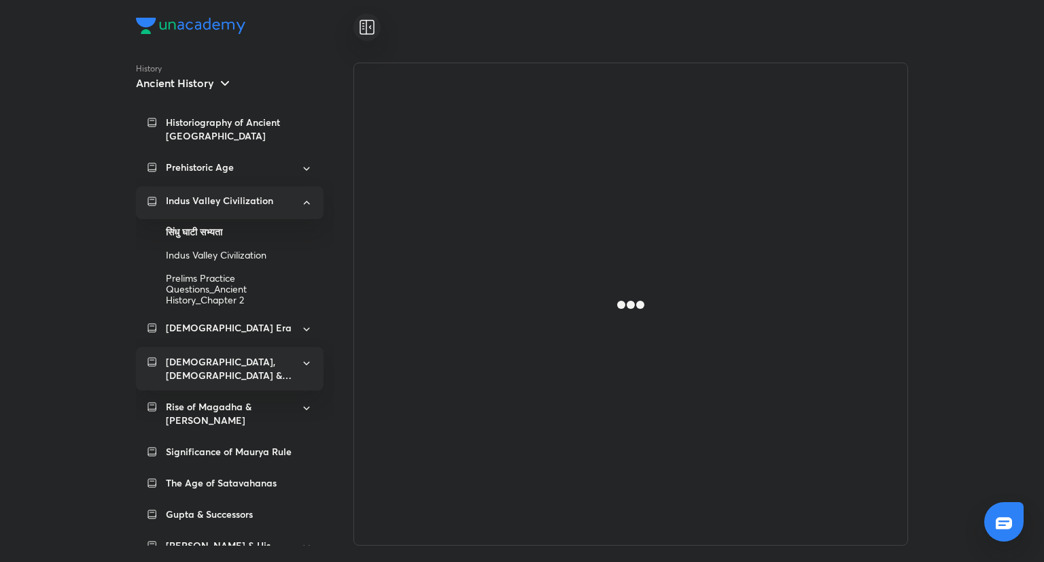
scroll to position [35, 0]
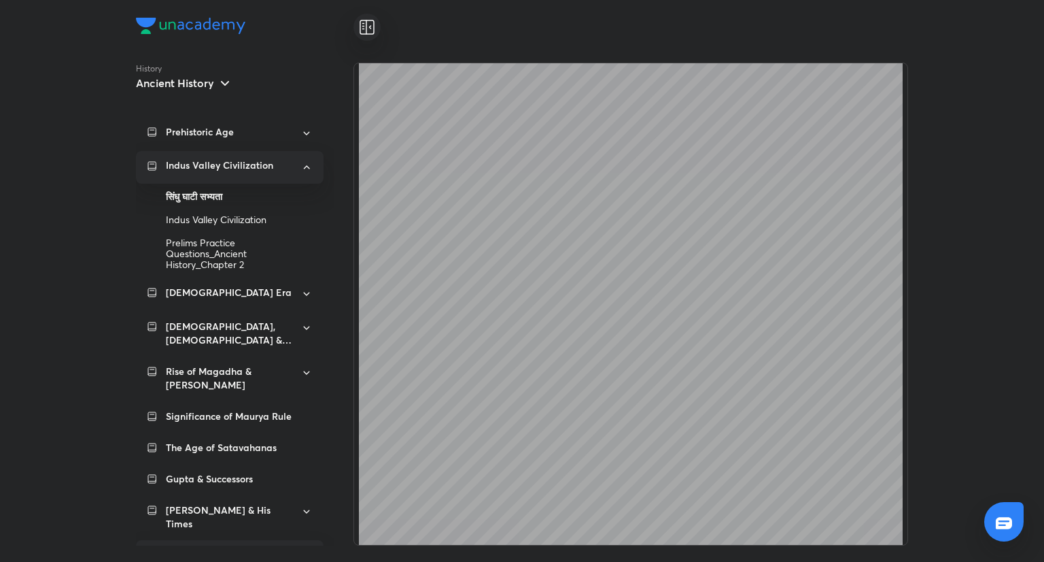
click at [267, 548] on p "History in the [GEOGRAPHIC_DATA]" at bounding box center [239, 561] width 147 height 27
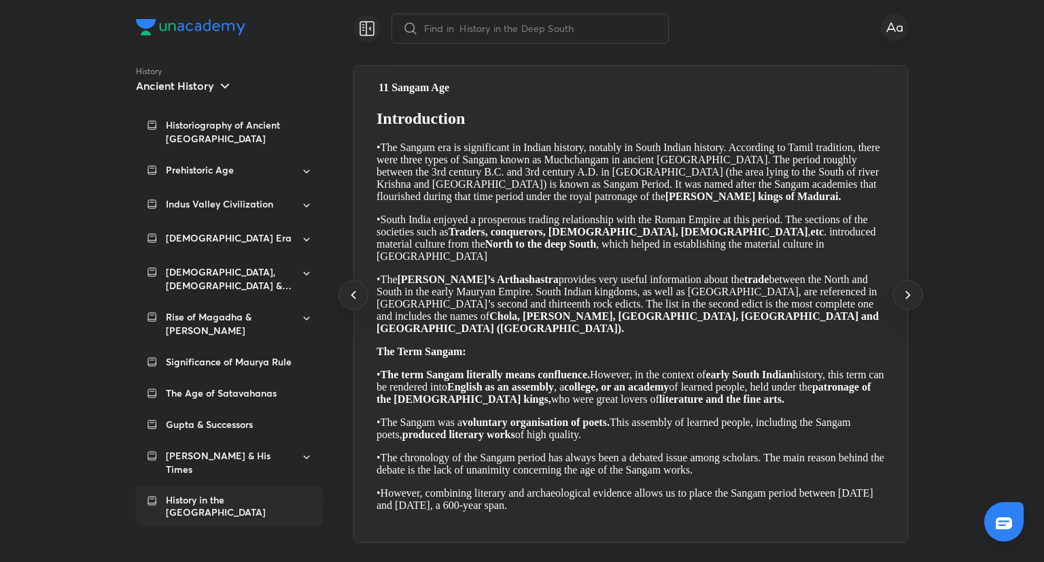
scroll to position [0, 0]
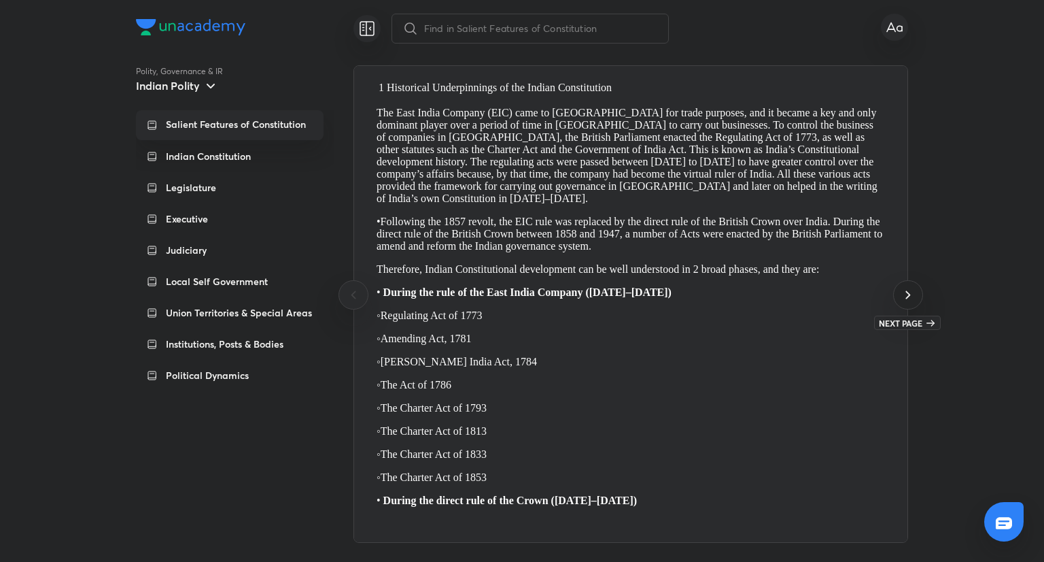
click at [915, 298] on icon at bounding box center [908, 294] width 16 height 16
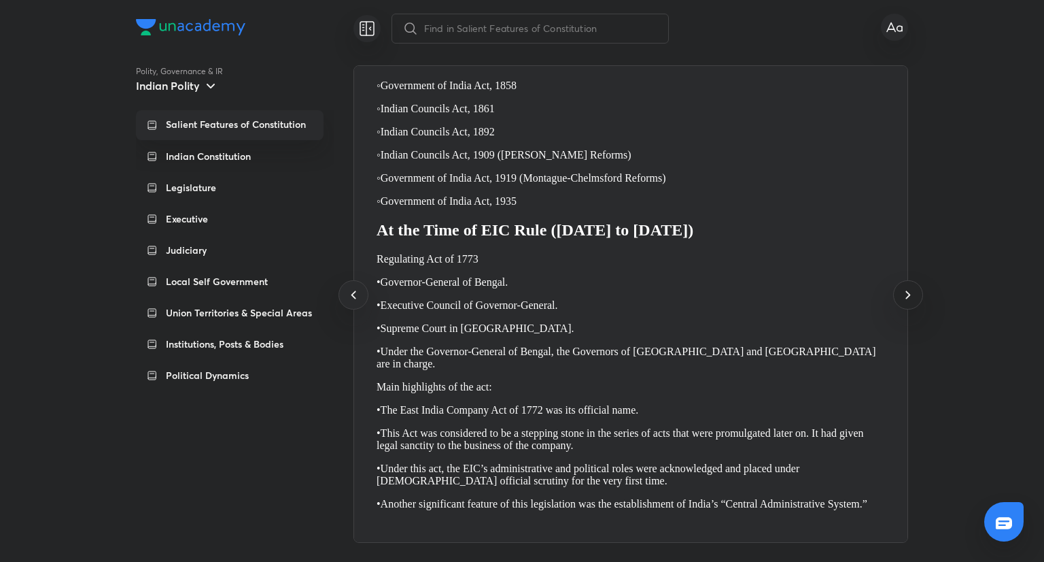
click at [915, 298] on icon at bounding box center [908, 294] width 16 height 16
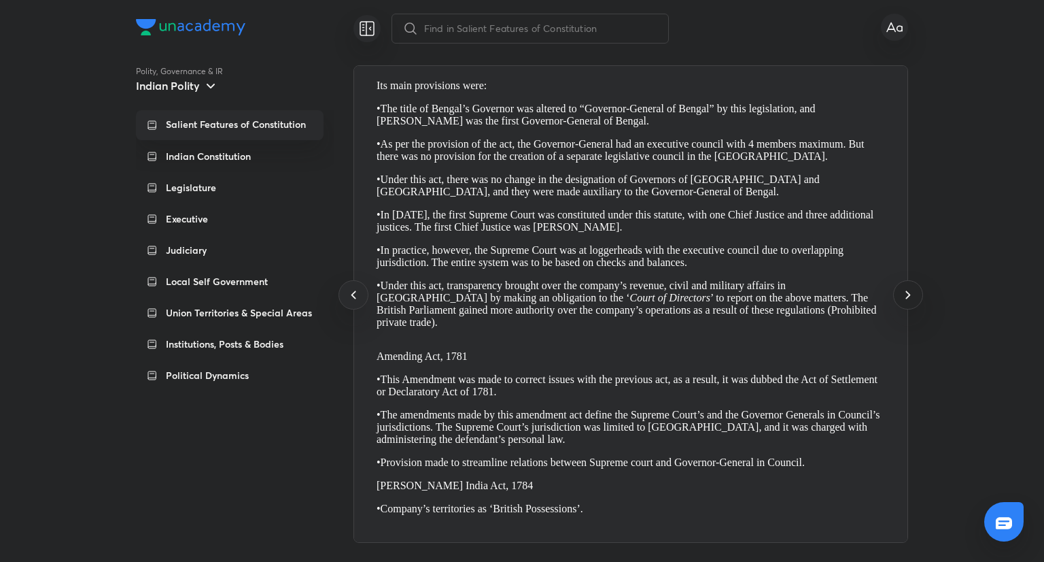
click at [915, 298] on icon at bounding box center [908, 294] width 16 height 16
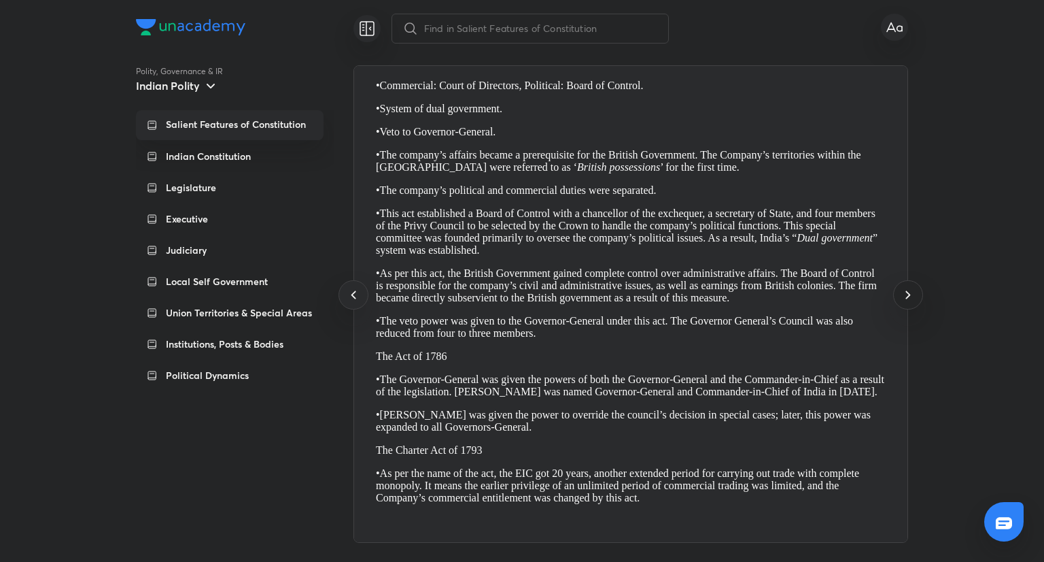
click at [915, 298] on icon at bounding box center [908, 294] width 16 height 16
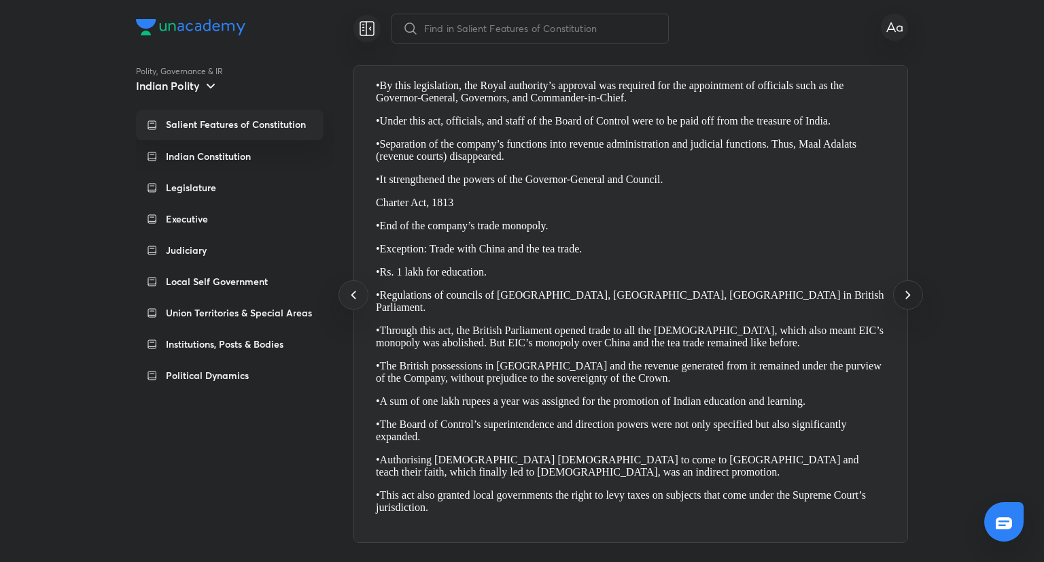
click at [915, 298] on icon at bounding box center [908, 294] width 16 height 16
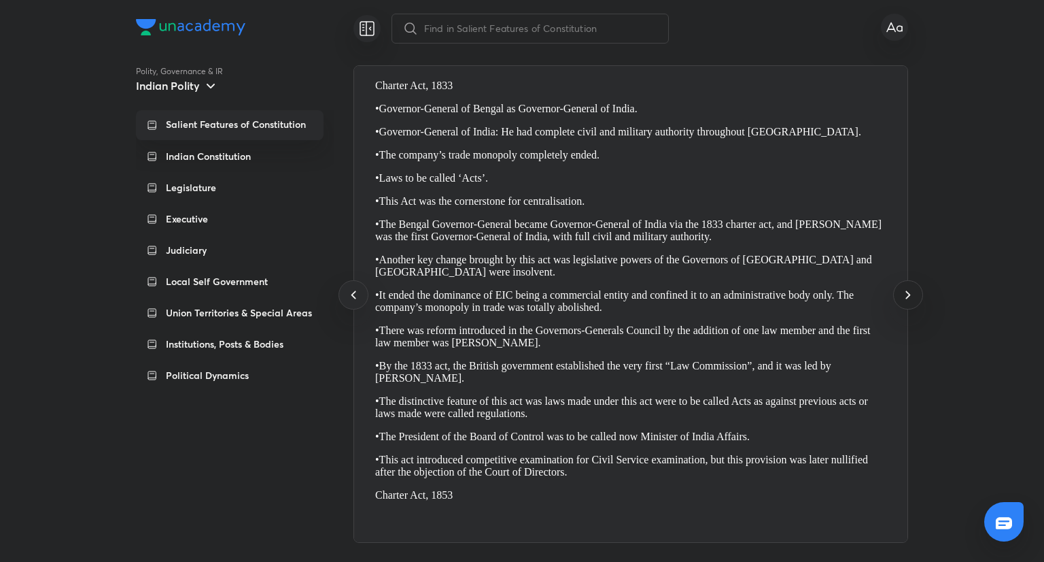
click at [915, 298] on icon at bounding box center [908, 294] width 16 height 16
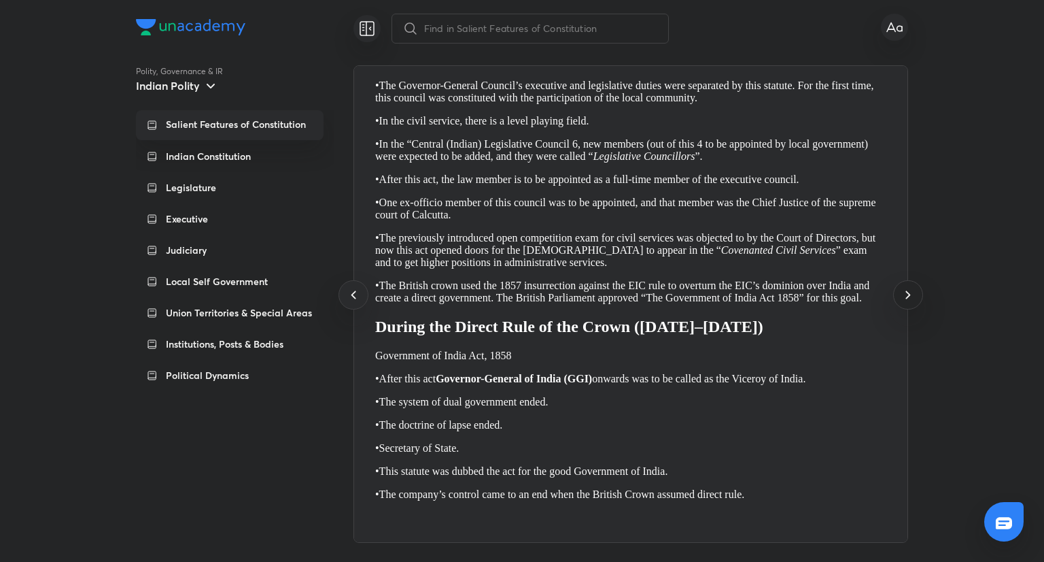
click at [915, 298] on icon at bounding box center [908, 294] width 16 height 16
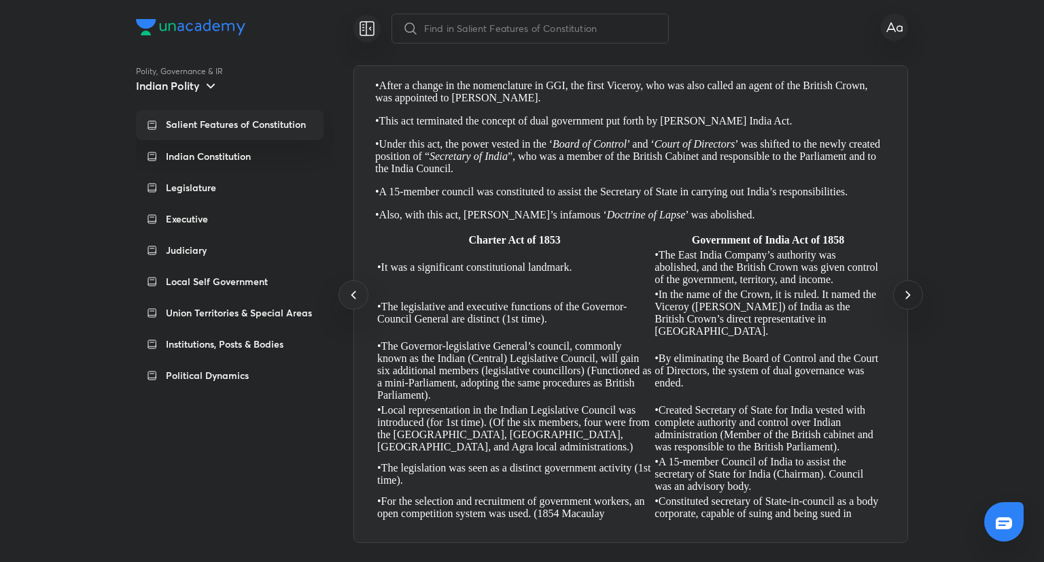
click at [915, 298] on icon at bounding box center [908, 294] width 16 height 16
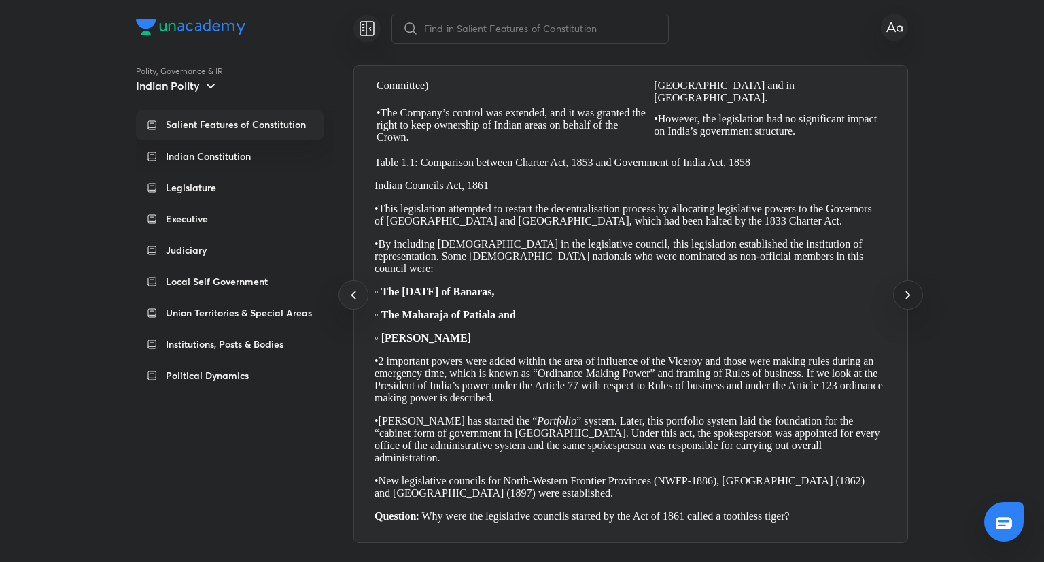
click at [915, 298] on icon at bounding box center [908, 294] width 16 height 16
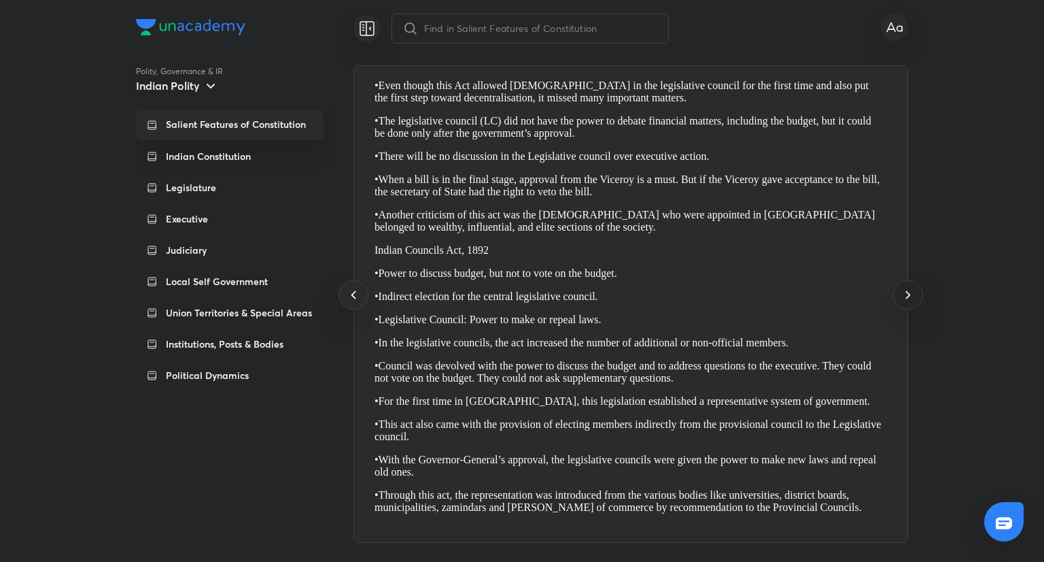
click at [915, 298] on icon at bounding box center [908, 294] width 16 height 16
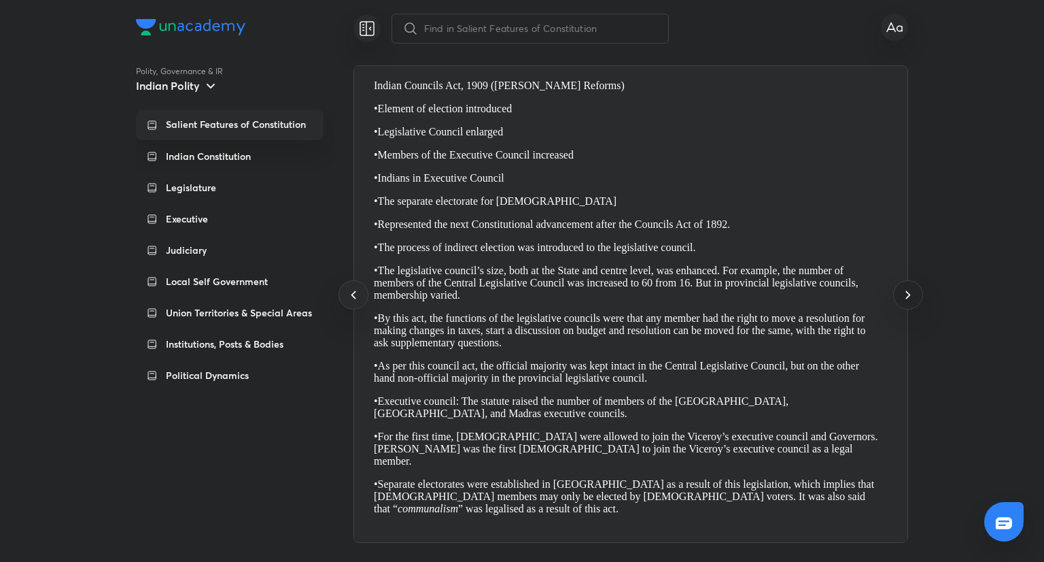
click at [915, 298] on icon at bounding box center [908, 294] width 16 height 16
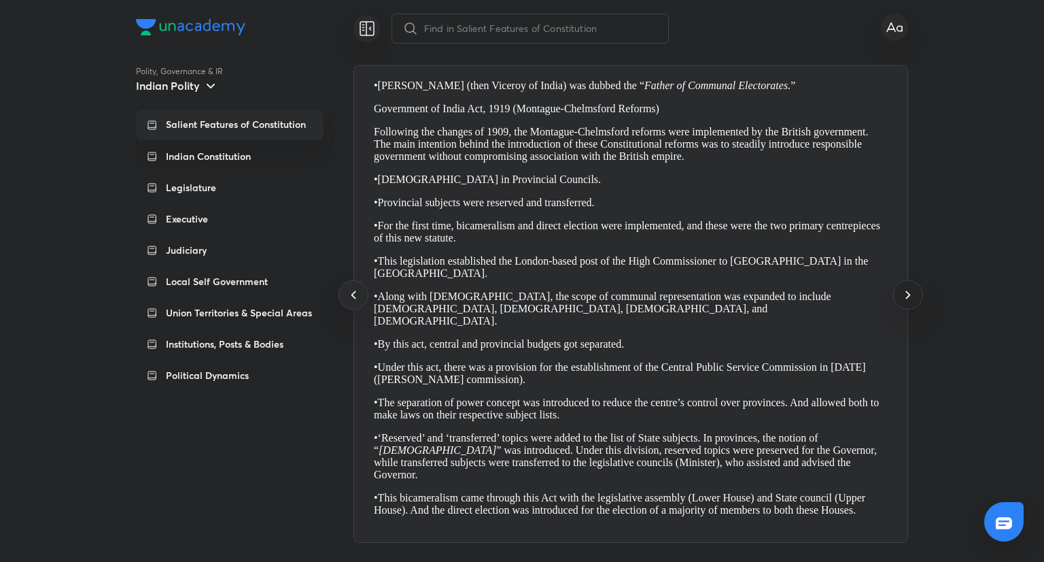
click at [915, 298] on icon at bounding box center [908, 294] width 16 height 16
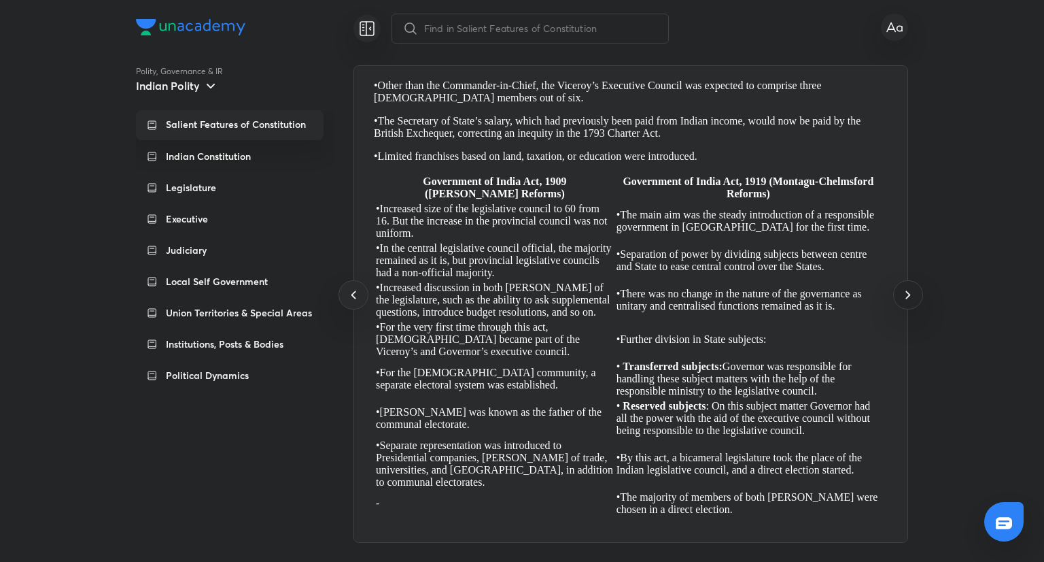
click at [915, 298] on icon at bounding box center [908, 294] width 16 height 16
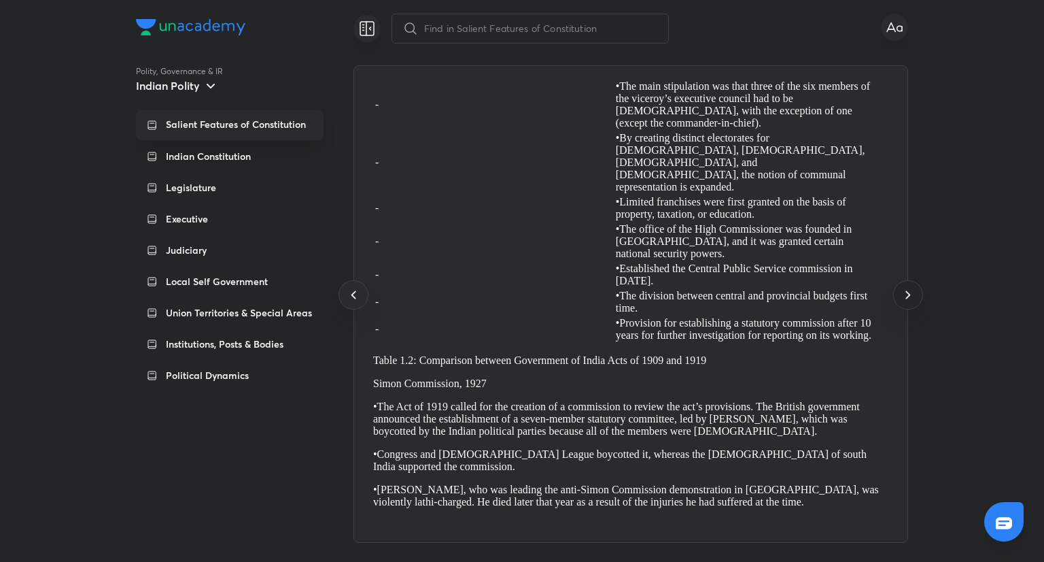
click at [915, 298] on icon at bounding box center [908, 294] width 16 height 16
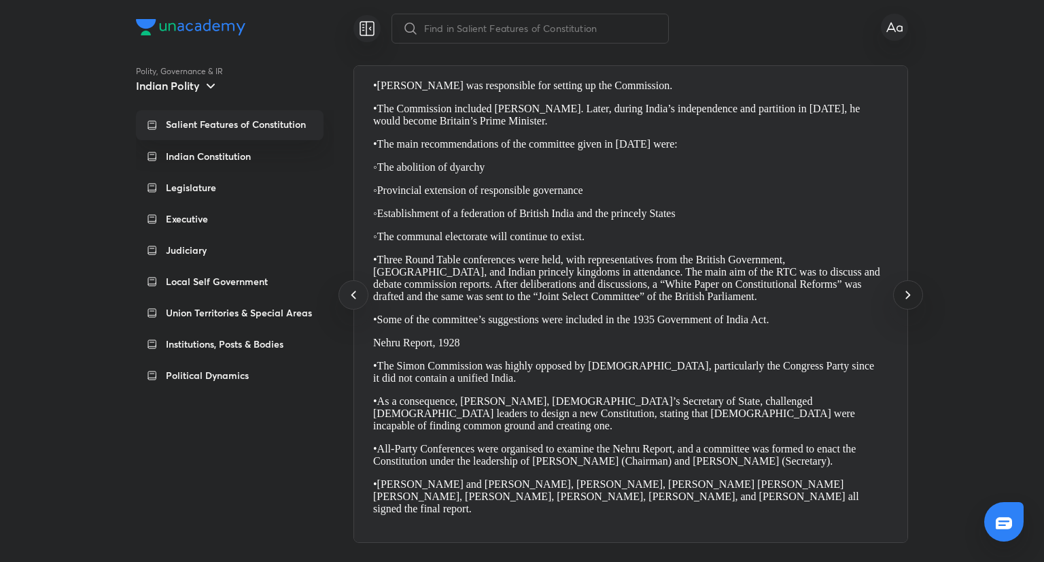
click at [915, 298] on icon at bounding box center [908, 294] width 16 height 16
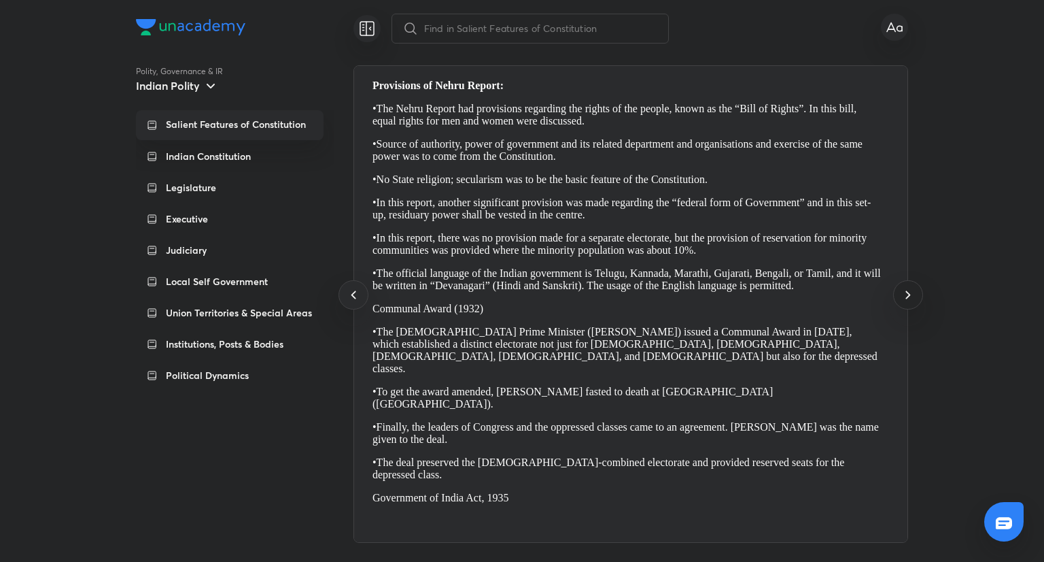
click at [915, 298] on icon at bounding box center [908, 294] width 16 height 16
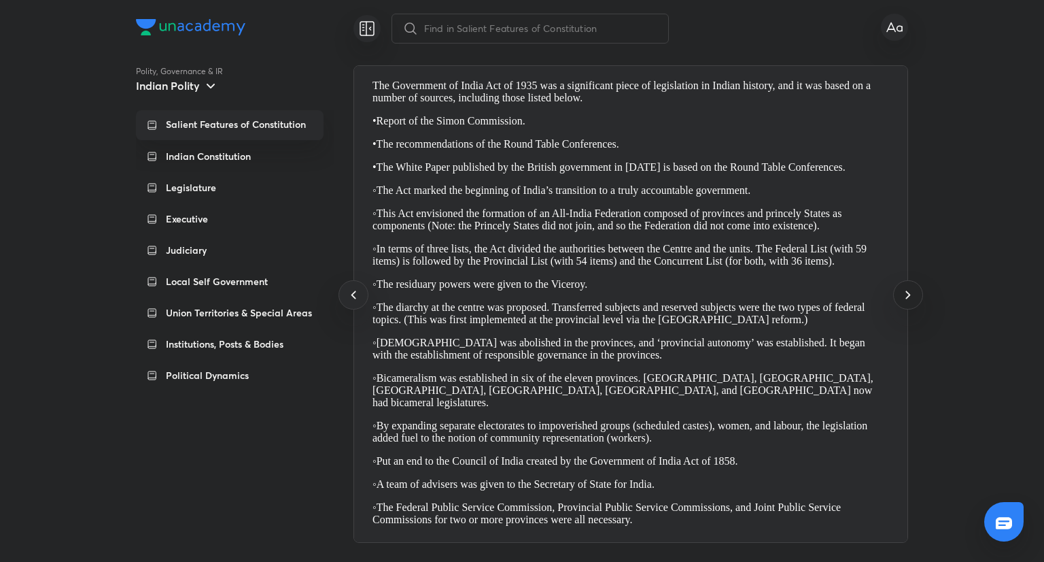
click at [915, 298] on icon at bounding box center [908, 294] width 16 height 16
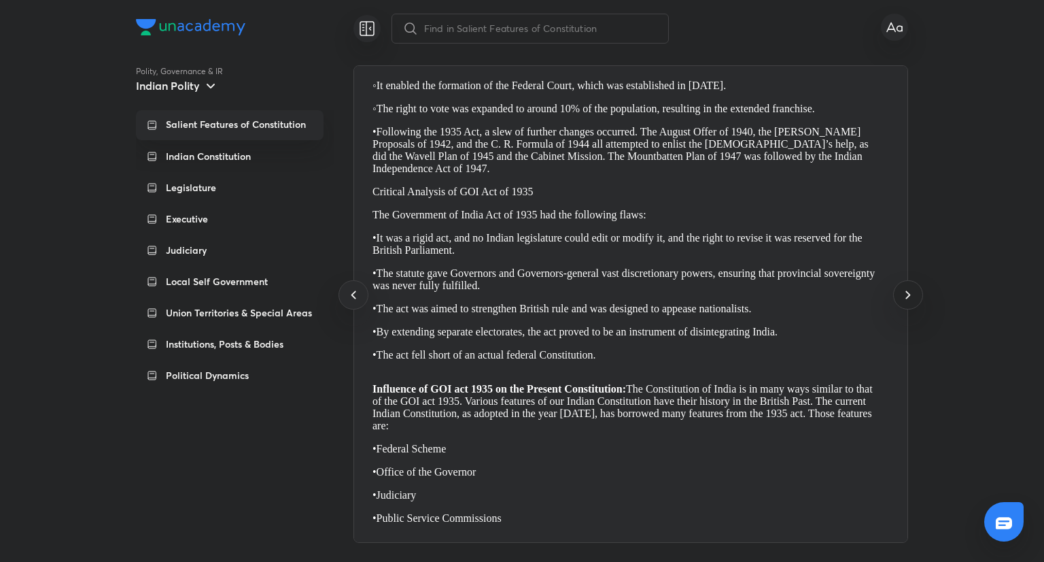
click at [915, 298] on icon at bounding box center [908, 294] width 16 height 16
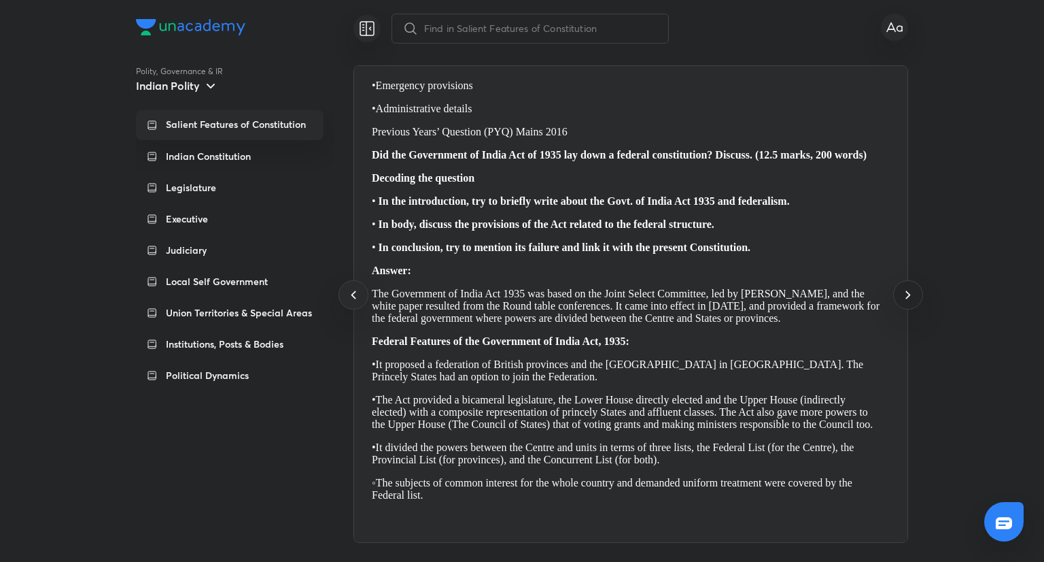
click at [915, 298] on icon at bounding box center [908, 294] width 16 height 16
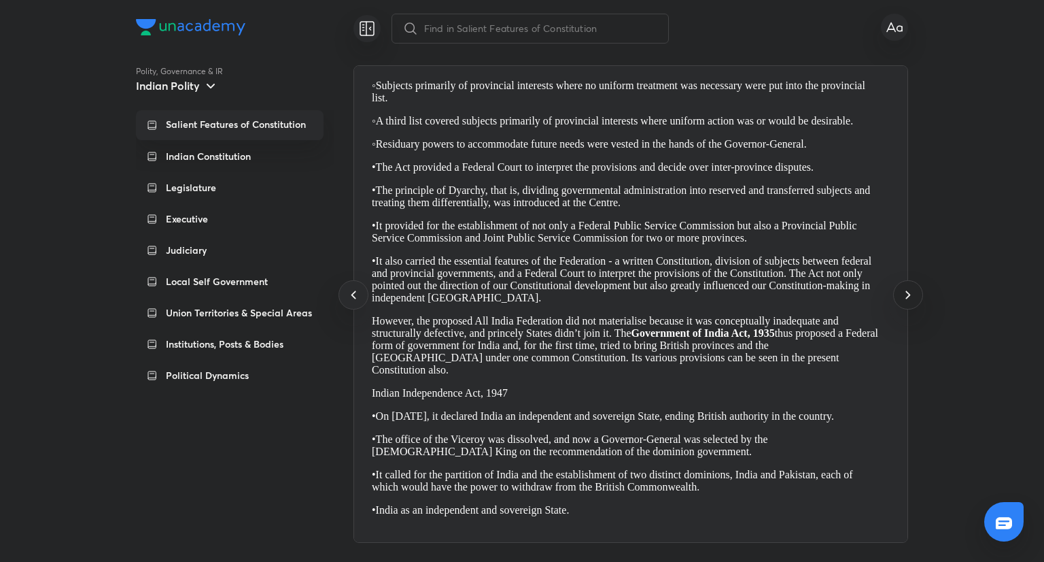
click at [915, 298] on icon at bounding box center [908, 294] width 16 height 16
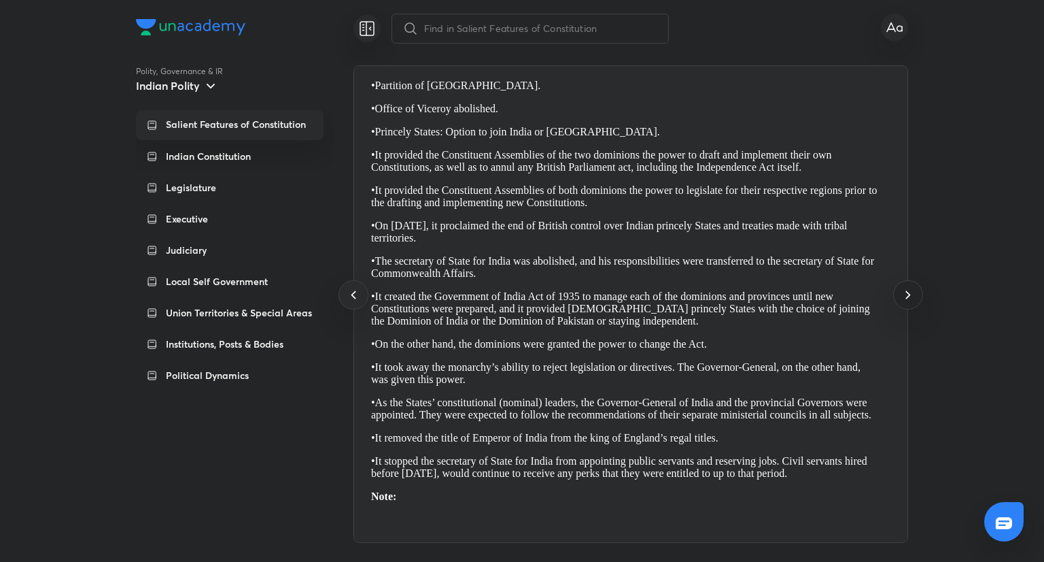
click at [915, 298] on icon at bounding box center [908, 294] width 16 height 16
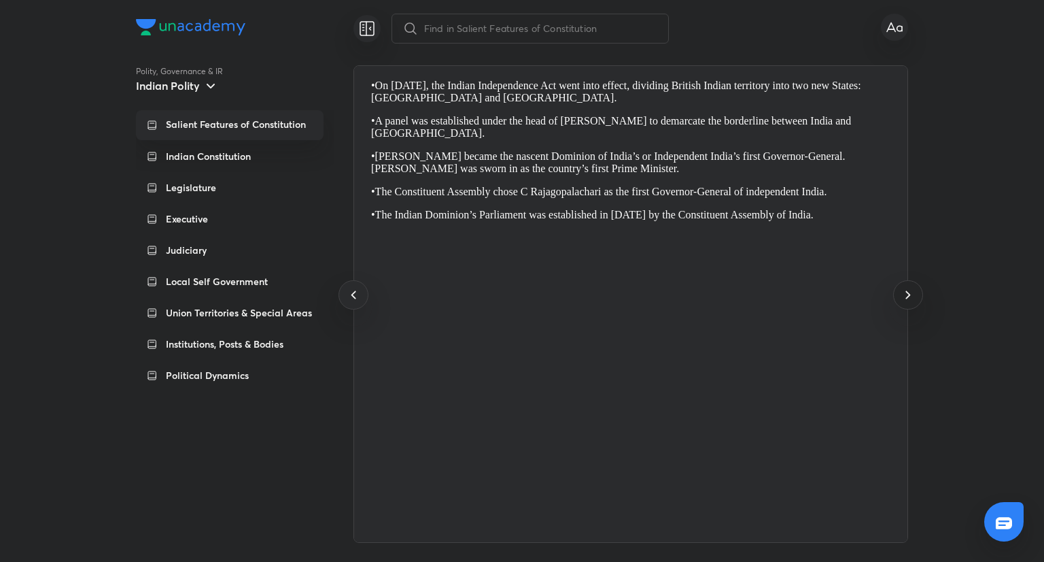
click at [915, 298] on icon at bounding box center [908, 294] width 16 height 16
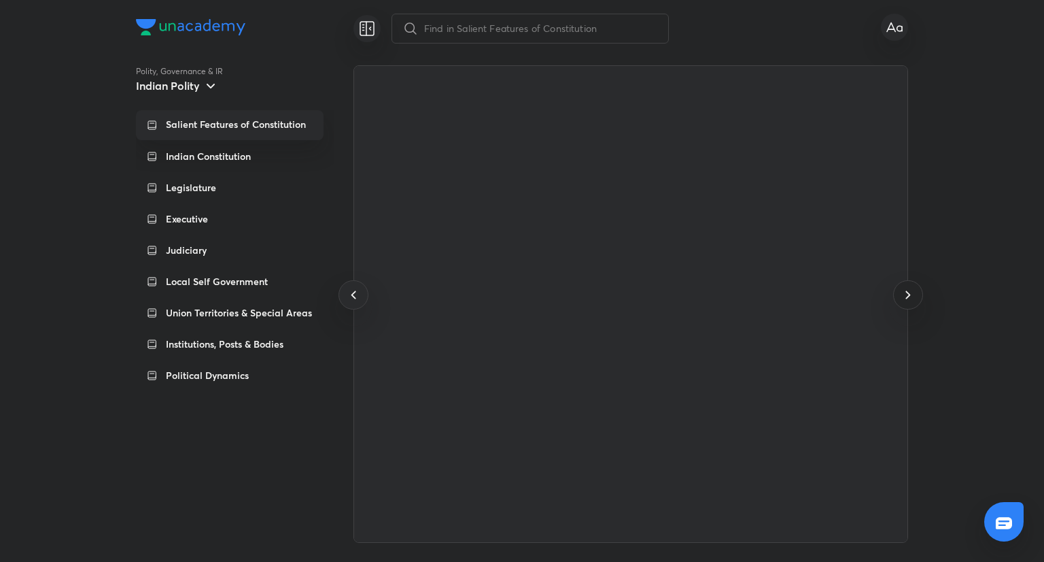
click at [915, 298] on icon at bounding box center [908, 294] width 16 height 16
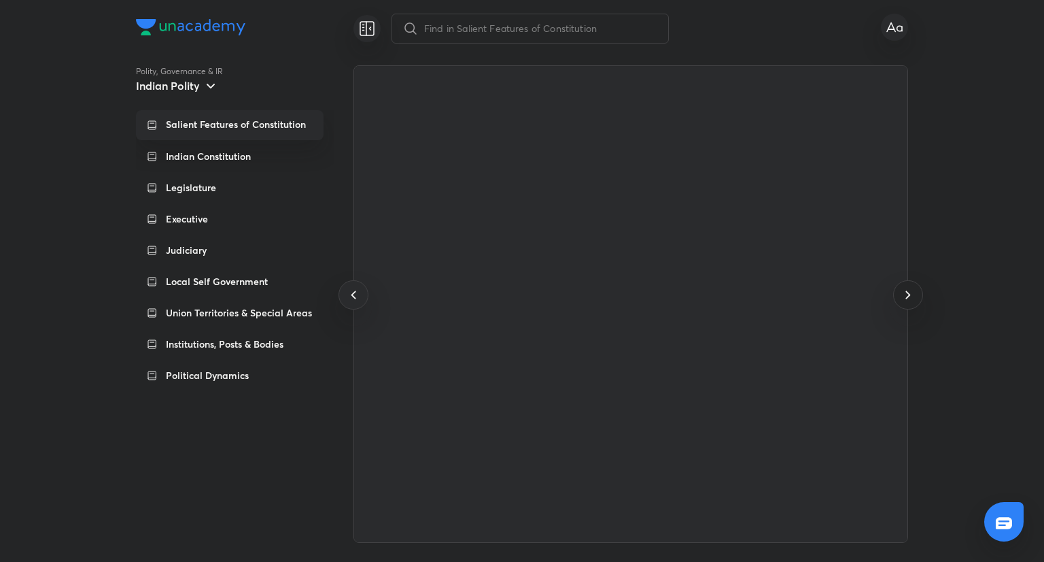
click at [915, 298] on icon at bounding box center [908, 294] width 16 height 16
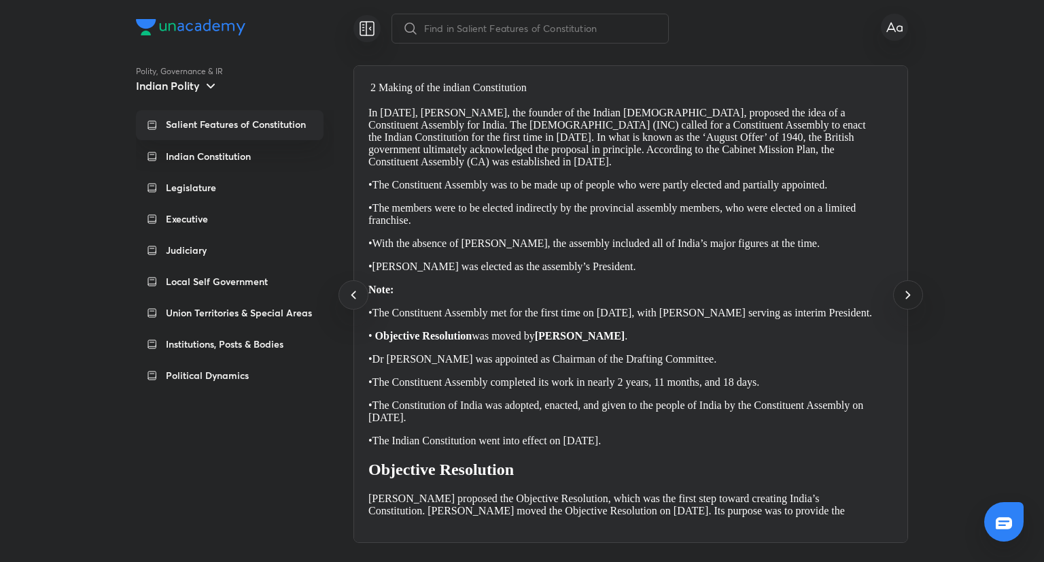
click at [915, 298] on icon at bounding box center [908, 294] width 16 height 16
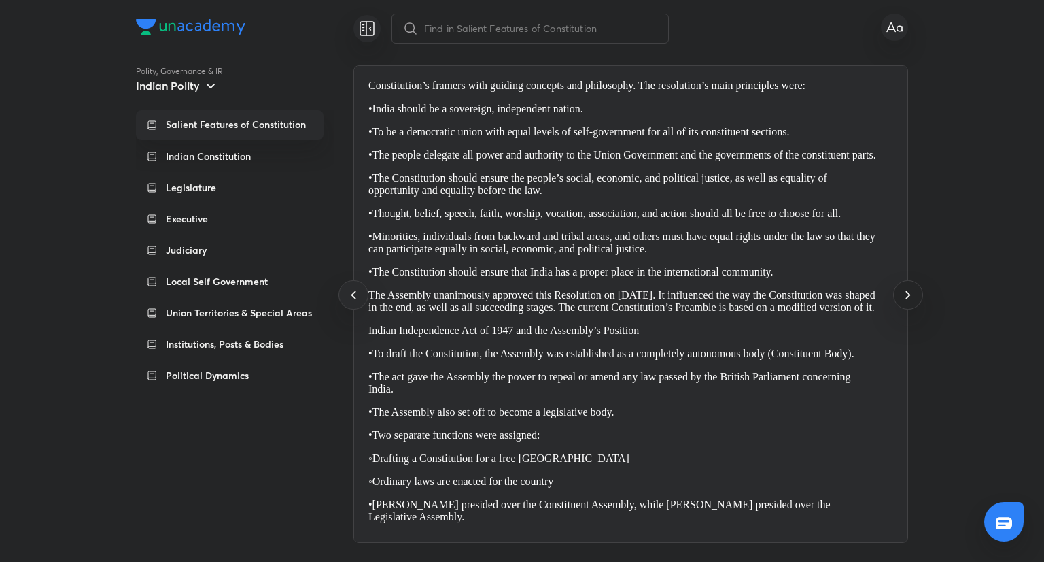
click at [915, 298] on icon at bounding box center [908, 294] width 16 height 16
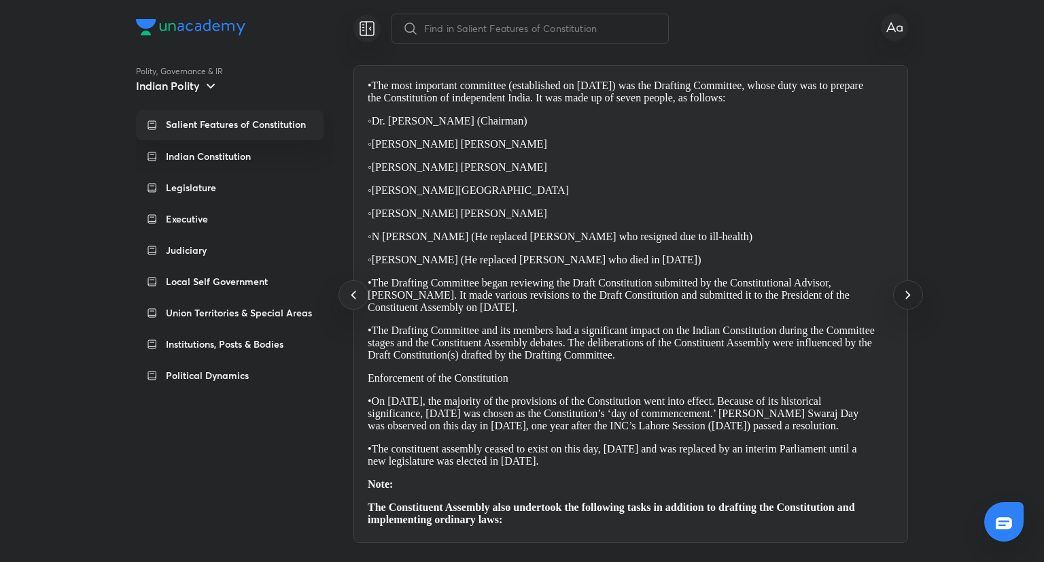
click at [915, 298] on icon at bounding box center [908, 294] width 16 height 16
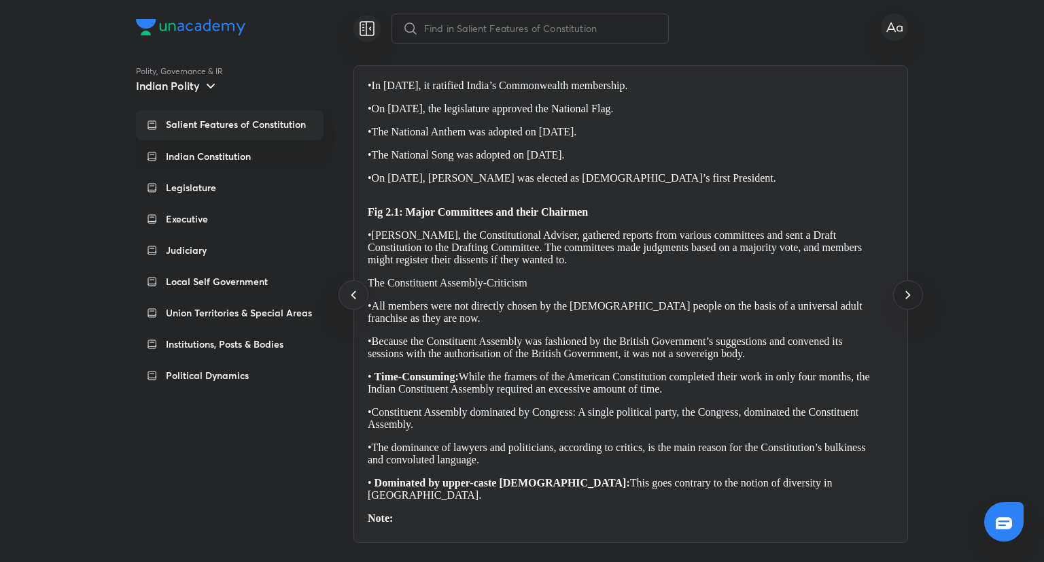
click at [915, 298] on icon at bounding box center [908, 294] width 16 height 16
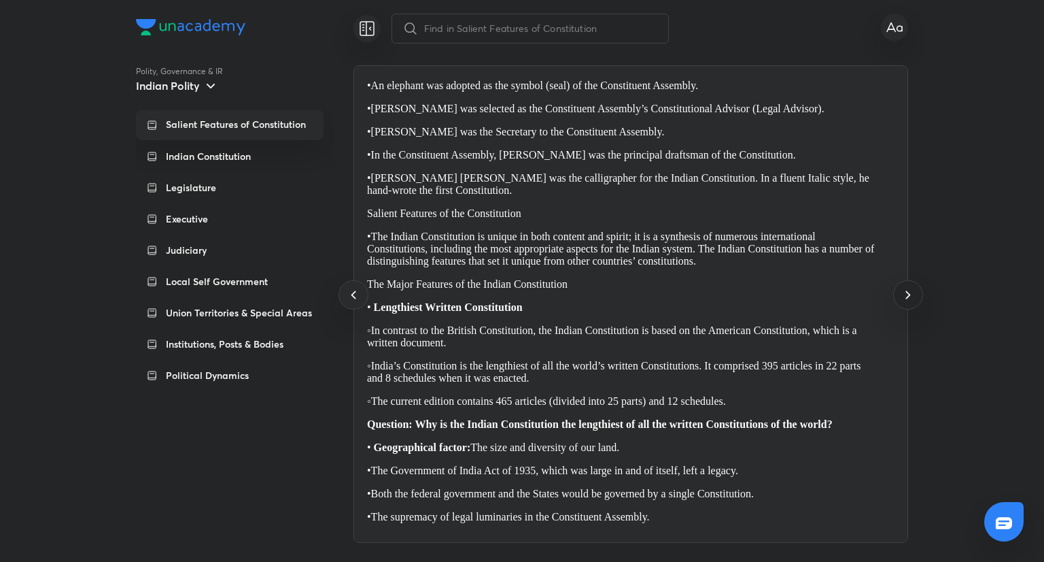
click at [915, 298] on icon at bounding box center [908, 294] width 16 height 16
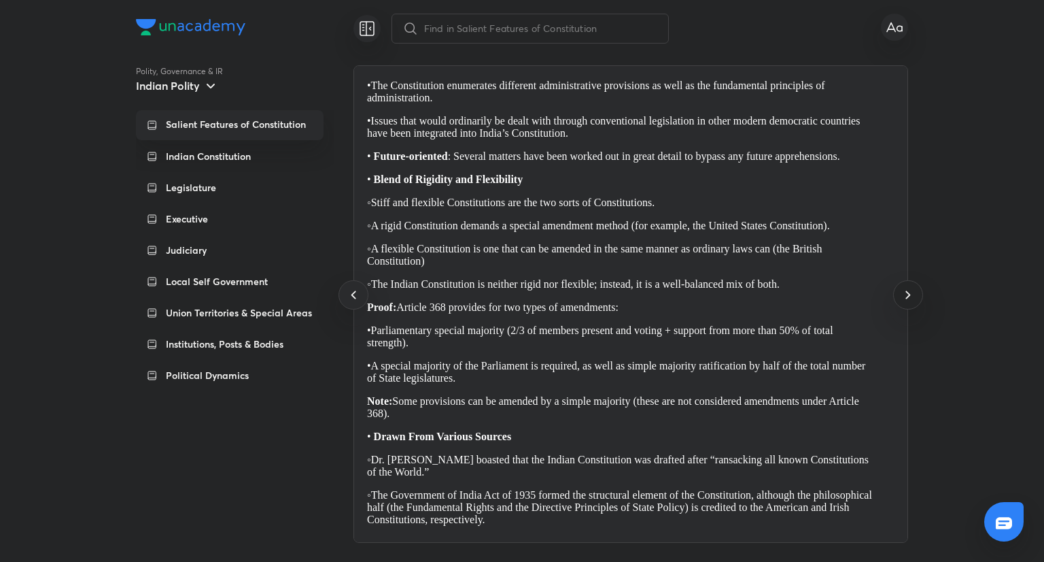
click at [915, 298] on icon at bounding box center [908, 294] width 16 height 16
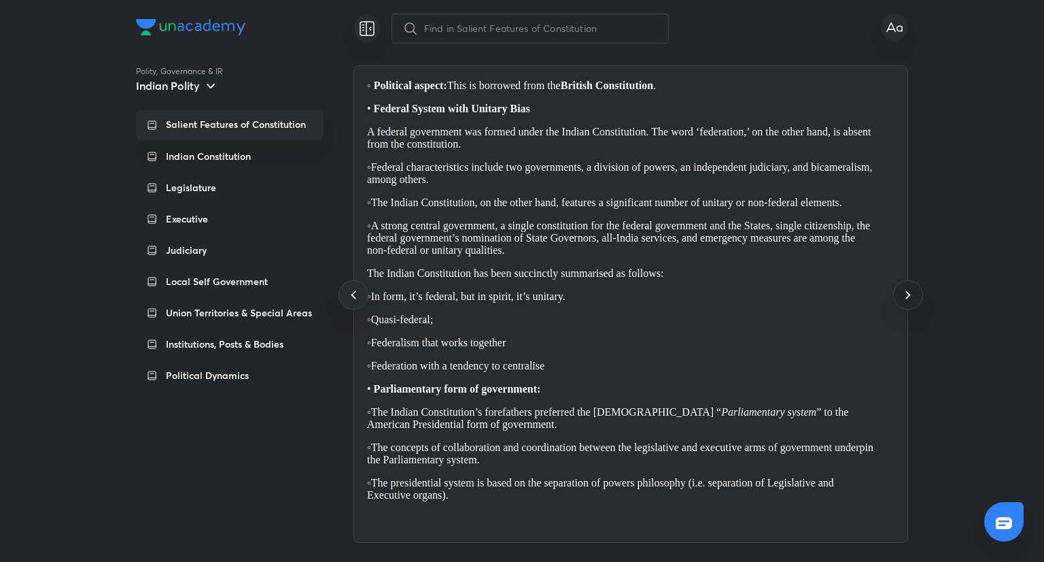
click at [915, 298] on icon at bounding box center [908, 294] width 16 height 16
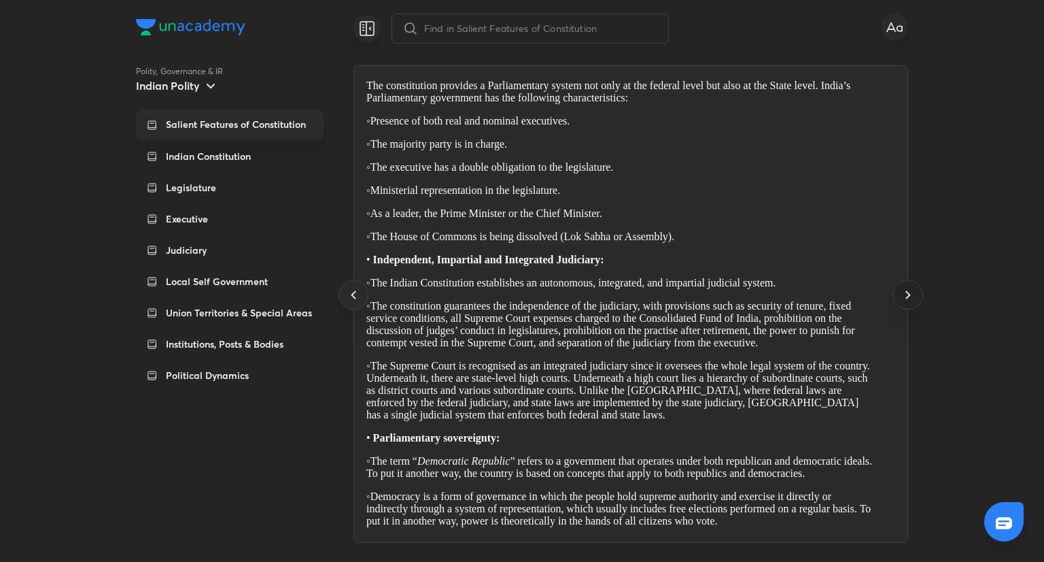
click at [915, 298] on icon at bounding box center [908, 294] width 16 height 16
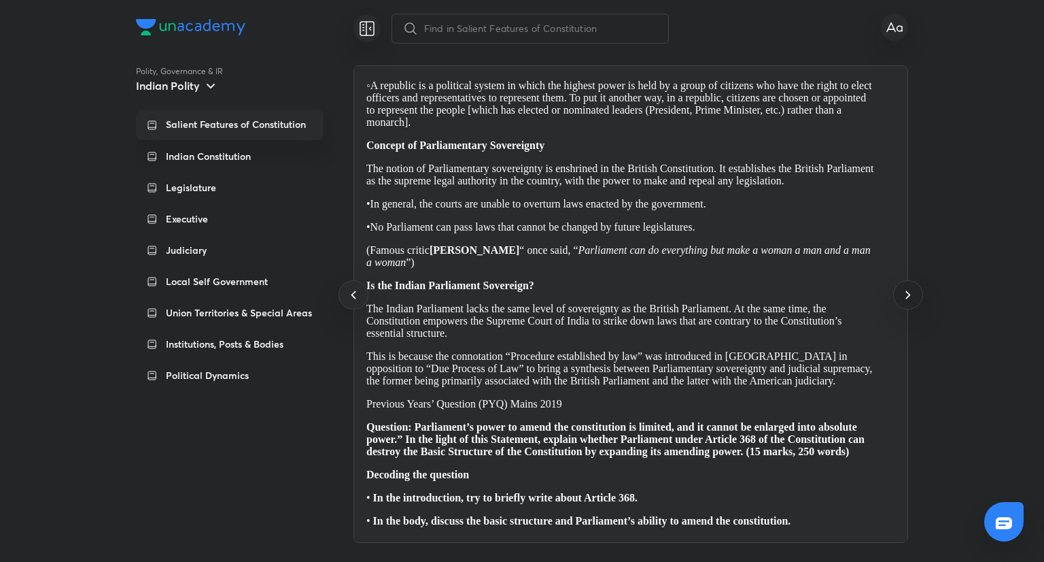
click at [915, 298] on icon at bounding box center [908, 294] width 16 height 16
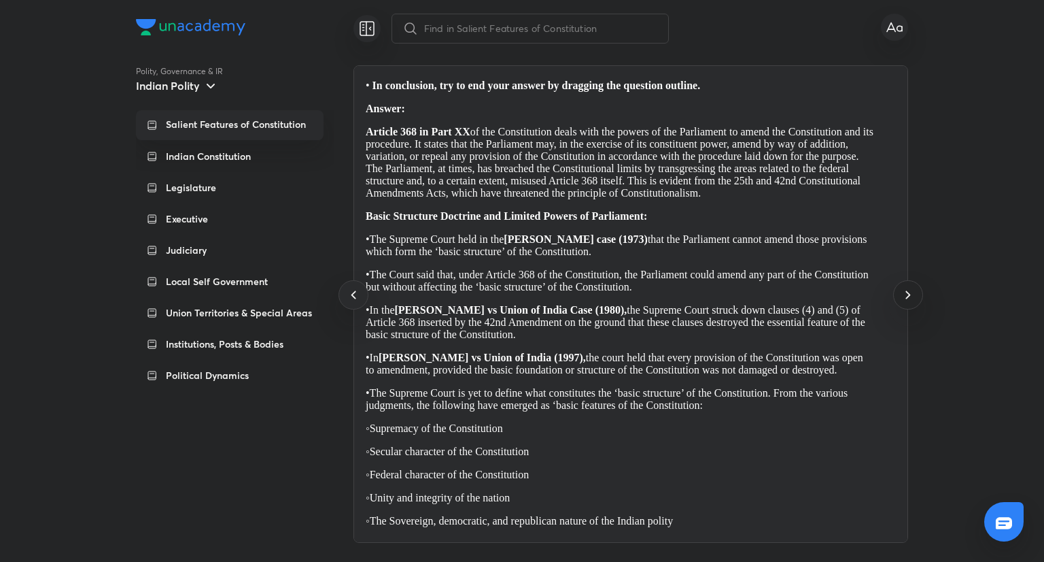
click at [915, 298] on icon at bounding box center [908, 294] width 16 height 16
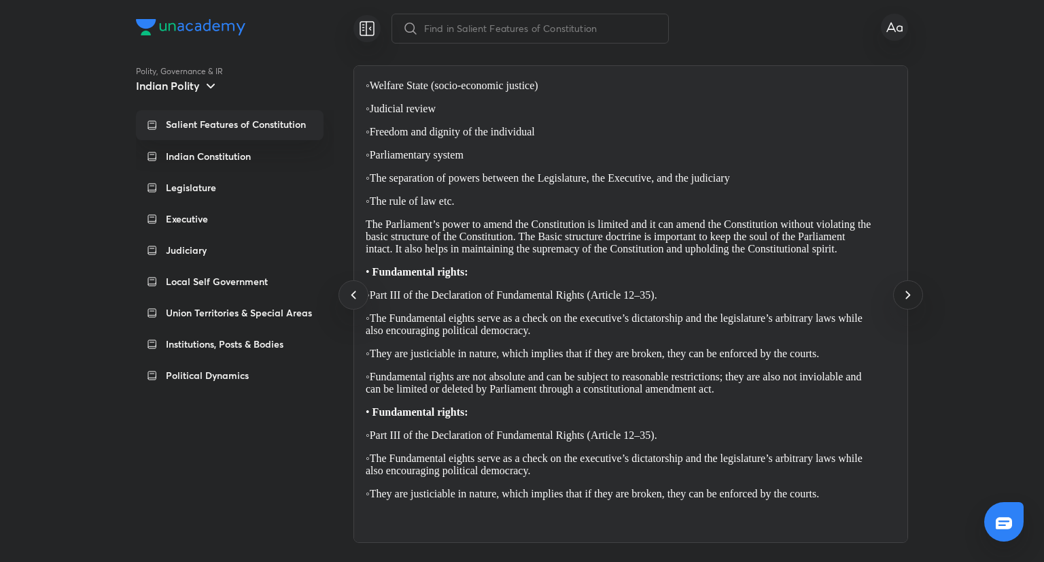
click at [915, 298] on icon at bounding box center [908, 294] width 16 height 16
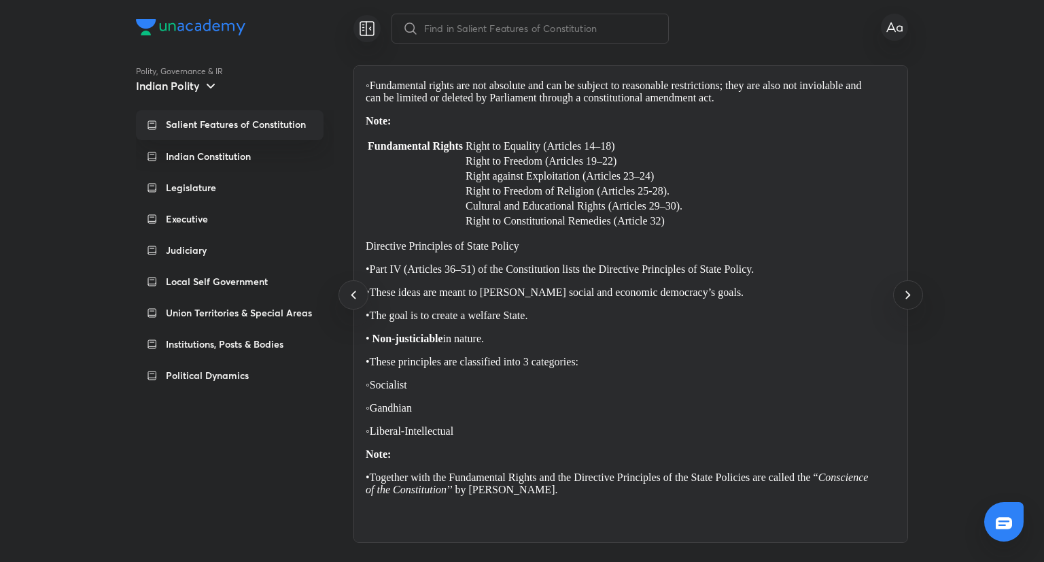
click at [915, 298] on icon at bounding box center [908, 294] width 16 height 16
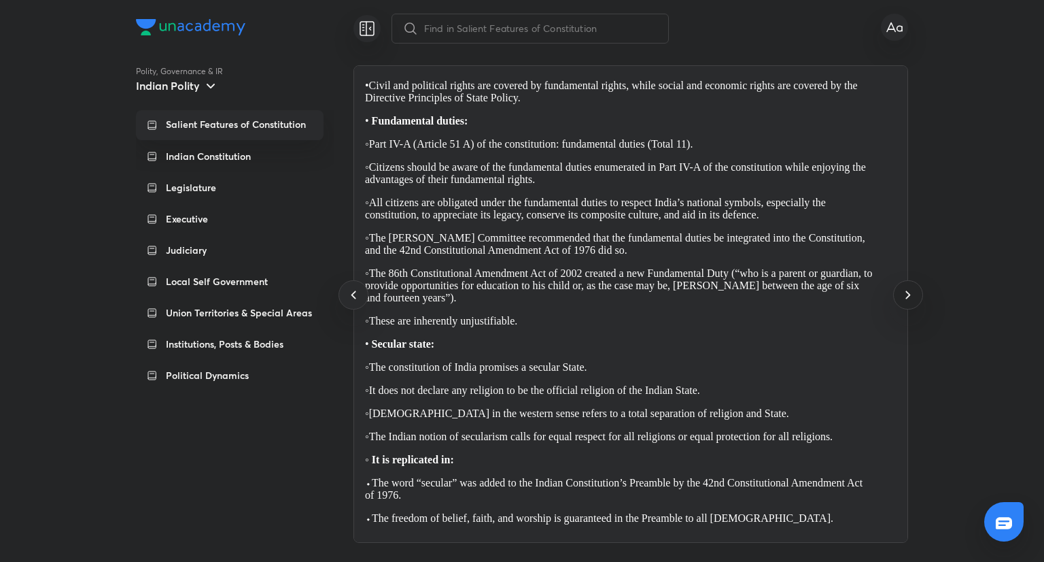
click at [915, 298] on icon at bounding box center [908, 294] width 16 height 16
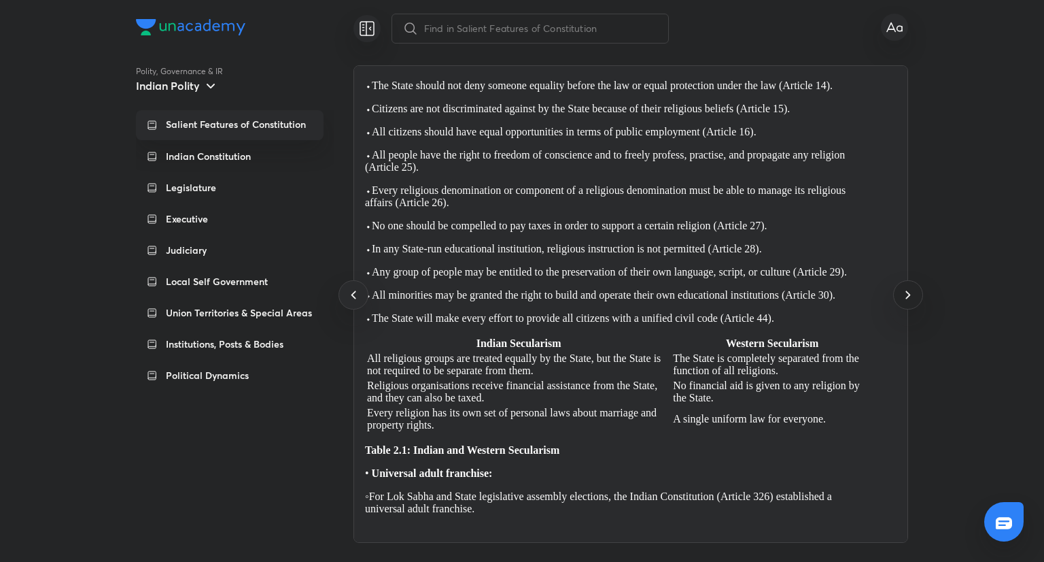
click at [915, 298] on icon at bounding box center [908, 294] width 16 height 16
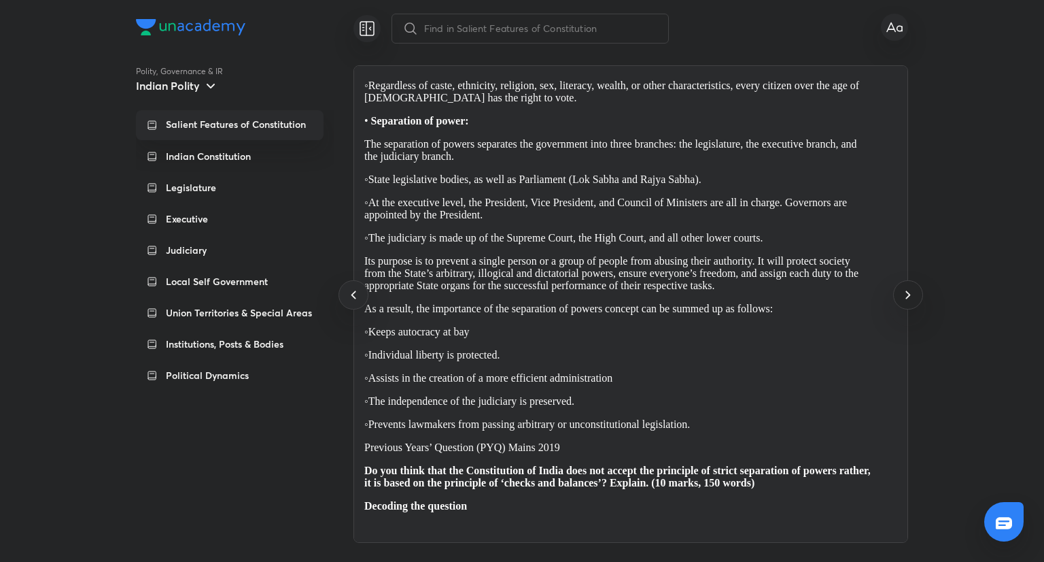
click at [915, 298] on icon at bounding box center [908, 294] width 16 height 16
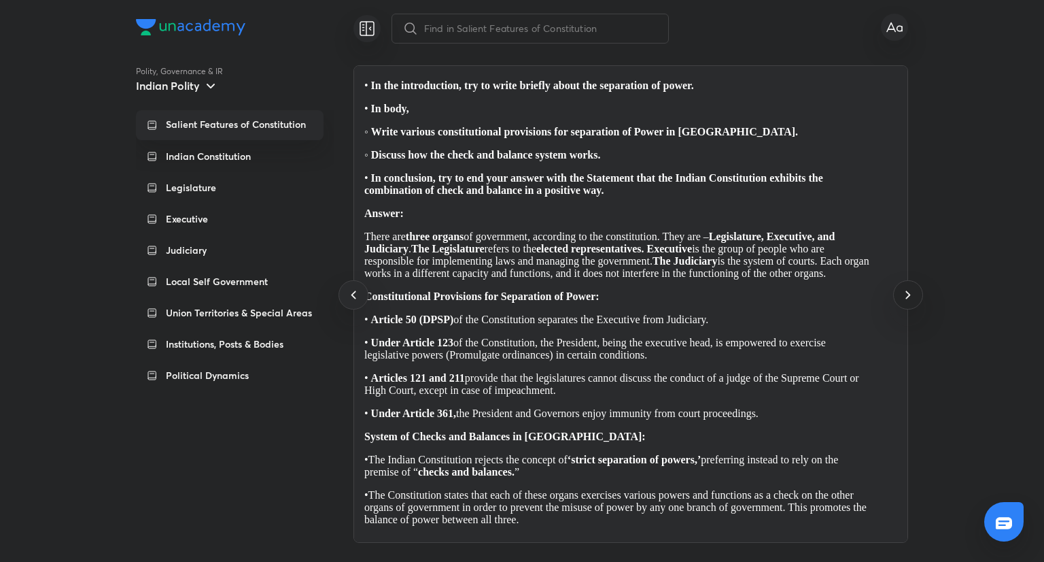
click at [915, 298] on icon at bounding box center [908, 294] width 16 height 16
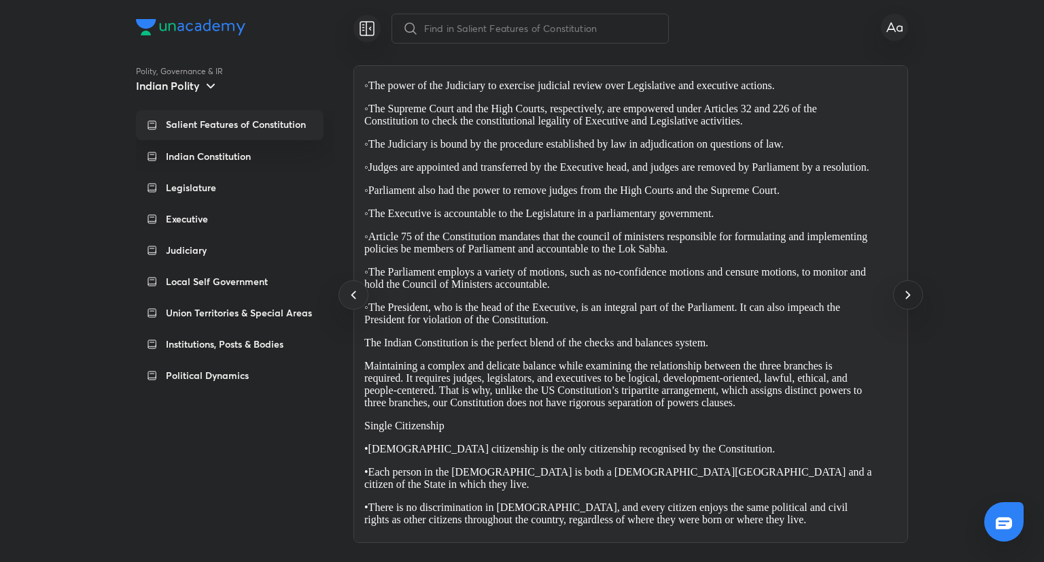
click at [915, 298] on icon at bounding box center [908, 294] width 16 height 16
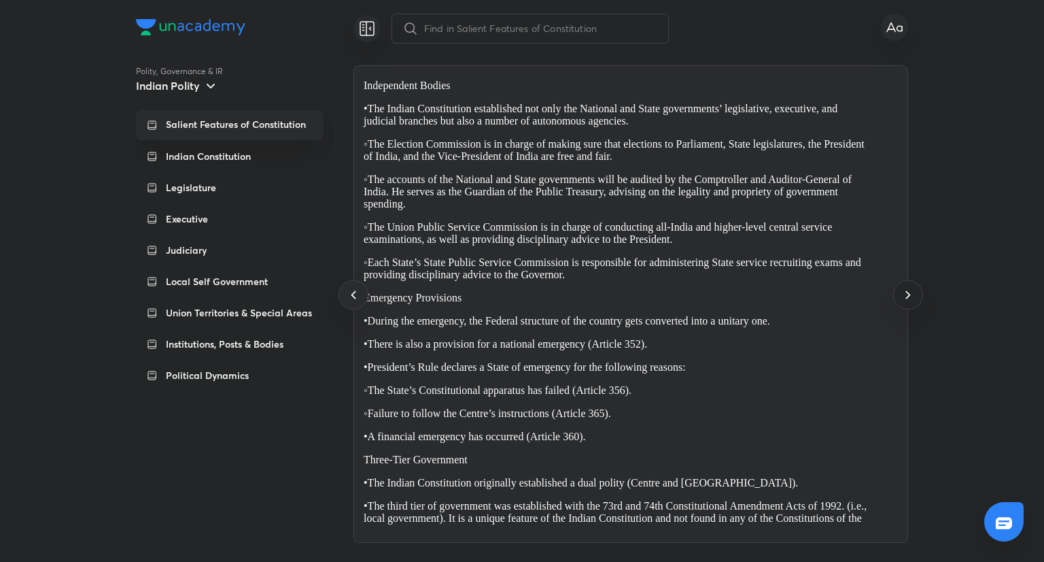
click at [915, 298] on icon at bounding box center [908, 294] width 16 height 16
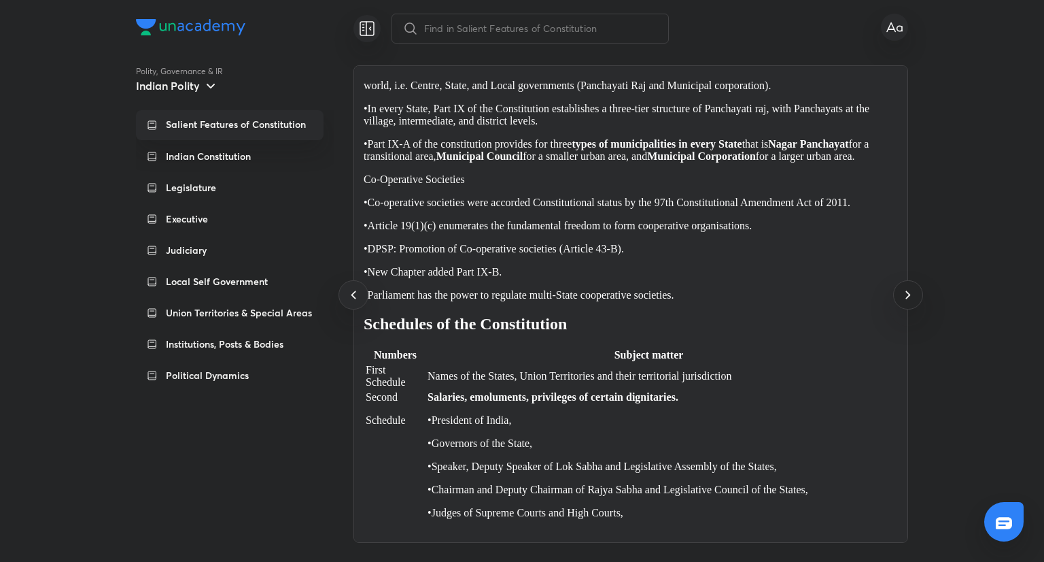
click at [915, 298] on icon at bounding box center [908, 294] width 16 height 16
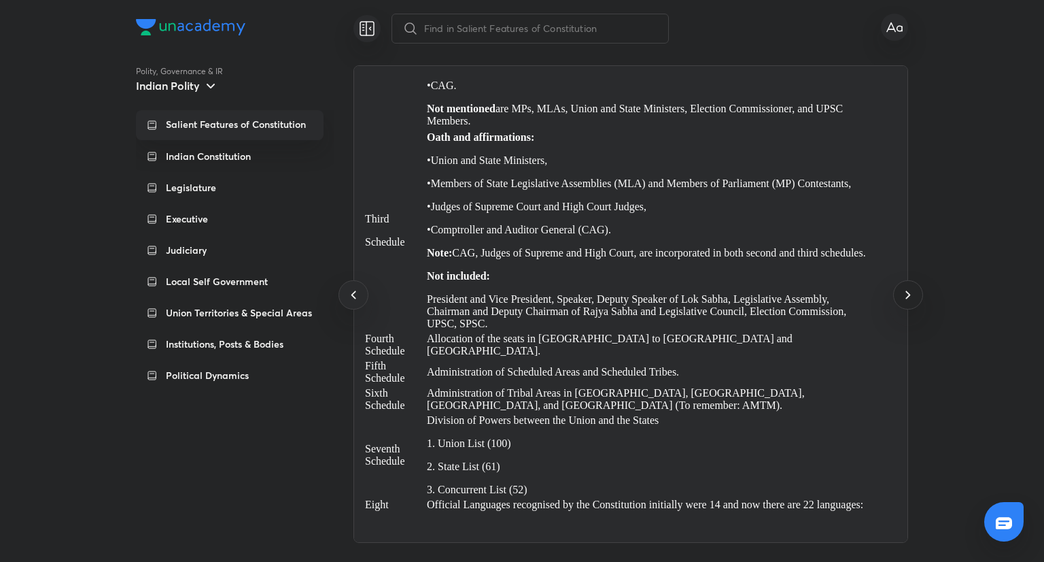
click at [915, 298] on icon at bounding box center [908, 294] width 16 height 16
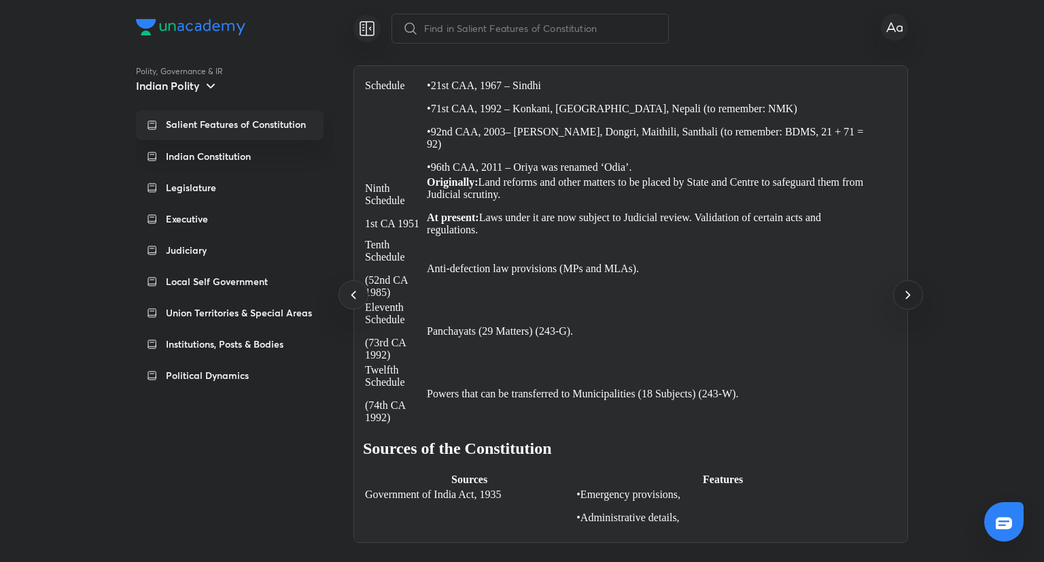
click at [915, 298] on icon at bounding box center [908, 294] width 16 height 16
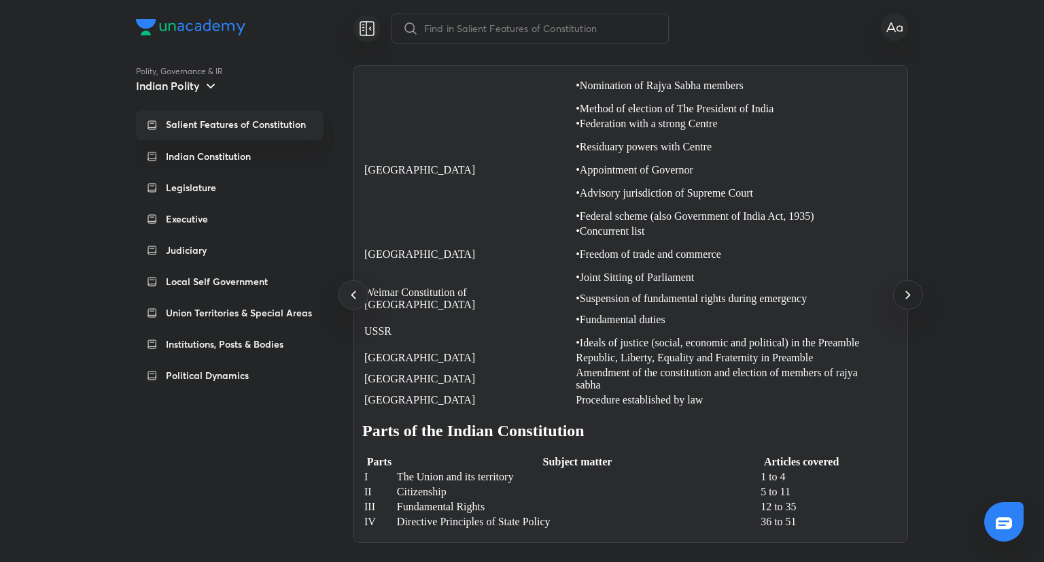
click at [915, 298] on icon at bounding box center [908, 294] width 16 height 16
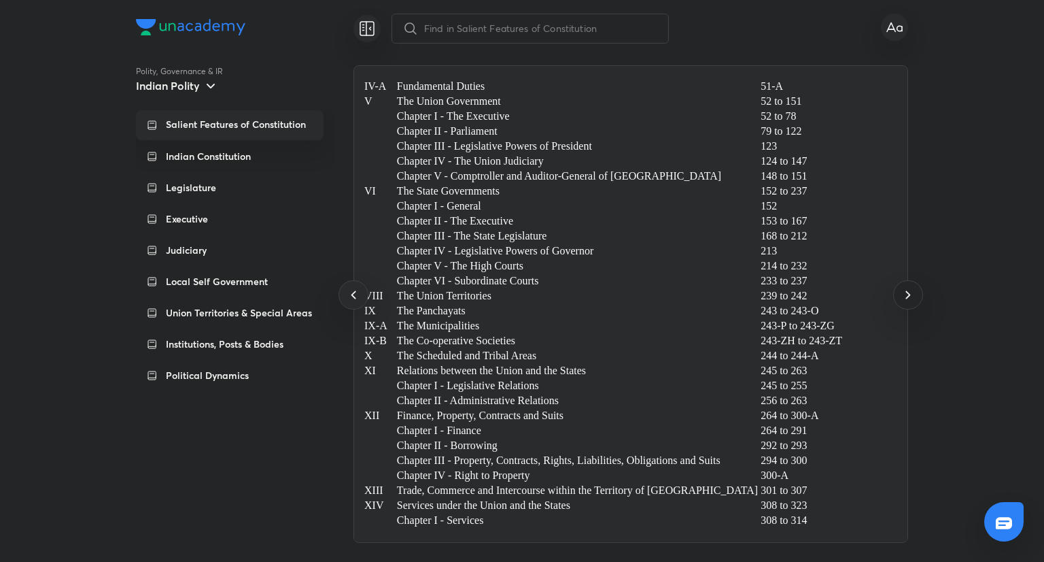
click at [915, 298] on icon at bounding box center [908, 294] width 16 height 16
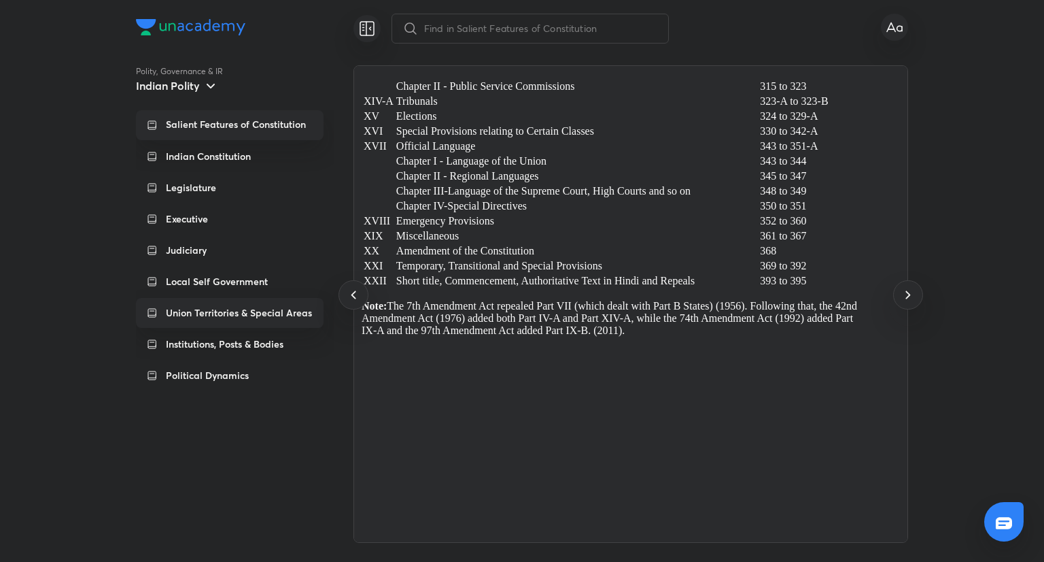
drag, startPoint x: 915, startPoint y: 298, endPoint x: 302, endPoint y: 313, distance: 613.5
click at [302, 313] on div "Polity, Governance & IR Indian Polity Salient Features of Constitution Indian C…" at bounding box center [522, 303] width 772 height 477
